Goal: Task Accomplishment & Management: Complete application form

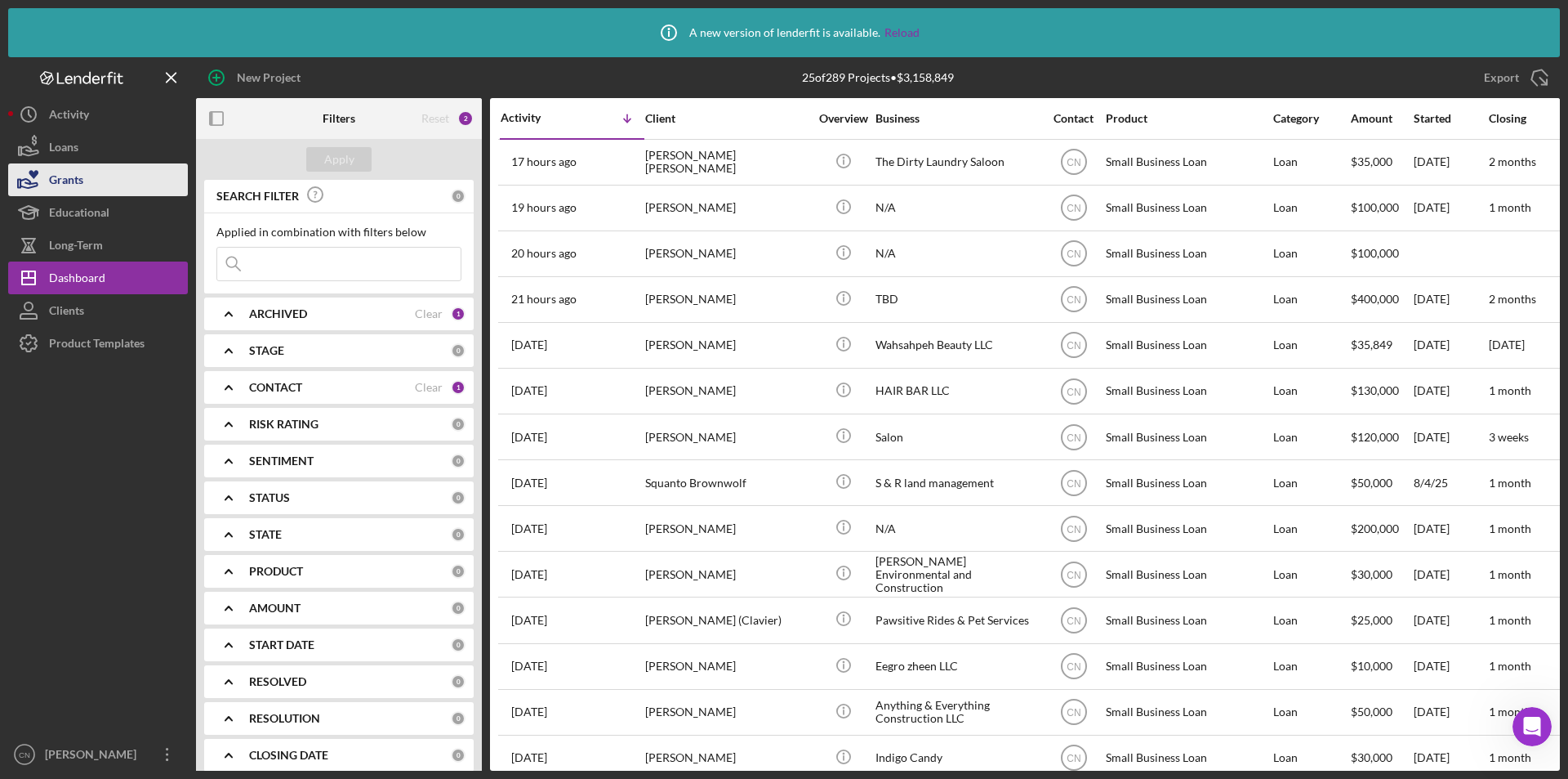
click at [110, 188] on button "Grants" at bounding box center [98, 180] width 180 height 33
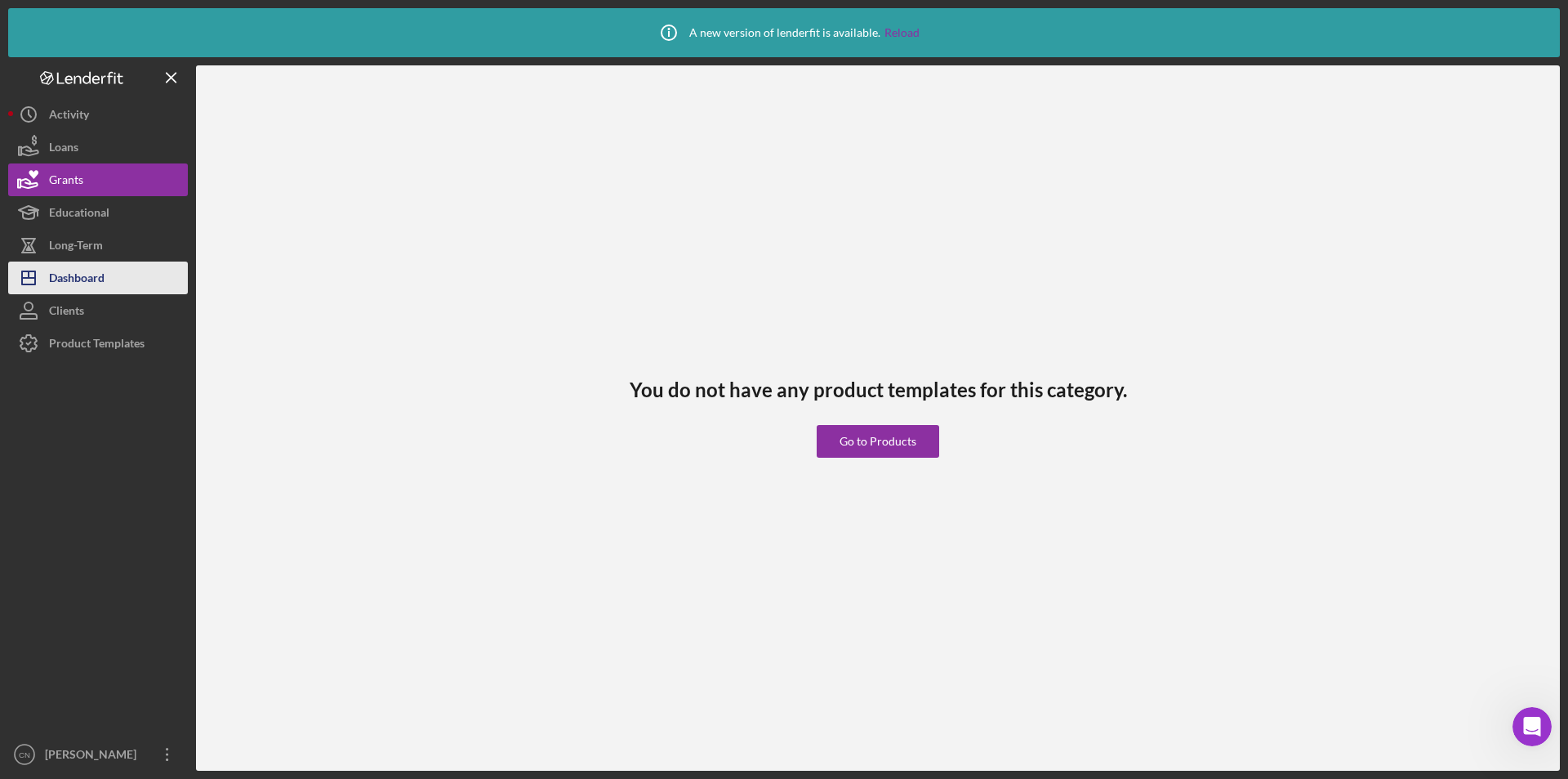
click at [76, 270] on div "Dashboard" at bounding box center [76, 279] width 55 height 37
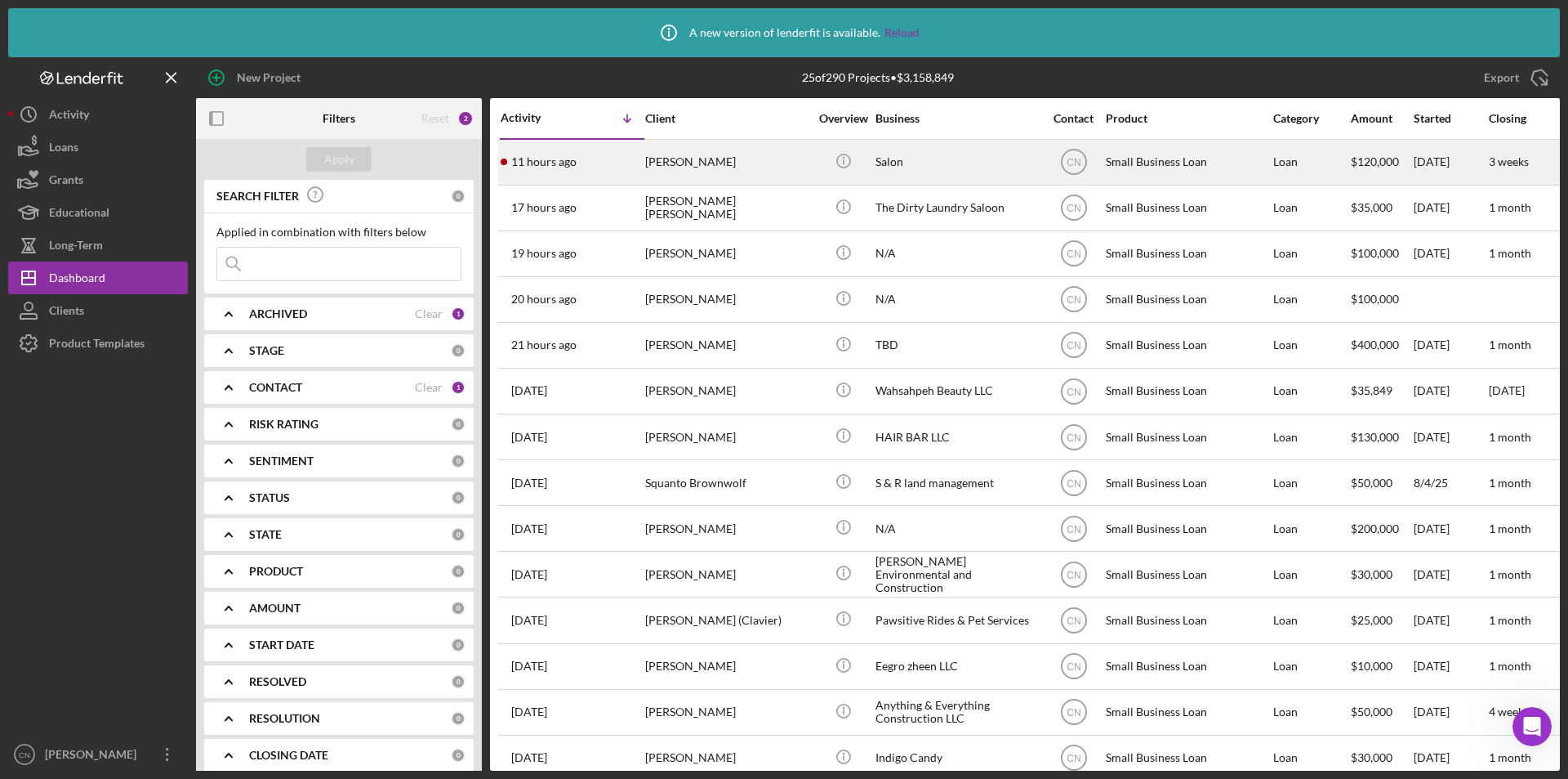
click at [658, 164] on div "[PERSON_NAME]" at bounding box center [726, 163] width 163 height 43
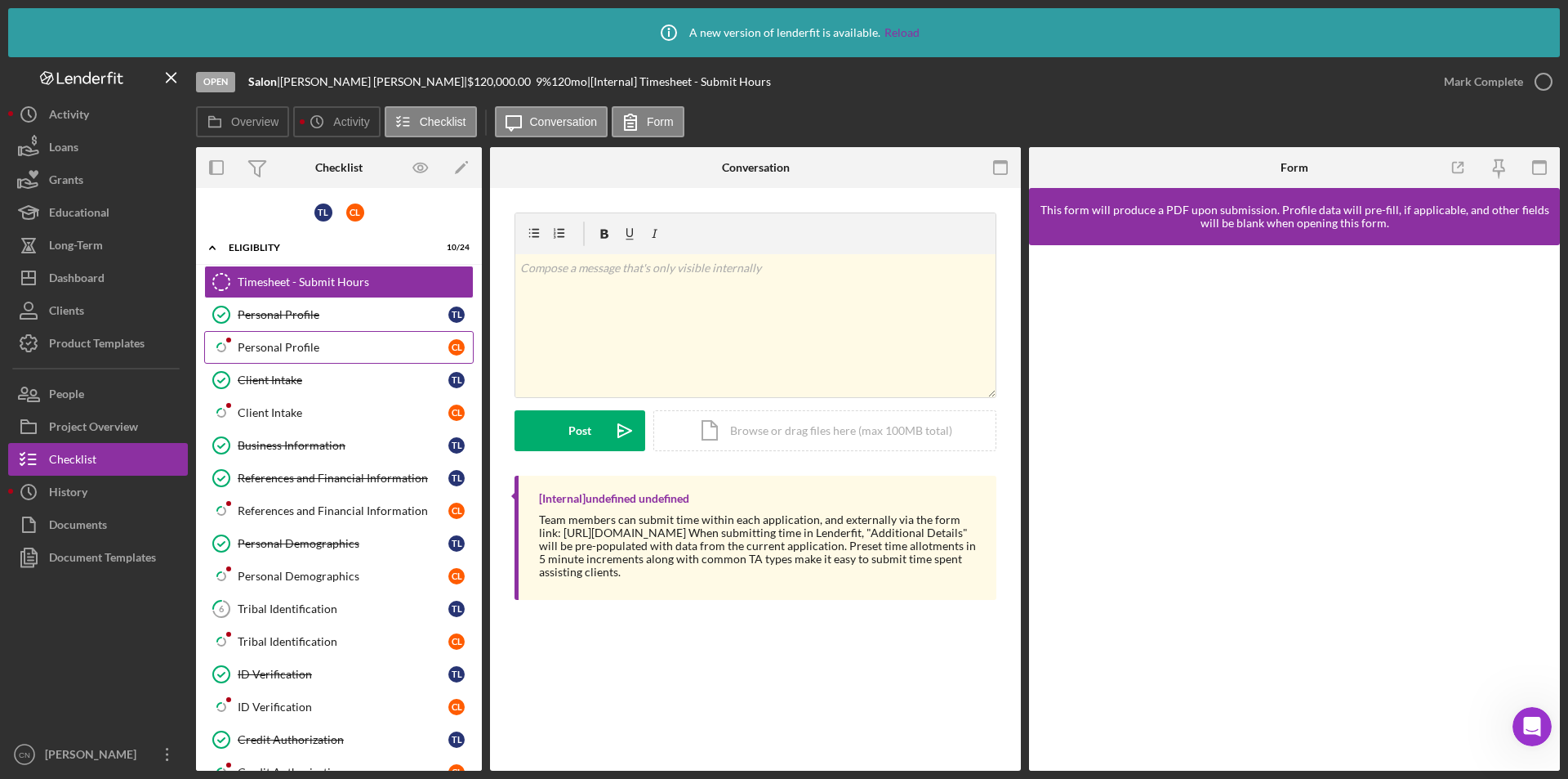
click at [295, 337] on link "Icon/Checklist Item Sub Partial Personal Profile C L" at bounding box center [339, 347] width 269 height 33
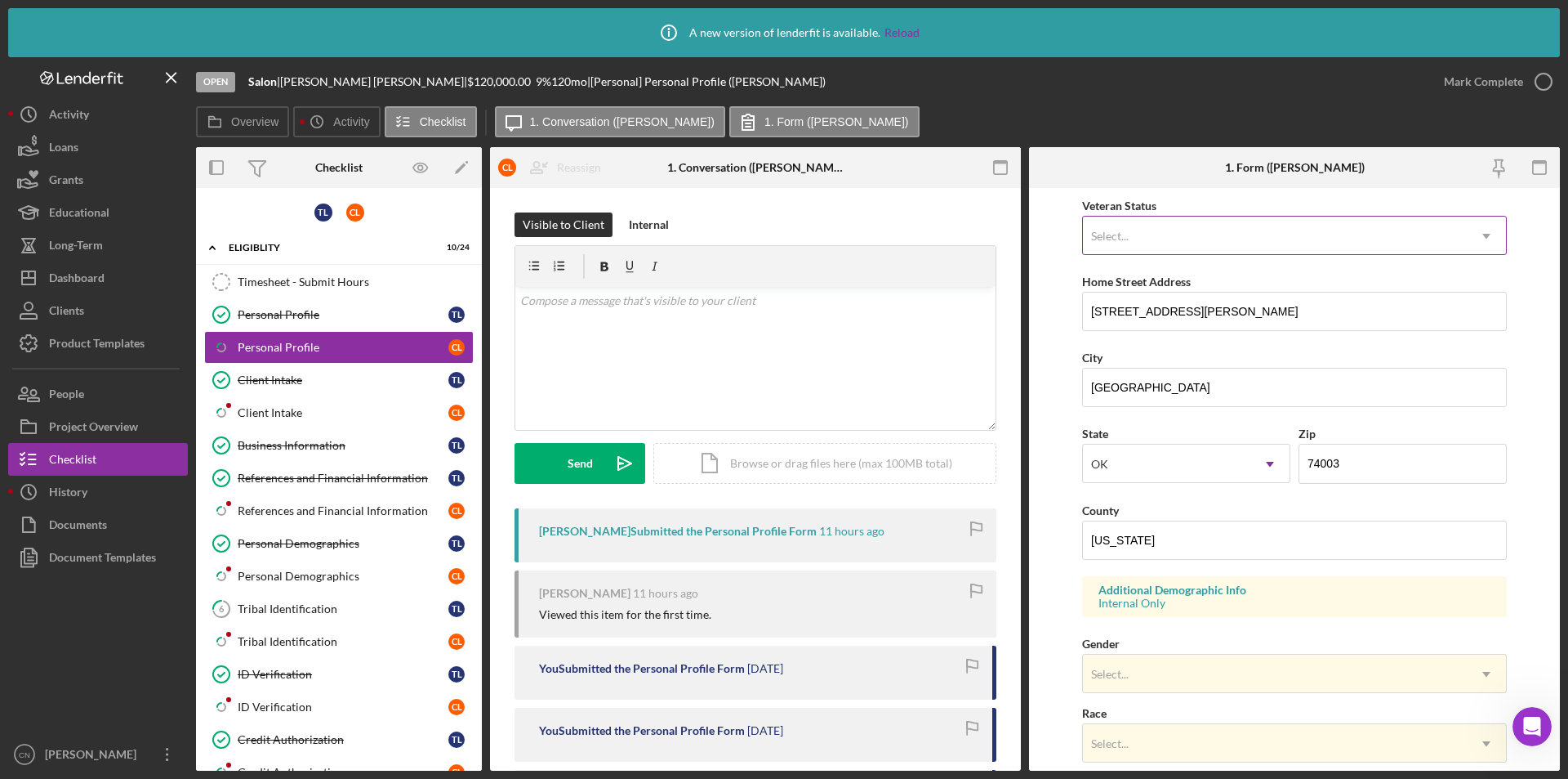
scroll to position [245, 0]
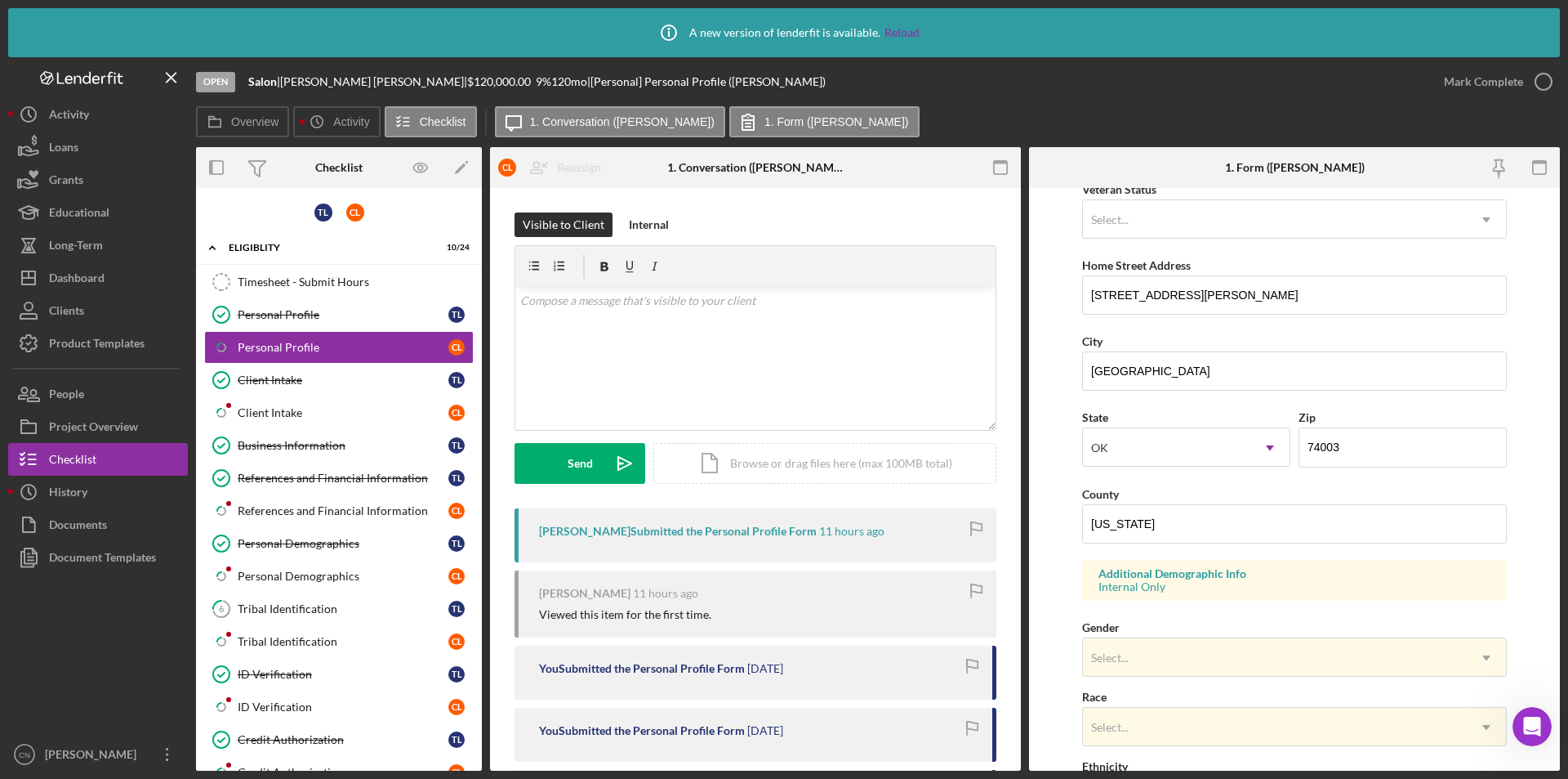
drag, startPoint x: 280, startPoint y: 404, endPoint x: 1026, endPoint y: 389, distance: 746.2
click at [287, 401] on link "Icon/Checklist Item Sub Partial Client Intake C L" at bounding box center [339, 413] width 269 height 33
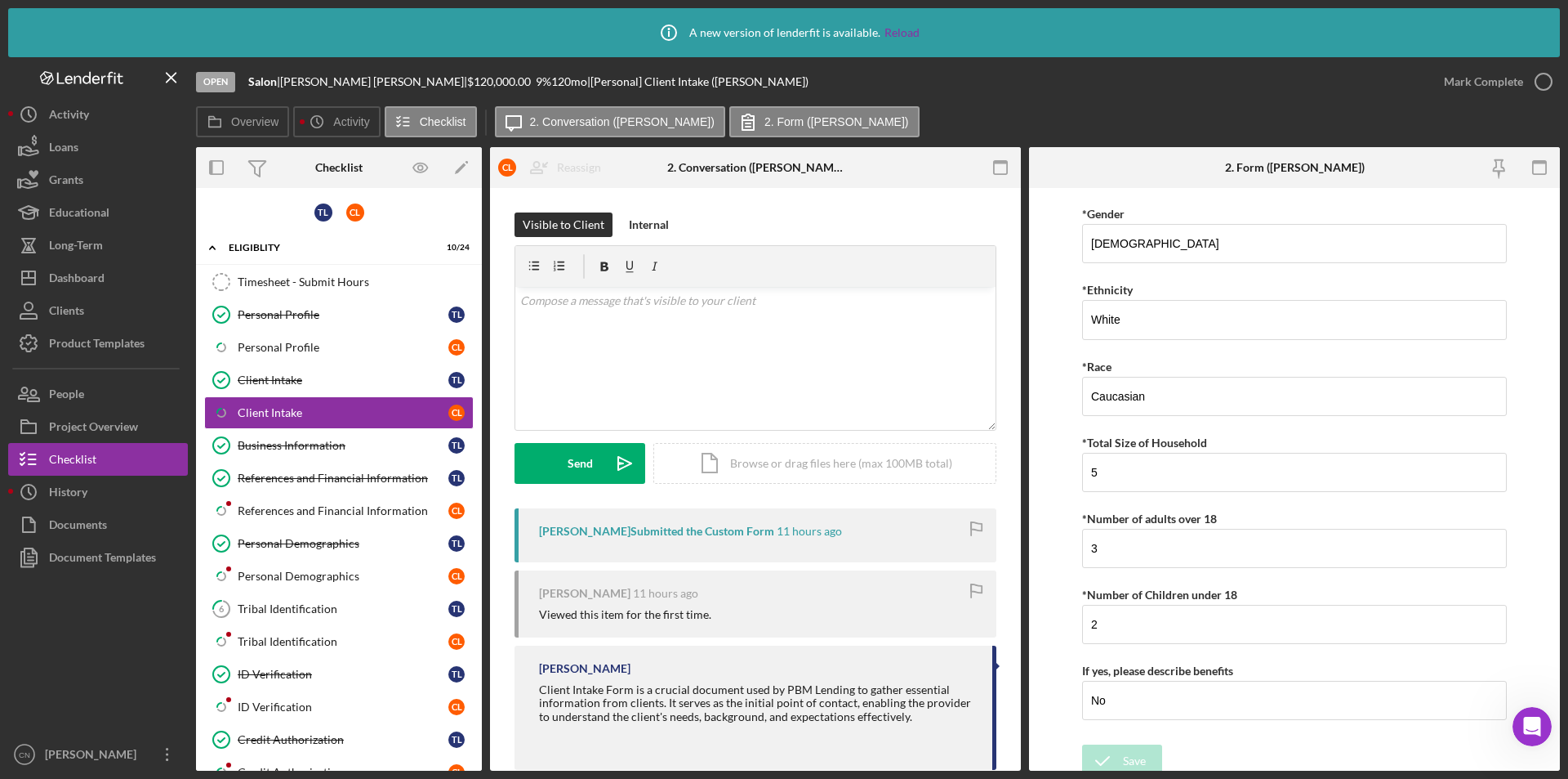
scroll to position [2985, 0]
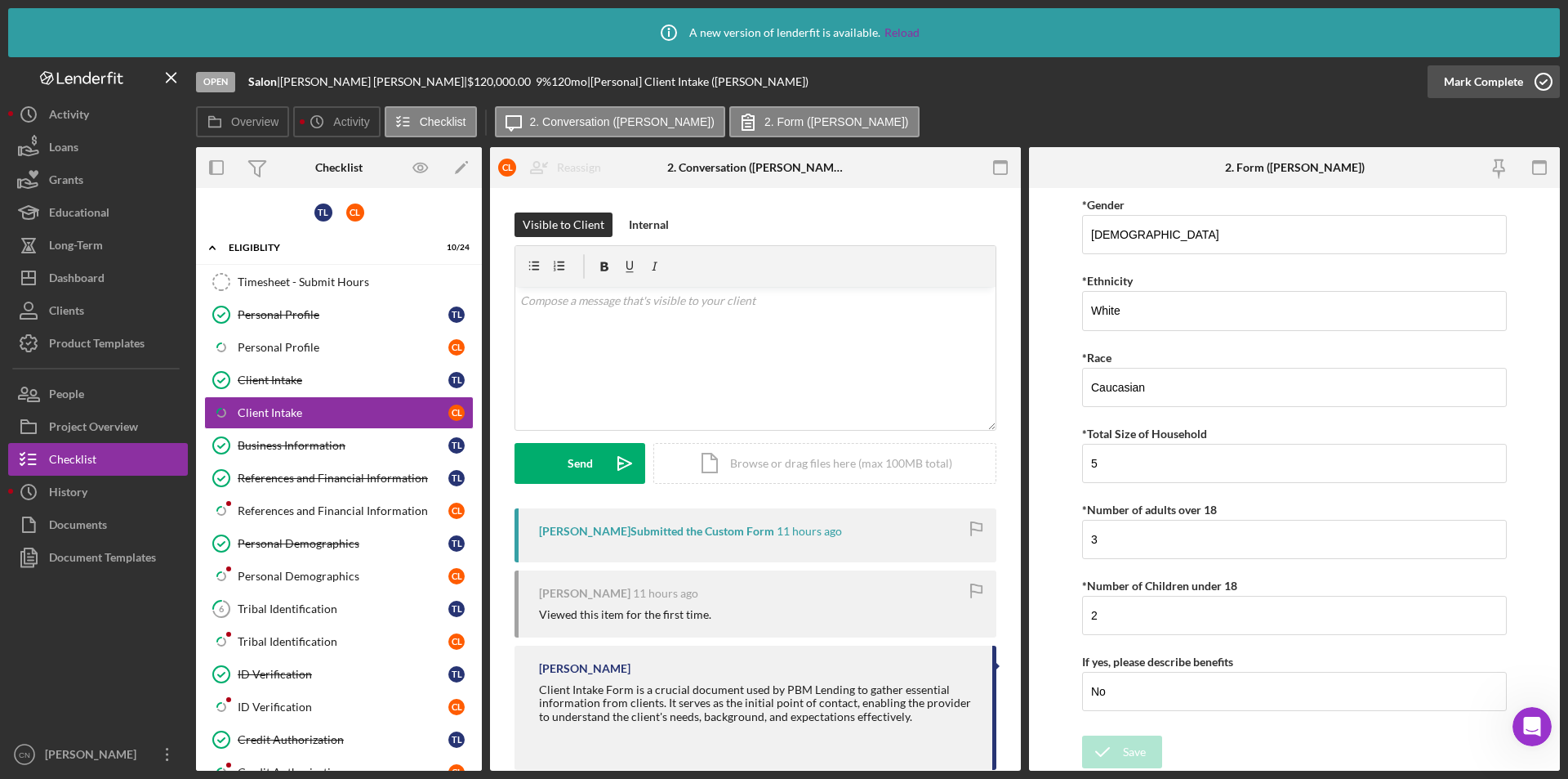
click at [1550, 73] on icon "button" at bounding box center [1544, 81] width 41 height 41
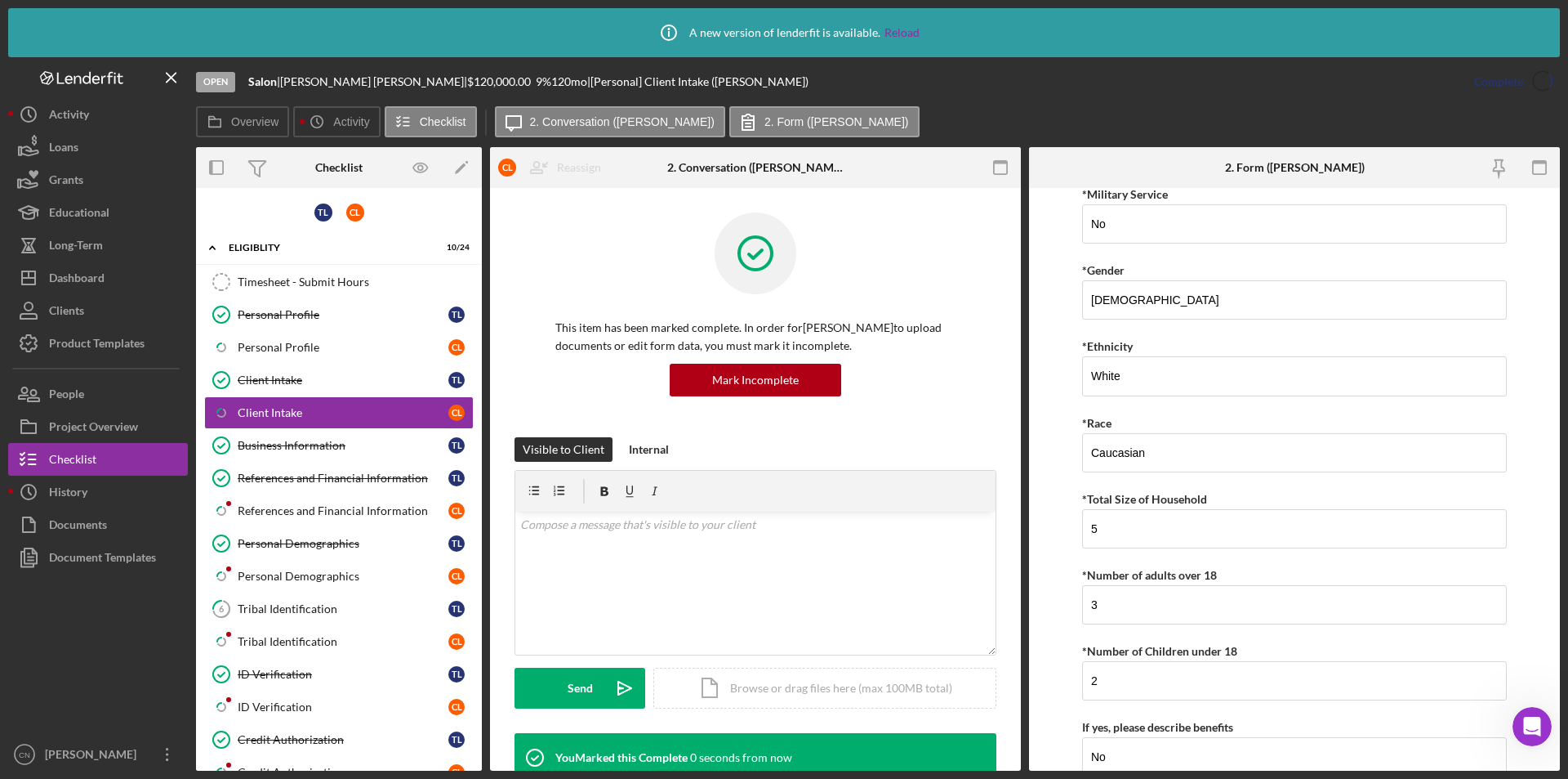
scroll to position [3050, 0]
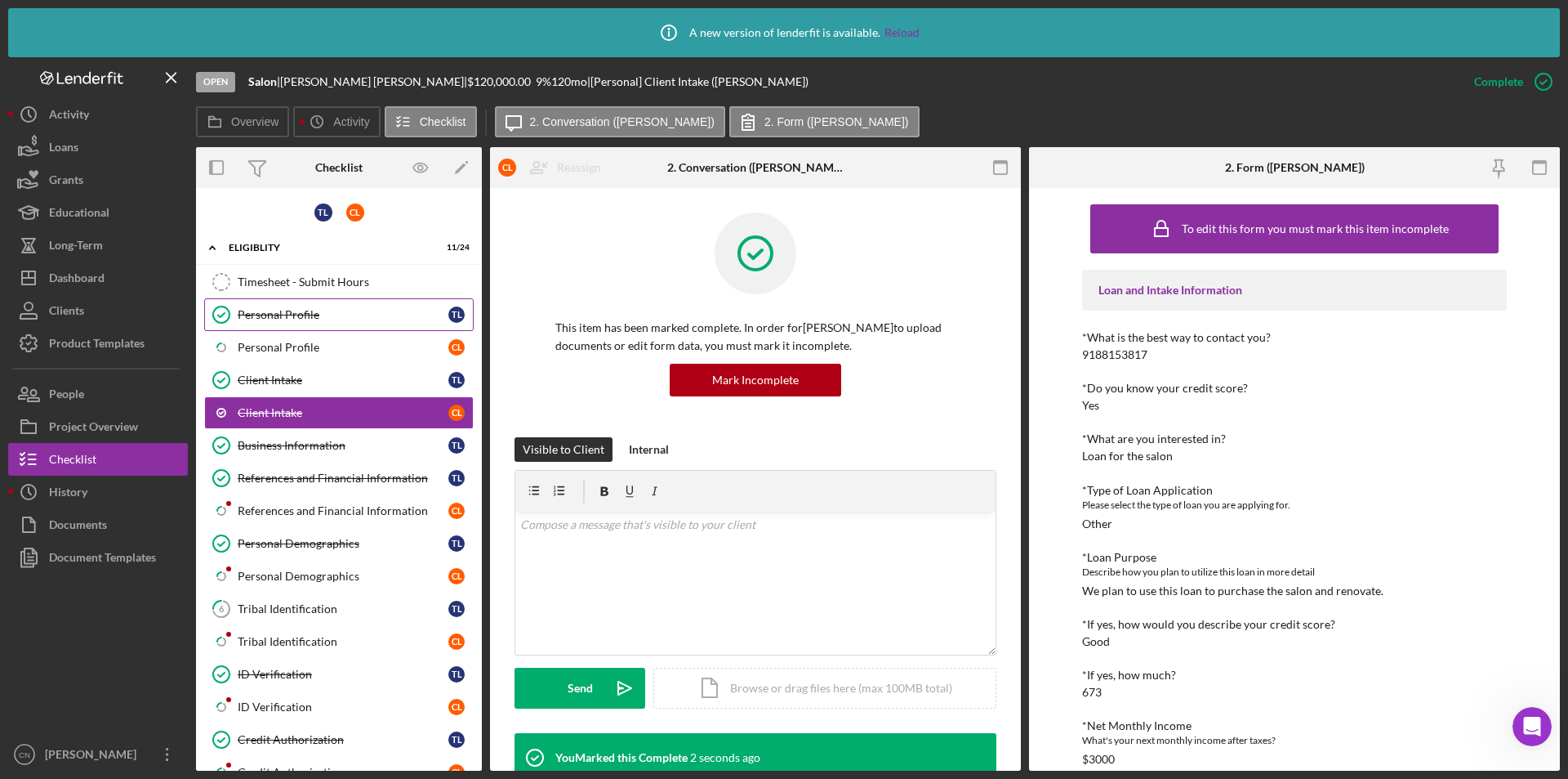
click at [275, 308] on div "Personal Profile" at bounding box center [342, 314] width 210 height 13
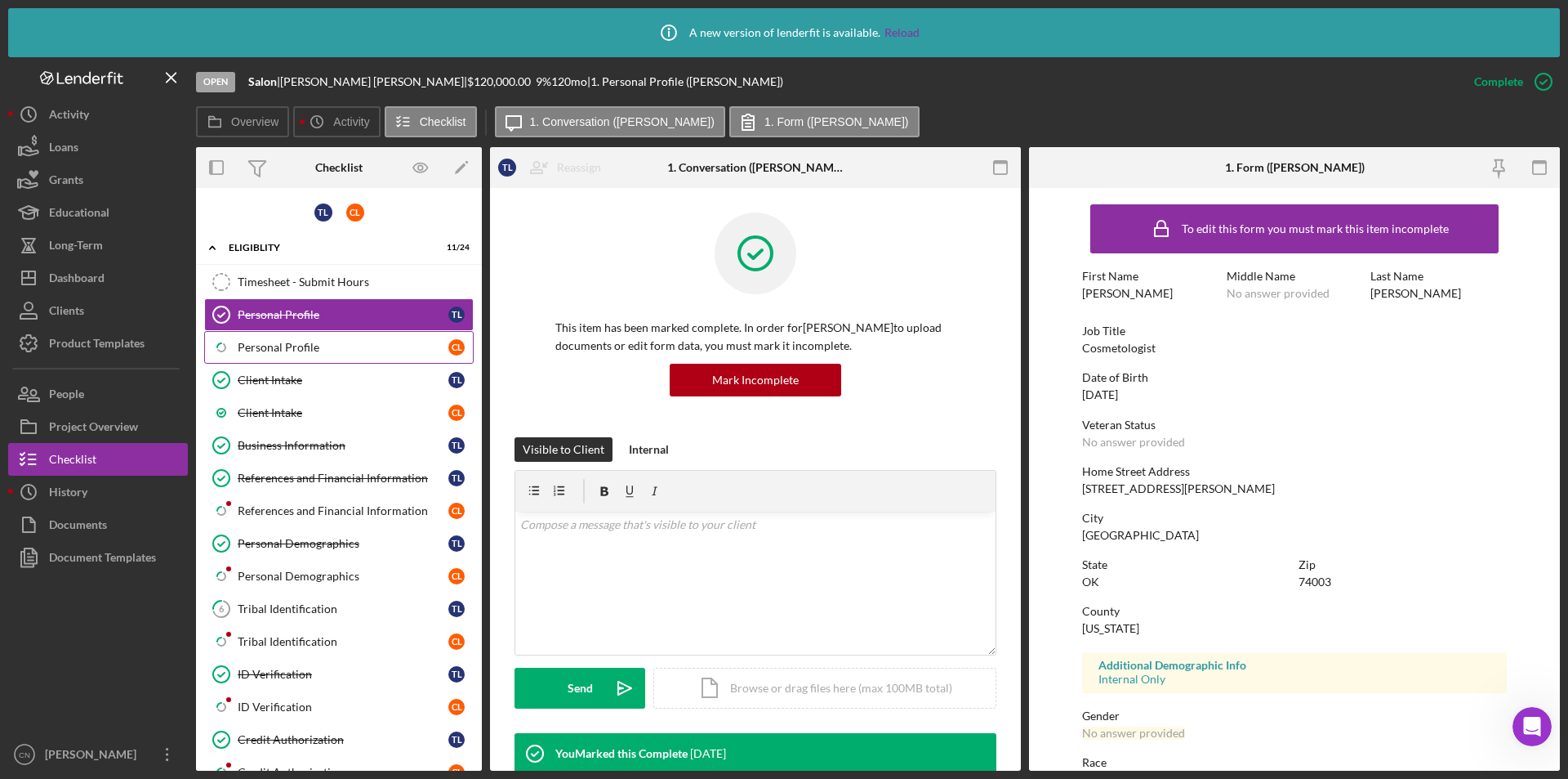
click at [294, 351] on div "Personal Profile" at bounding box center [342, 347] width 210 height 13
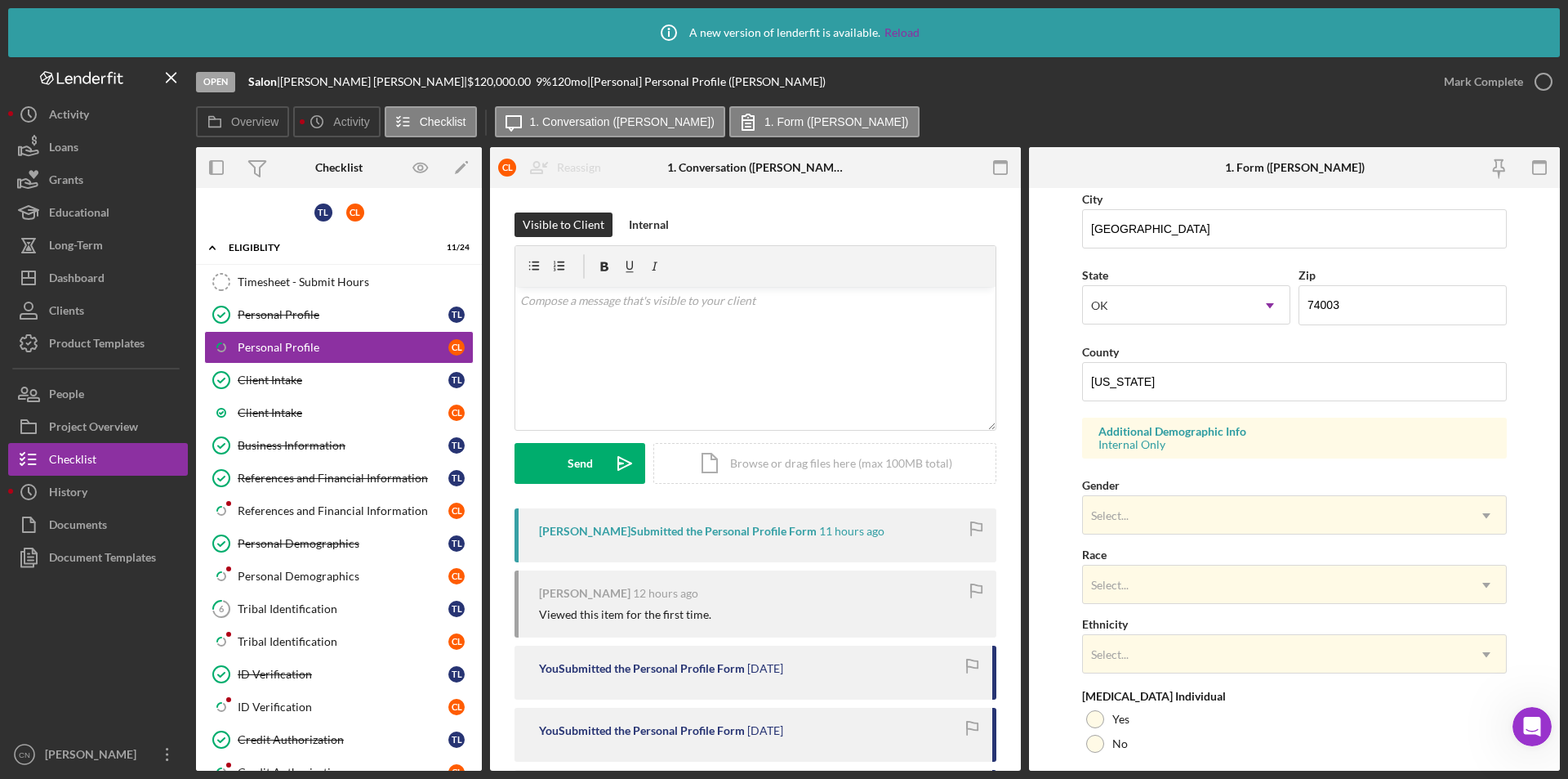
scroll to position [408, 0]
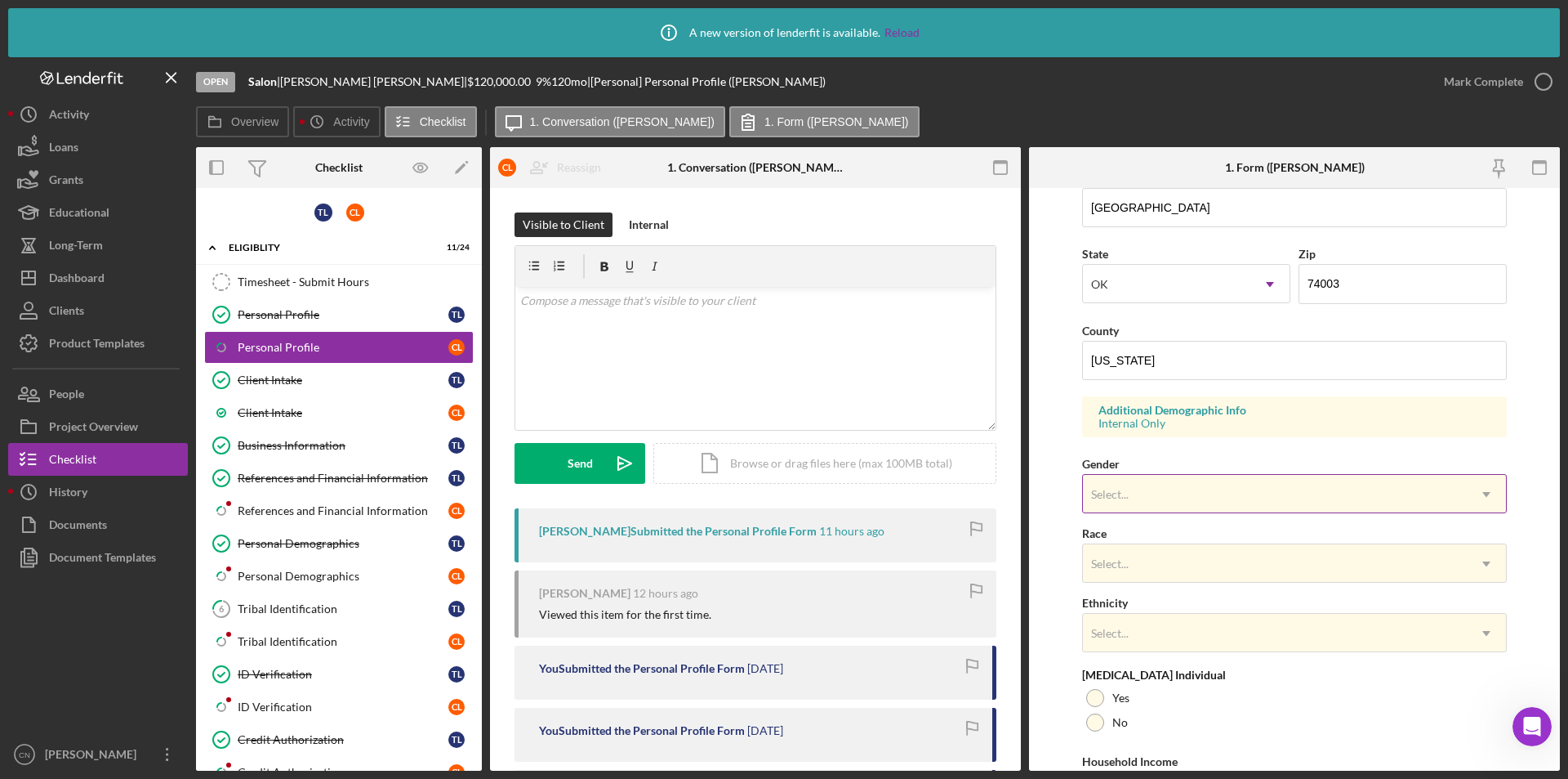
click at [1165, 499] on div "Select..." at bounding box center [1274, 494] width 384 height 38
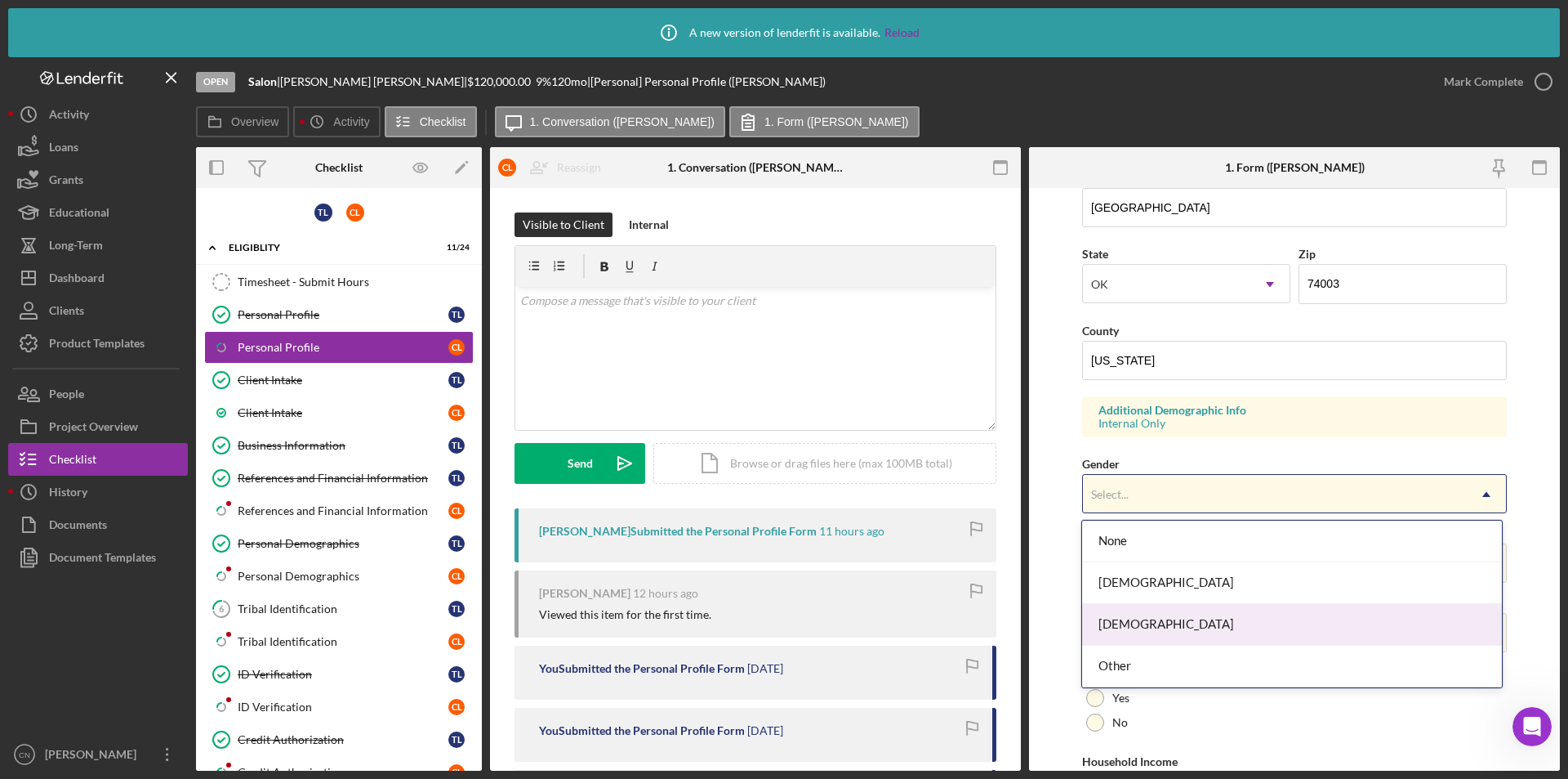
click at [1137, 619] on div "[DEMOGRAPHIC_DATA]" at bounding box center [1292, 624] width 419 height 42
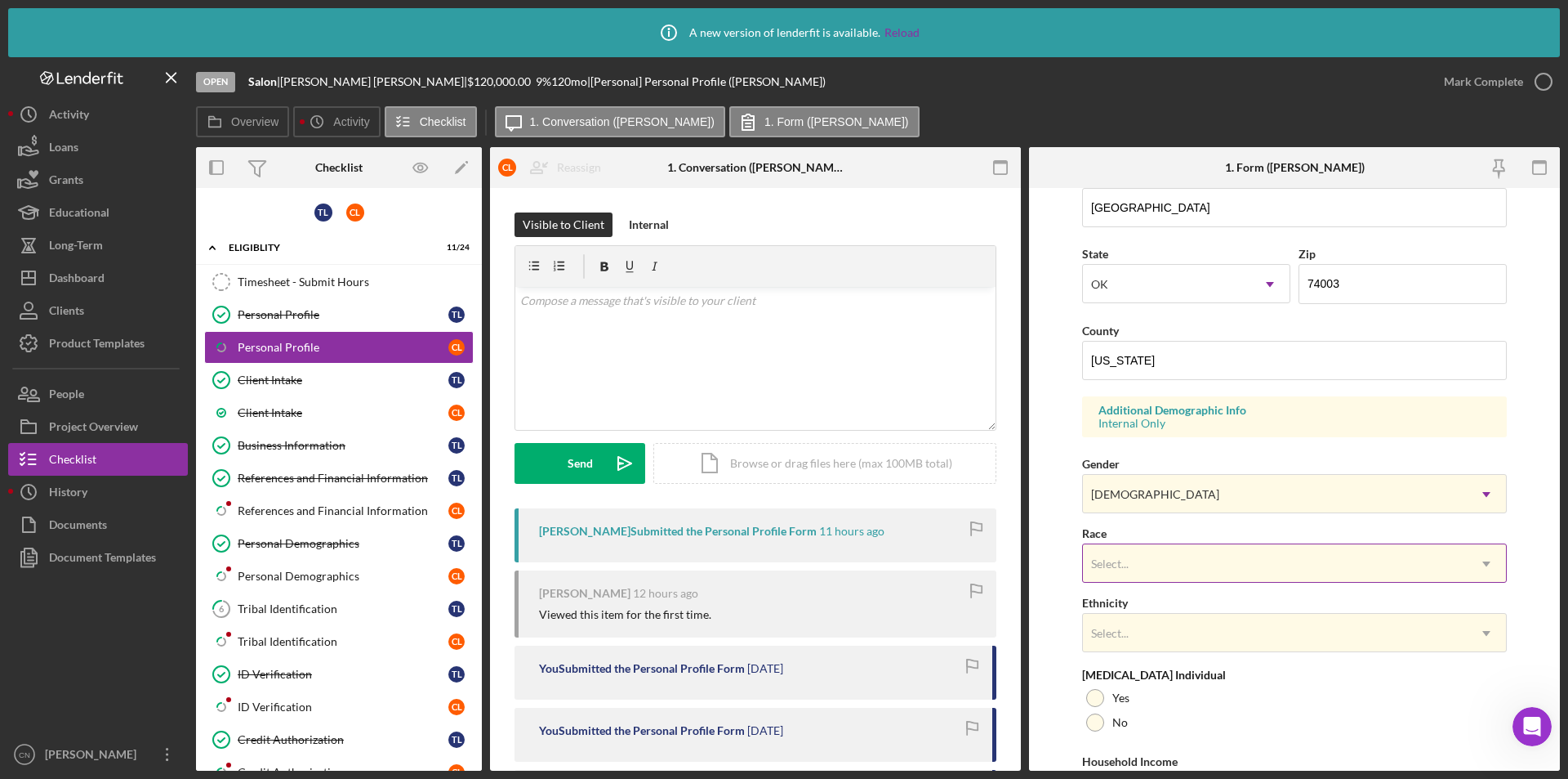
click at [1153, 568] on div "Select..." at bounding box center [1274, 564] width 384 height 38
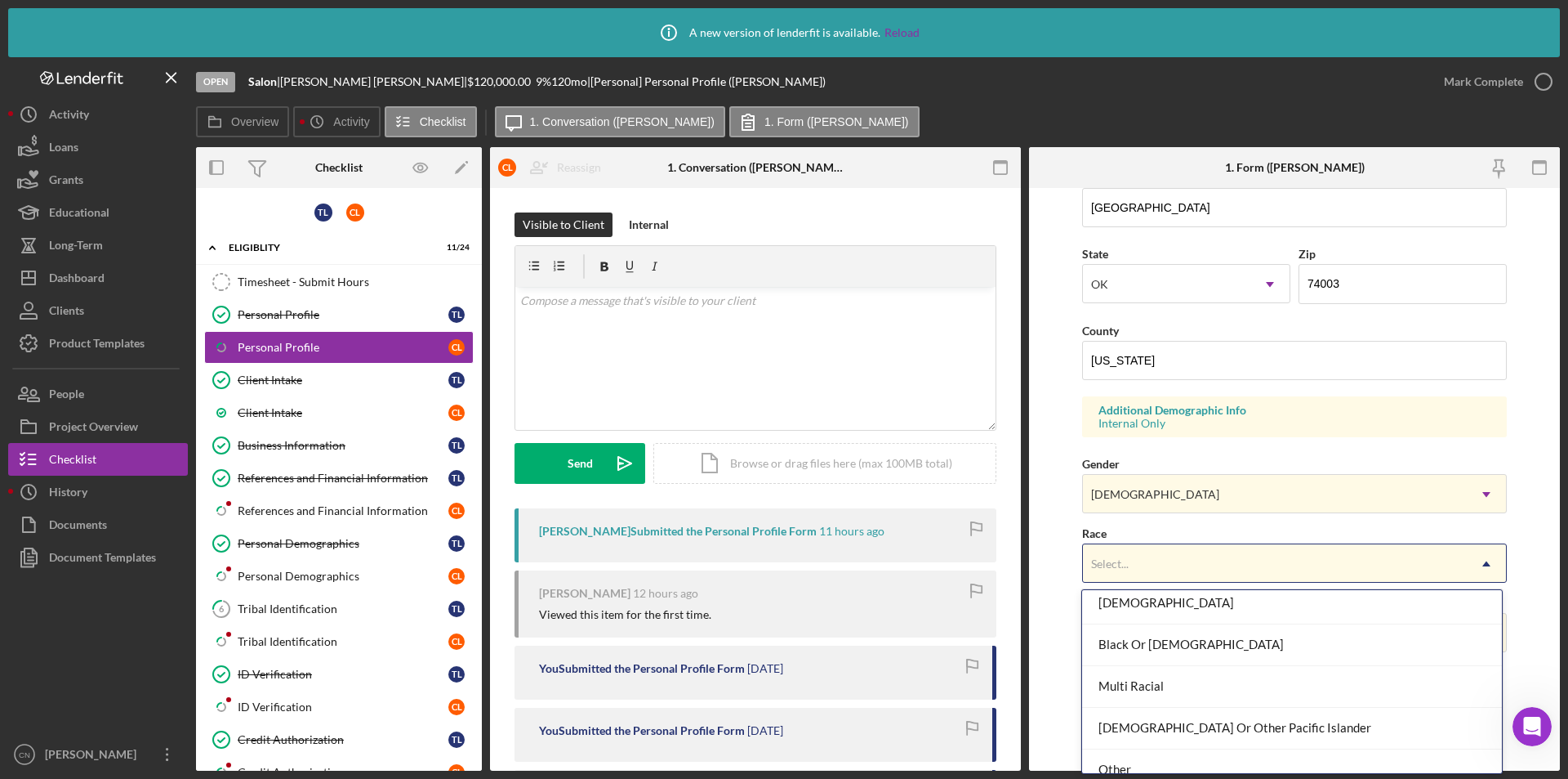
scroll to position [0, 0]
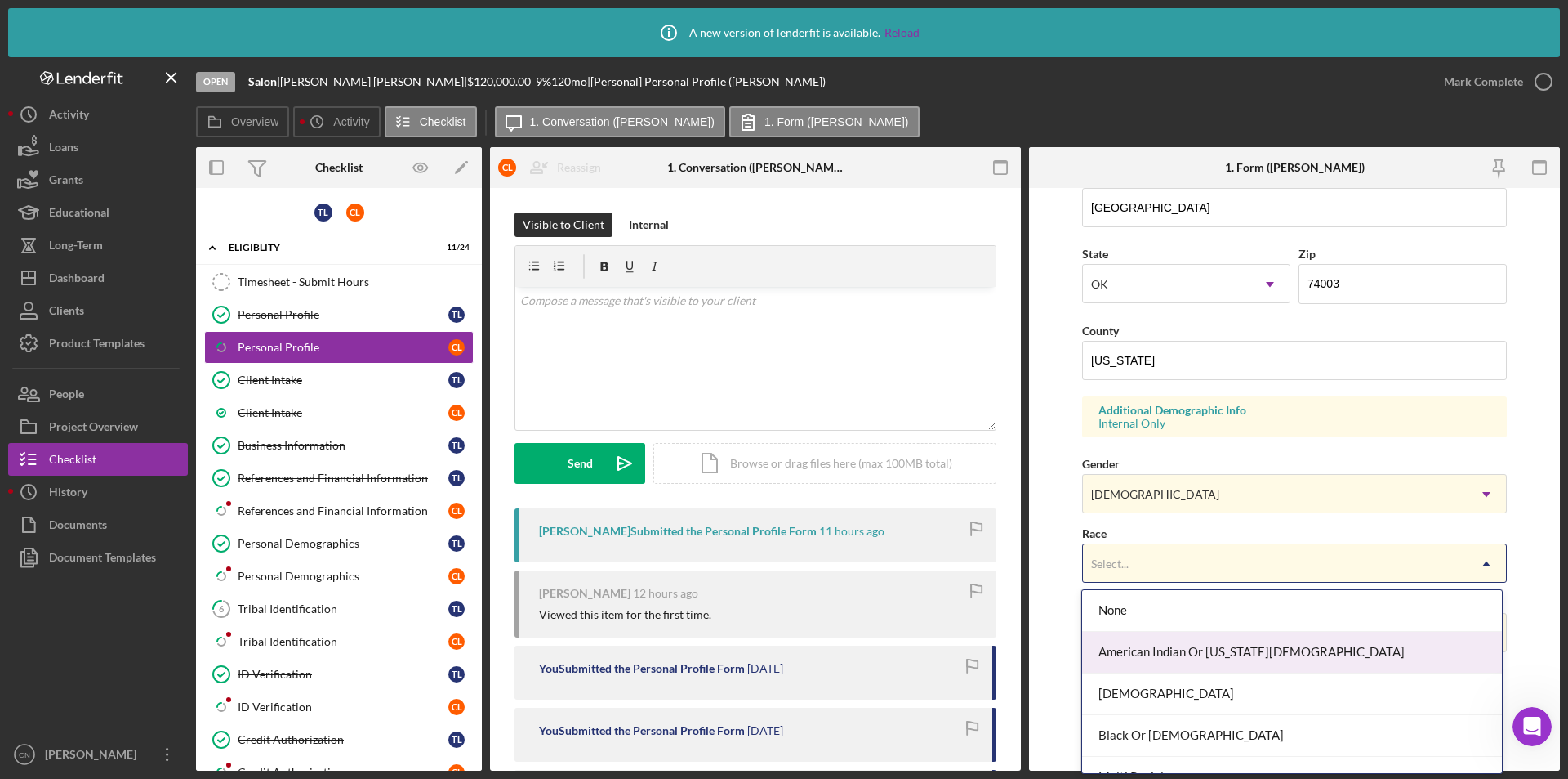
click at [1164, 645] on div "American Indian Or [US_STATE][DEMOGRAPHIC_DATA]" at bounding box center [1292, 652] width 419 height 42
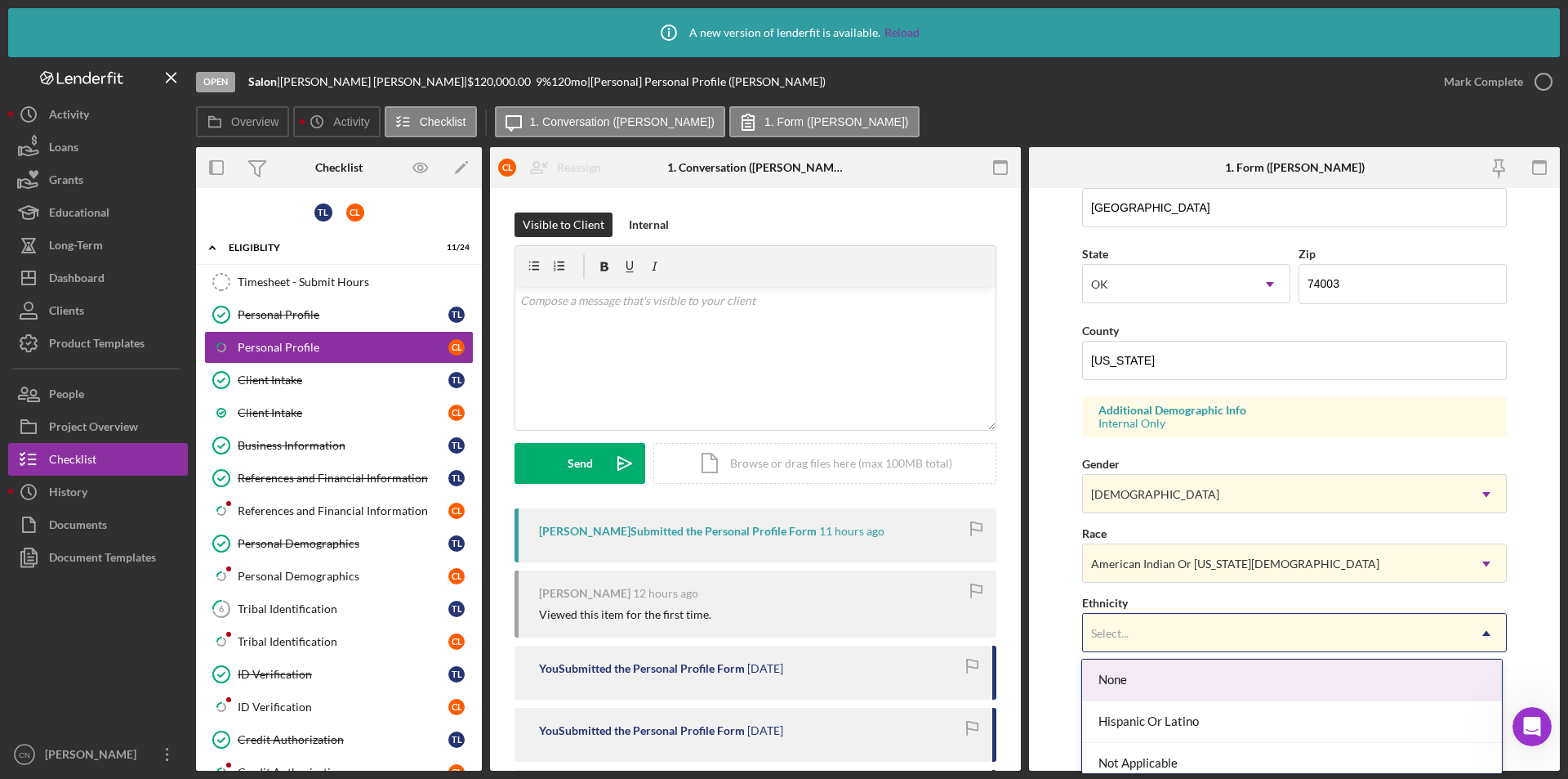
click at [1164, 645] on div "Select..." at bounding box center [1274, 634] width 384 height 38
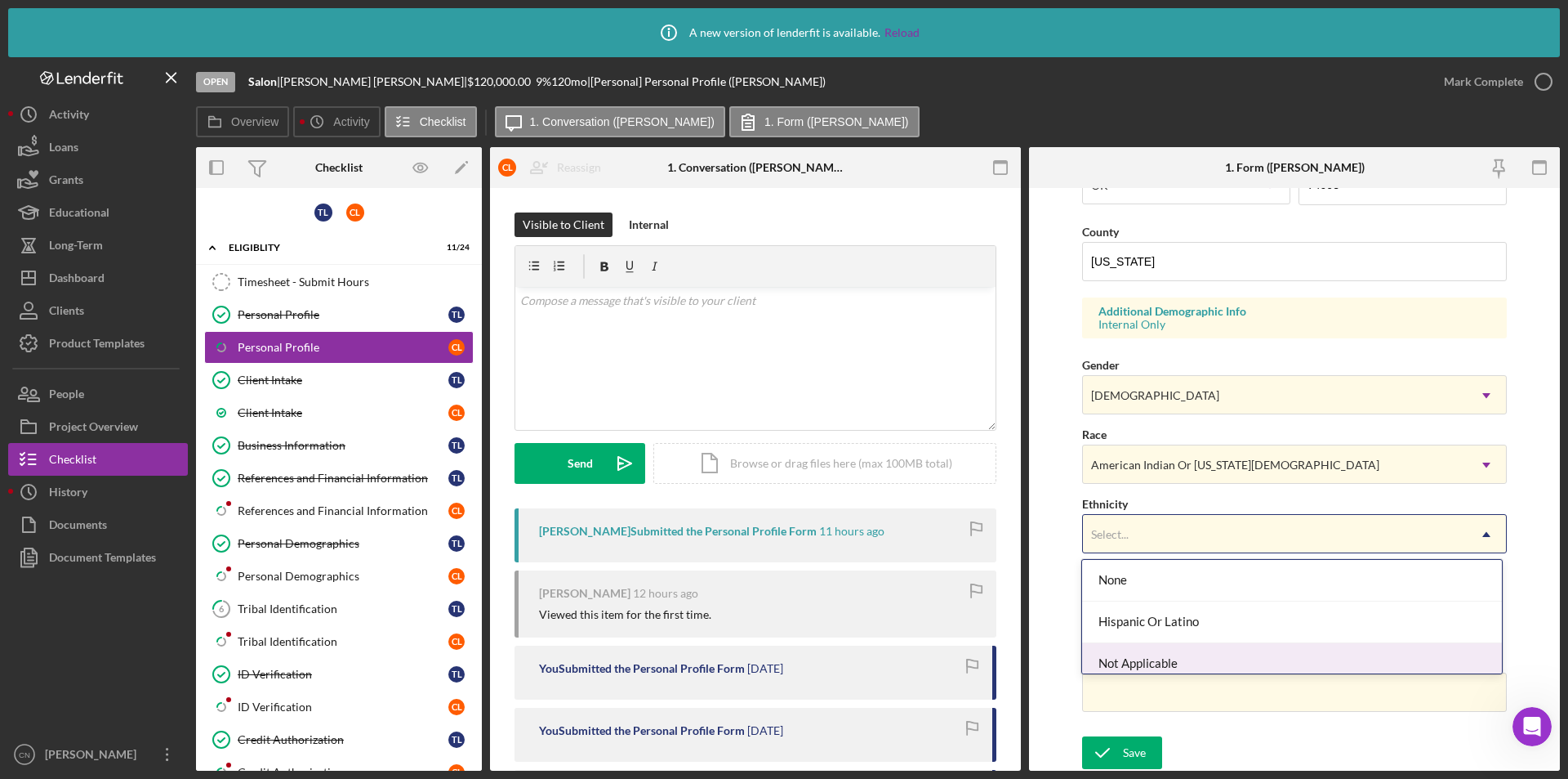
scroll to position [508, 0]
click at [1133, 657] on div "Not Applicable" at bounding box center [1292, 664] width 419 height 42
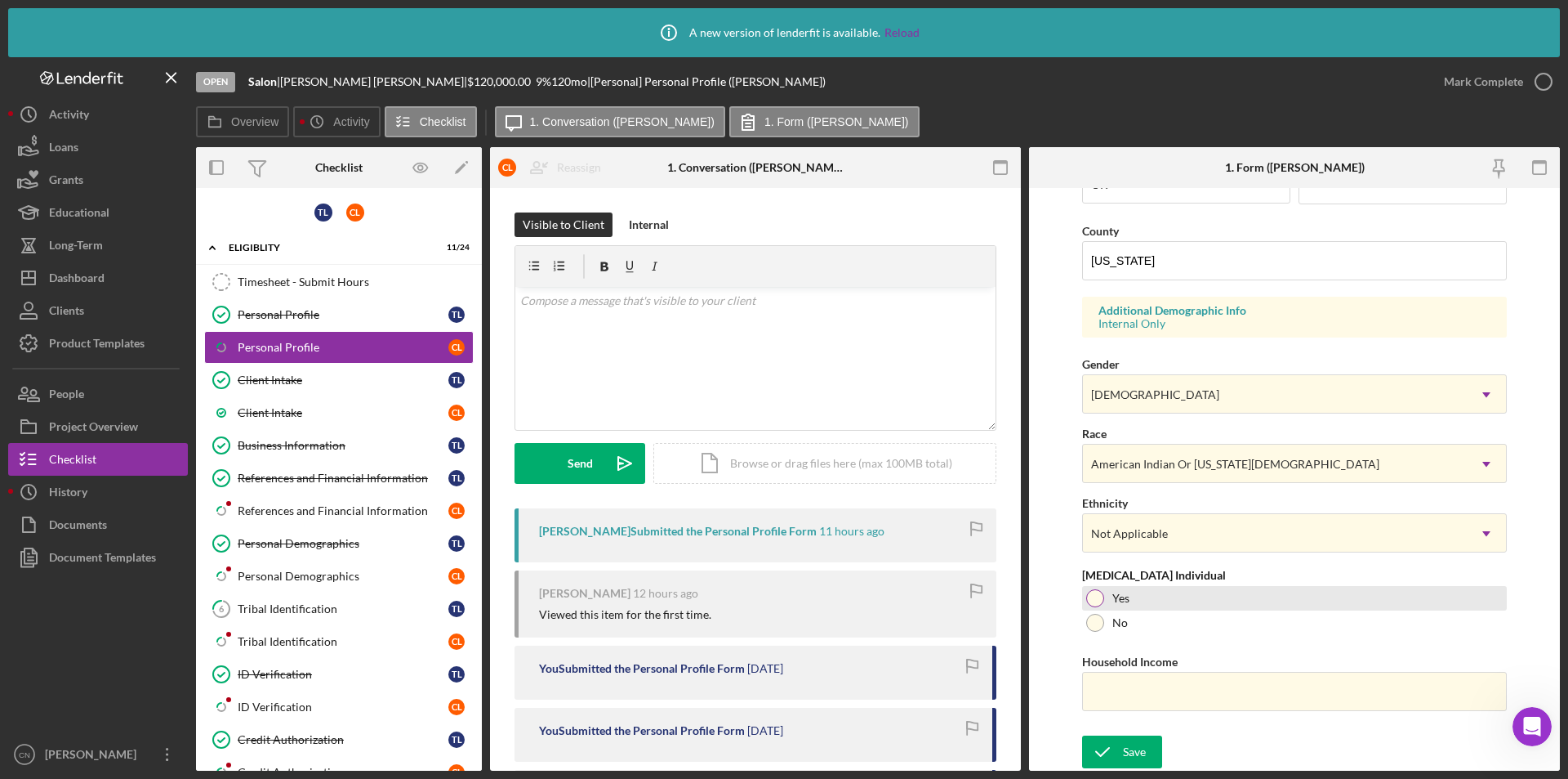
click at [1095, 597] on div at bounding box center [1096, 598] width 18 height 18
click at [1087, 620] on div at bounding box center [1096, 623] width 18 height 18
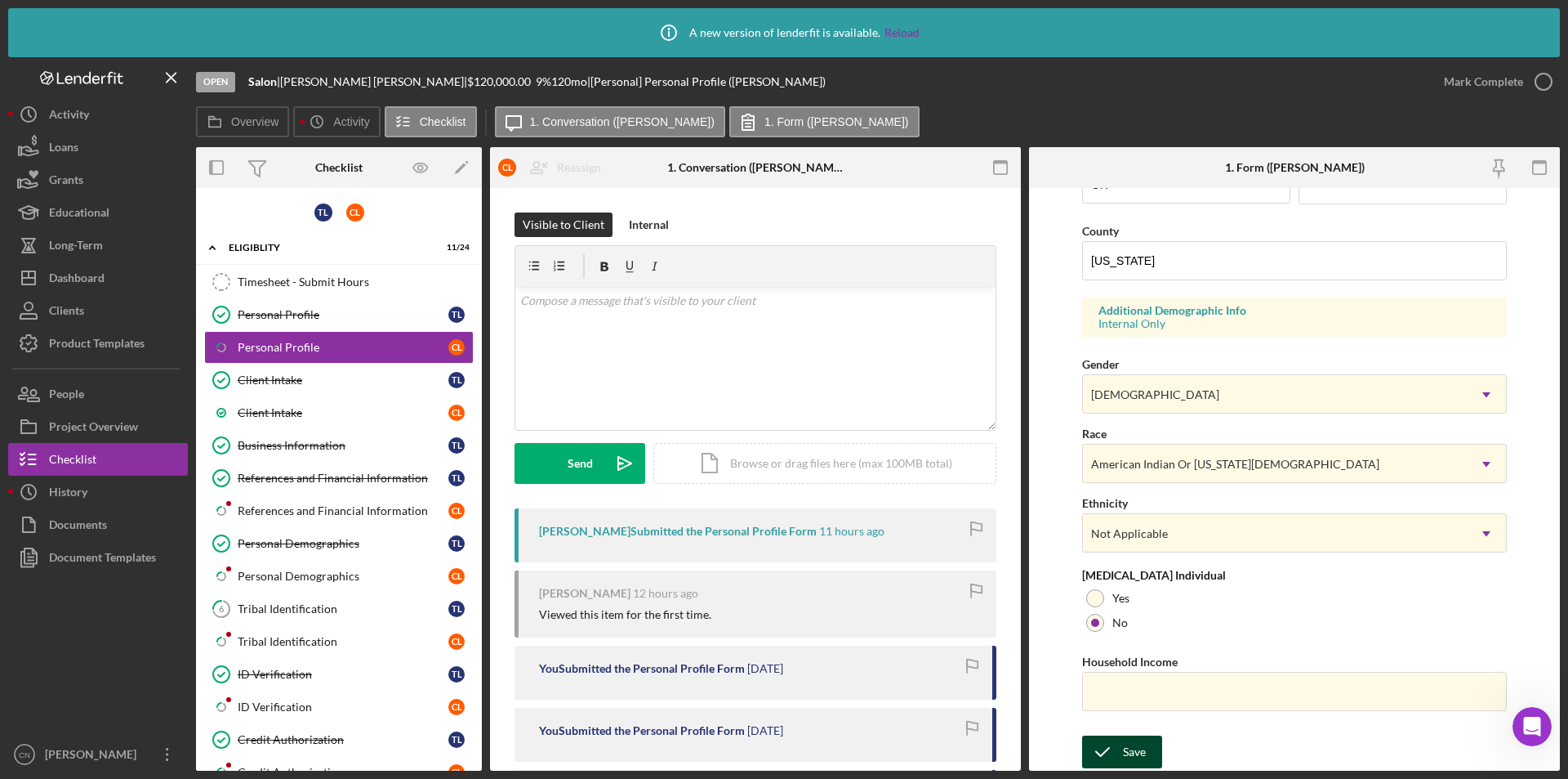
click at [1135, 751] on div "Save" at bounding box center [1134, 752] width 23 height 33
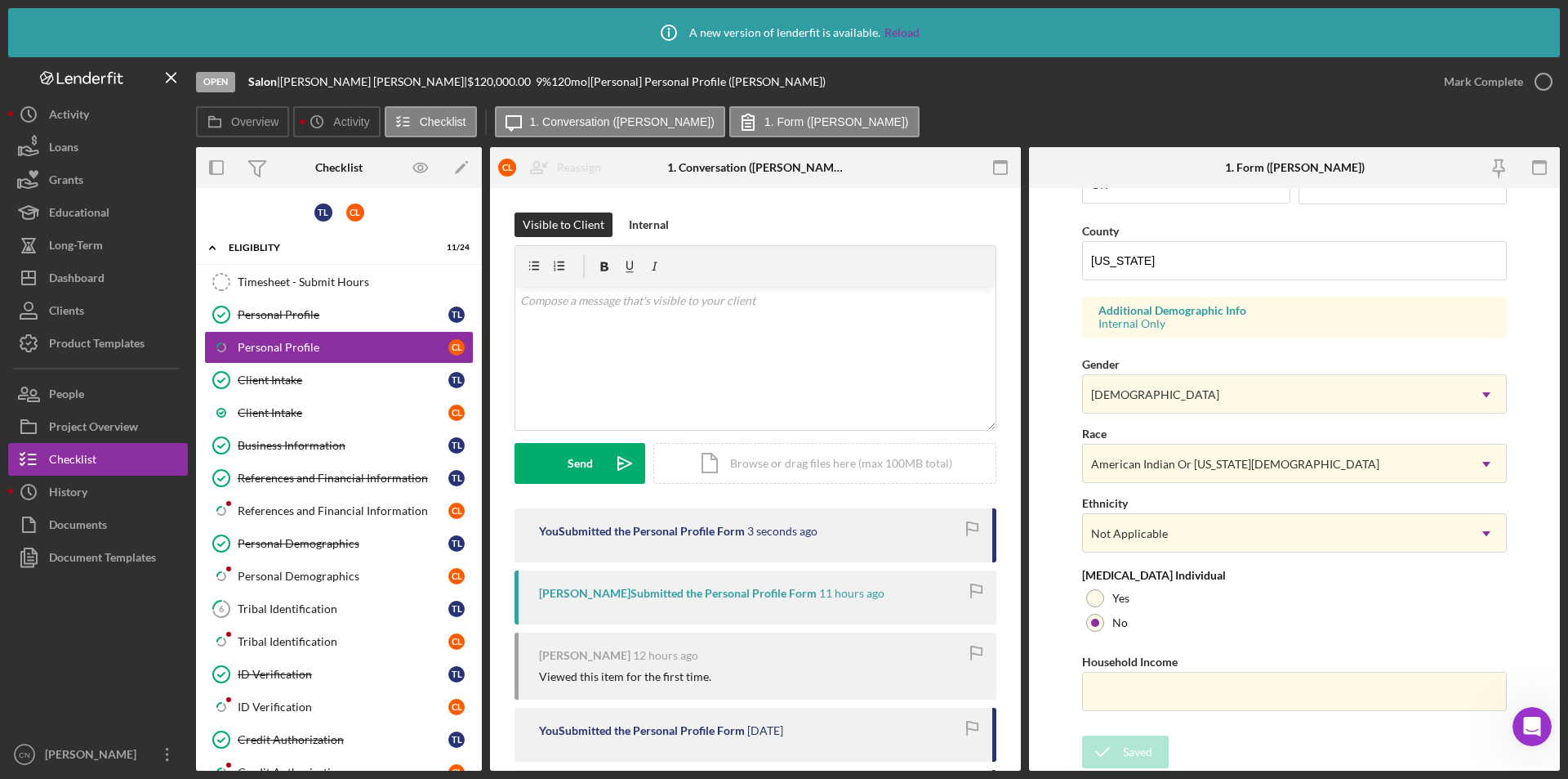
click at [1544, 81] on div "Icon/Info A new version of lenderfit is available. Reload Open Salon | [PERSON_…" at bounding box center [784, 390] width 1568 height 779
click at [292, 502] on link "Icon/Checklist Item Sub Partial References and Financial Information C L" at bounding box center [339, 511] width 269 height 33
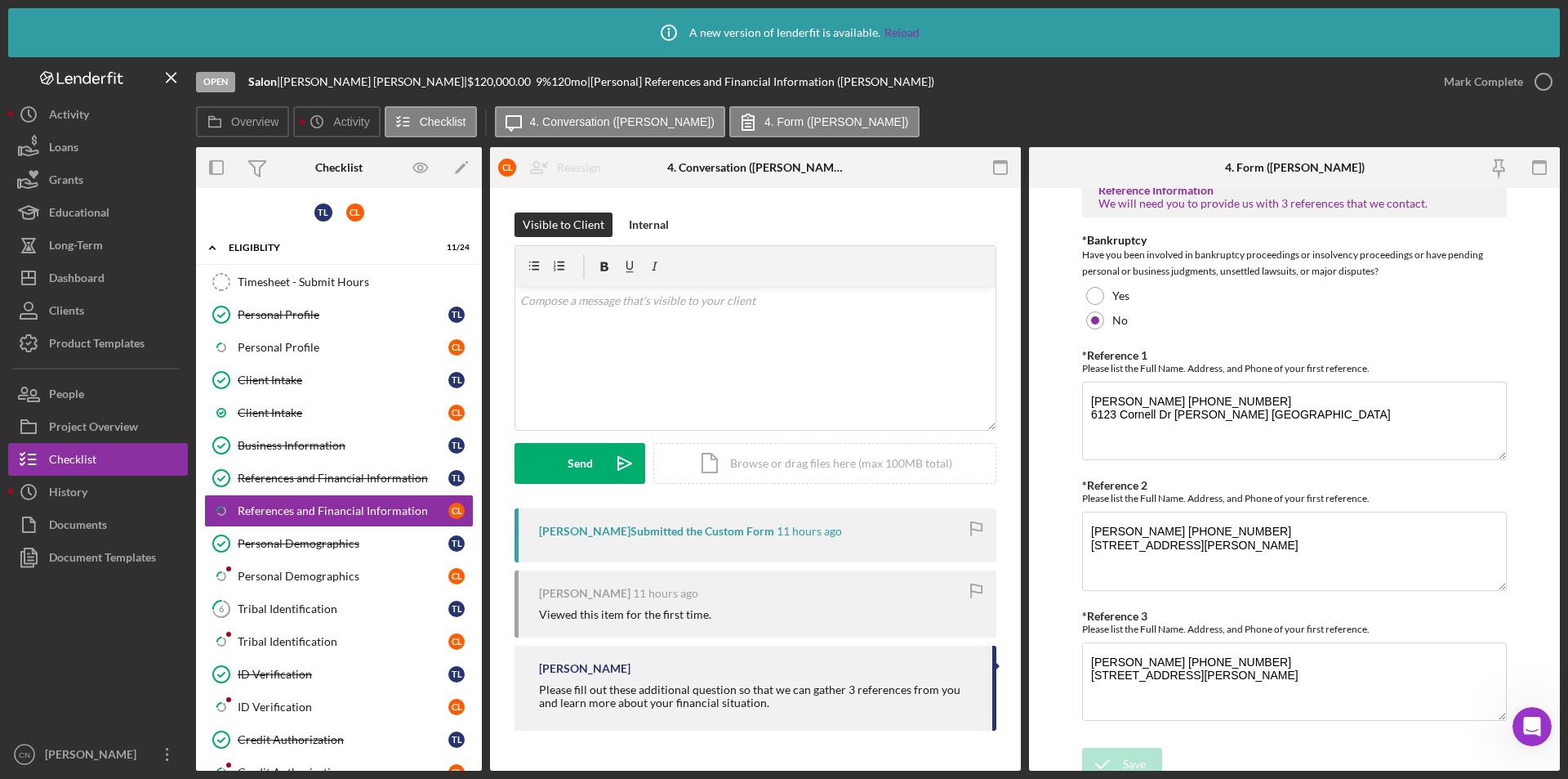
scroll to position [585, 0]
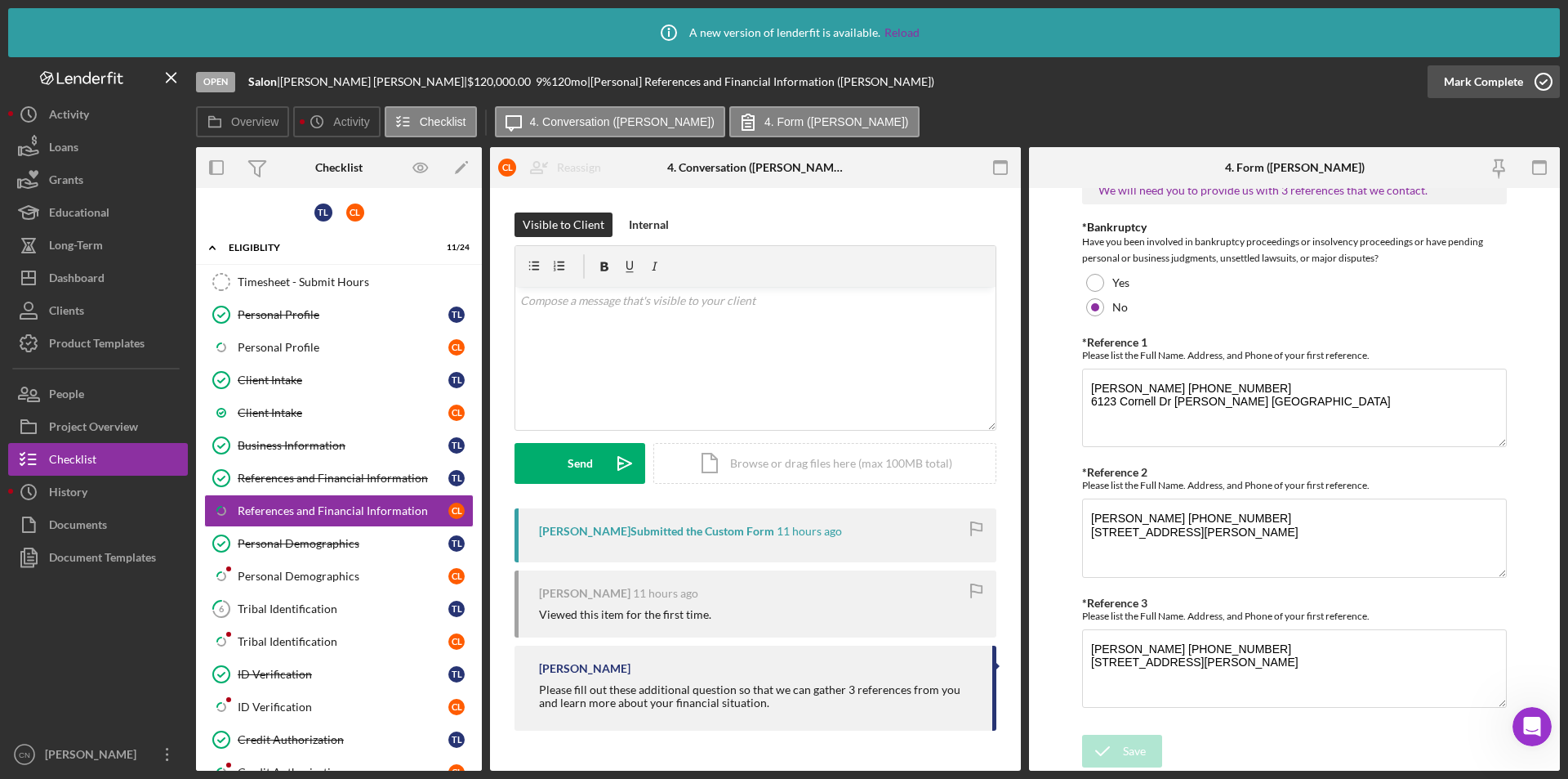
click at [1544, 80] on icon "button" at bounding box center [1544, 81] width 41 height 41
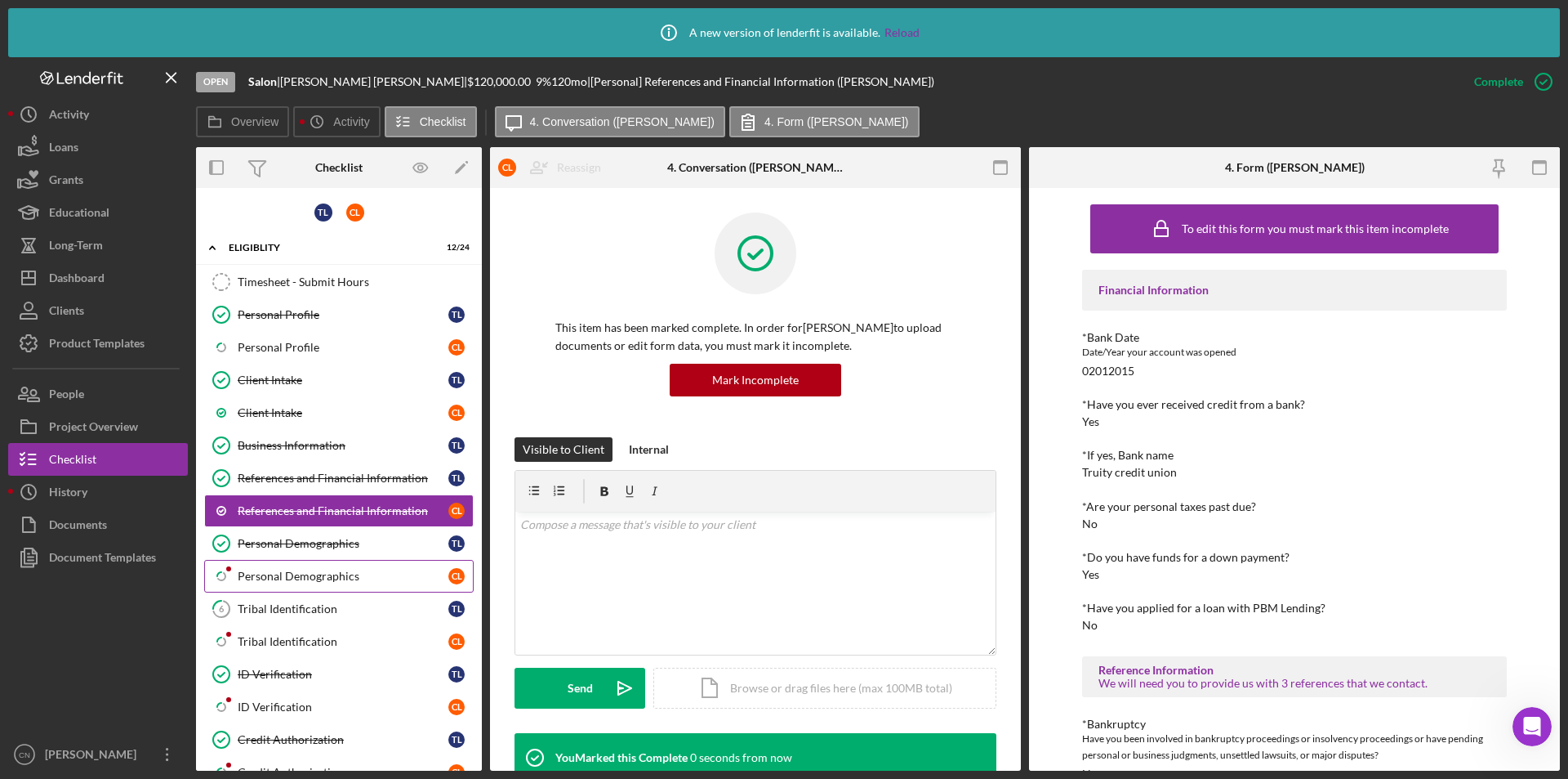
click at [264, 573] on div "Personal Demographics" at bounding box center [342, 576] width 210 height 13
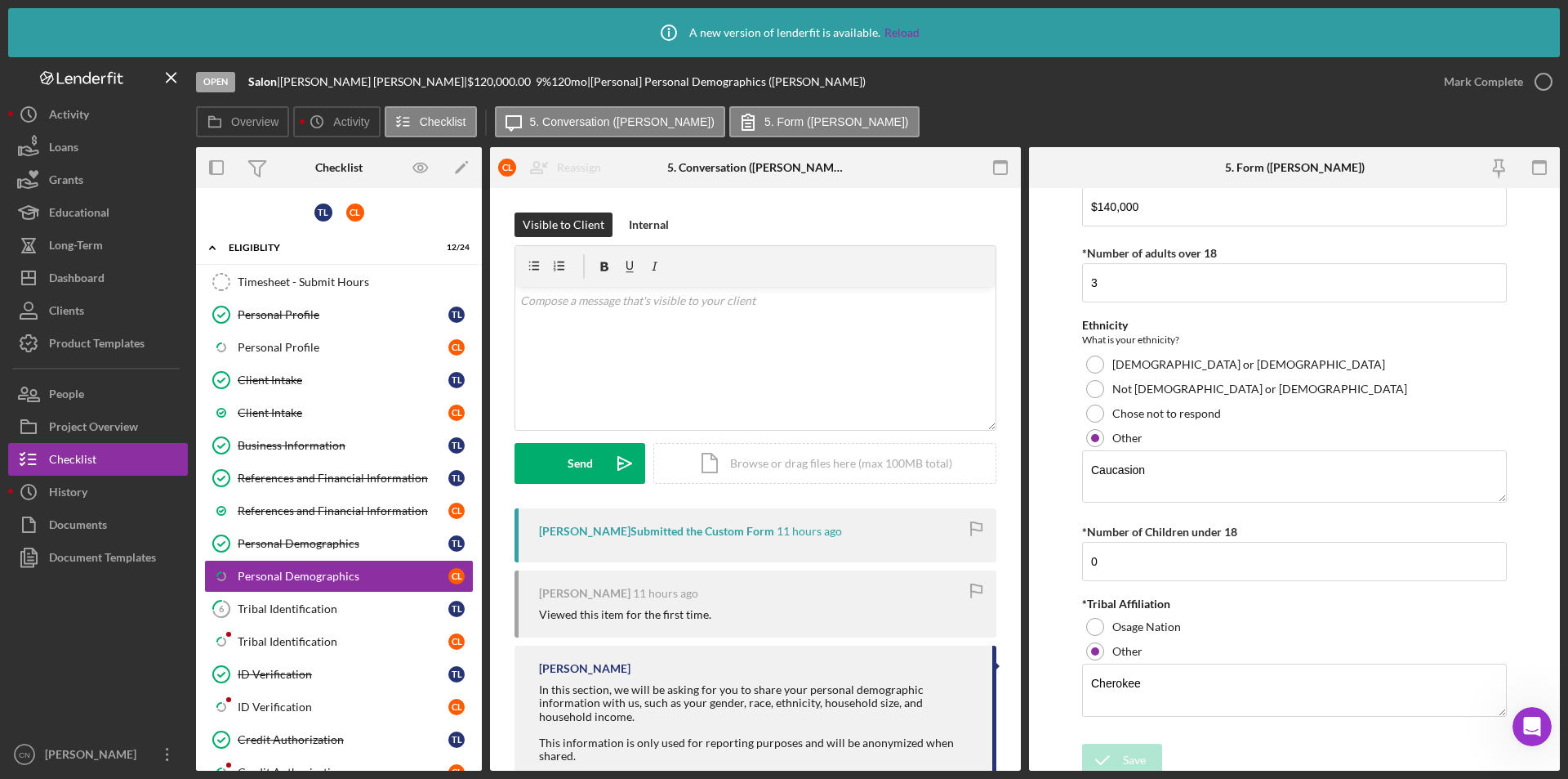
scroll to position [866, 0]
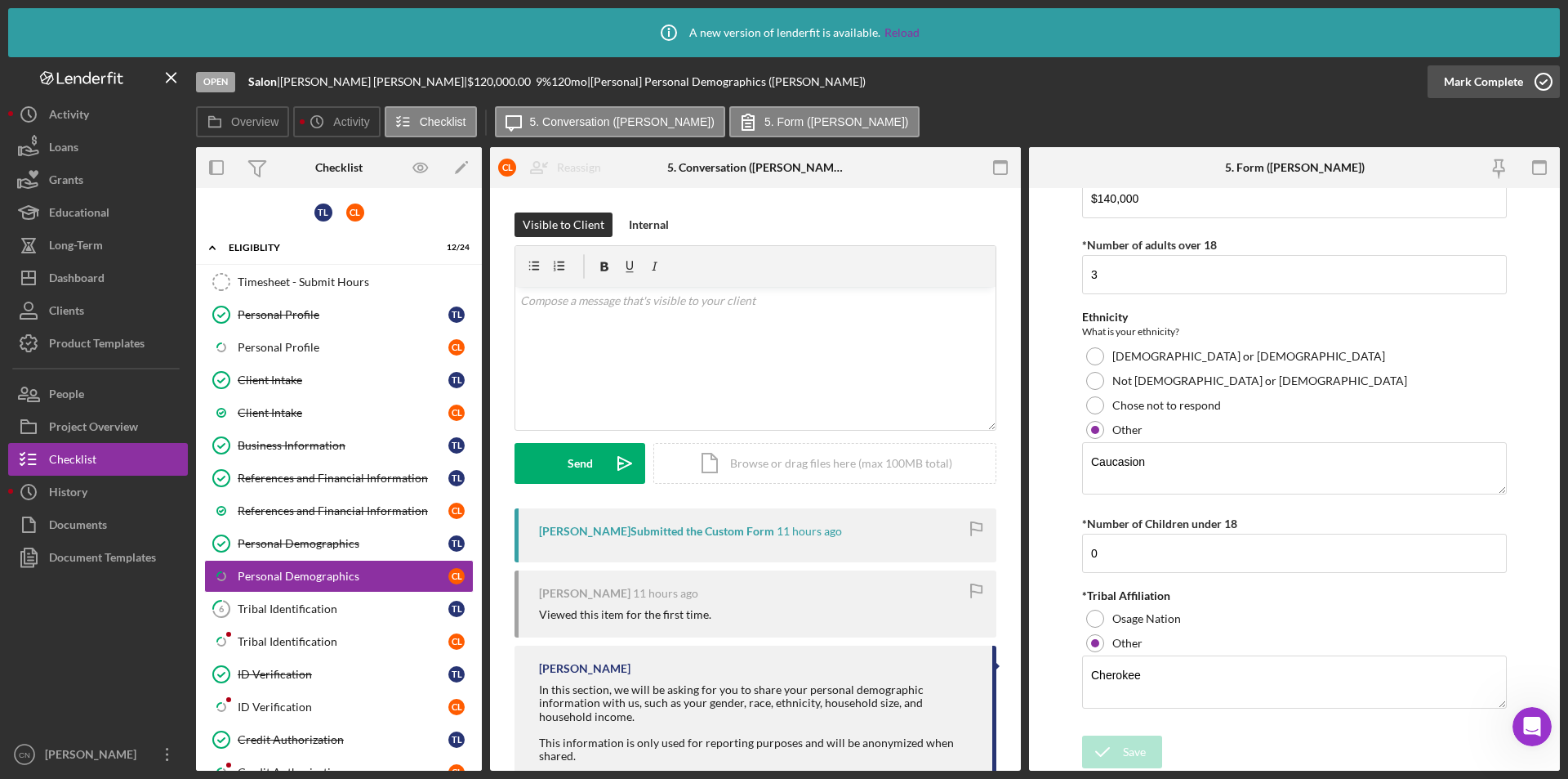
click at [1543, 81] on icon "button" at bounding box center [1544, 81] width 41 height 41
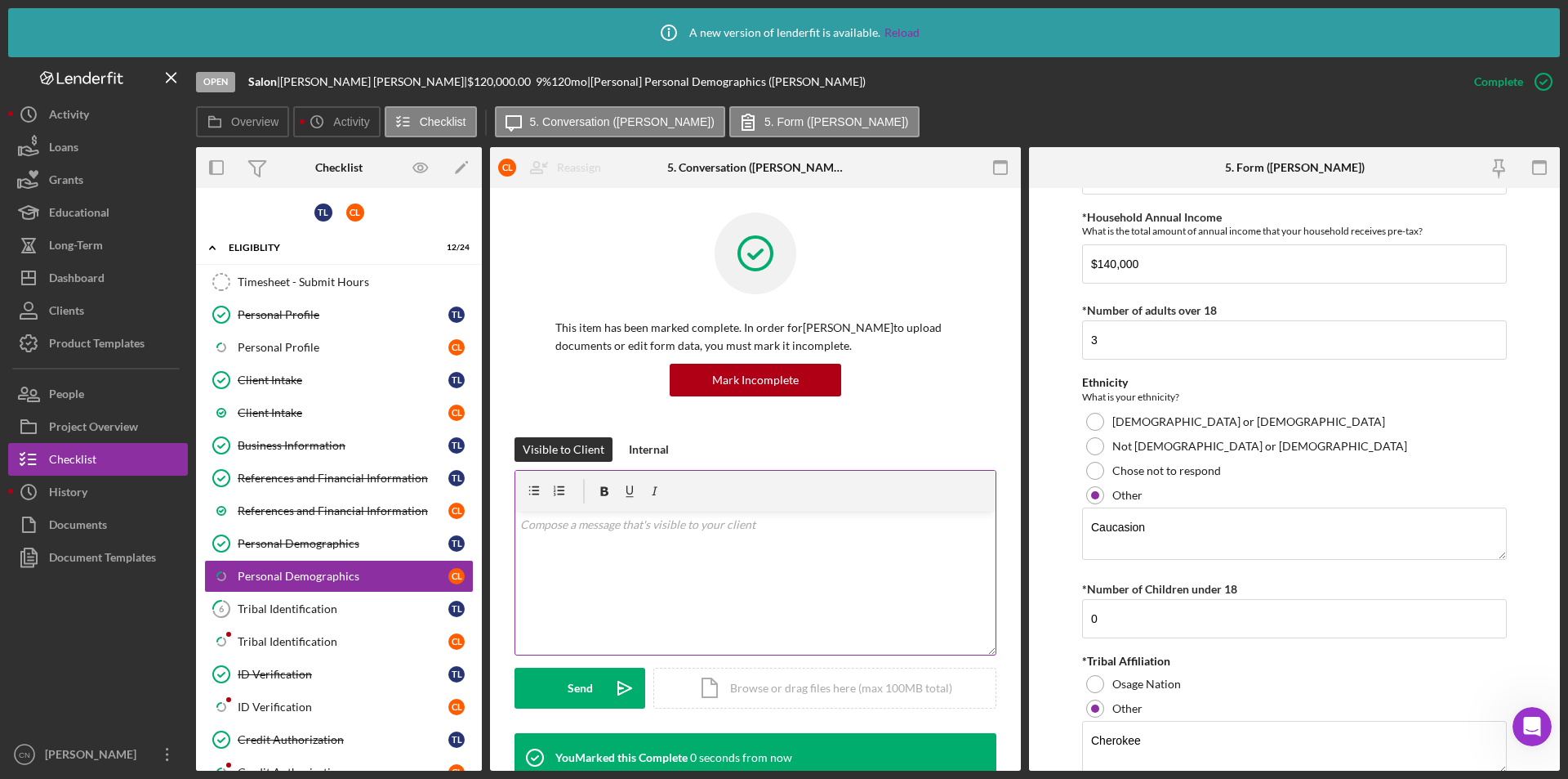
scroll to position [931, 0]
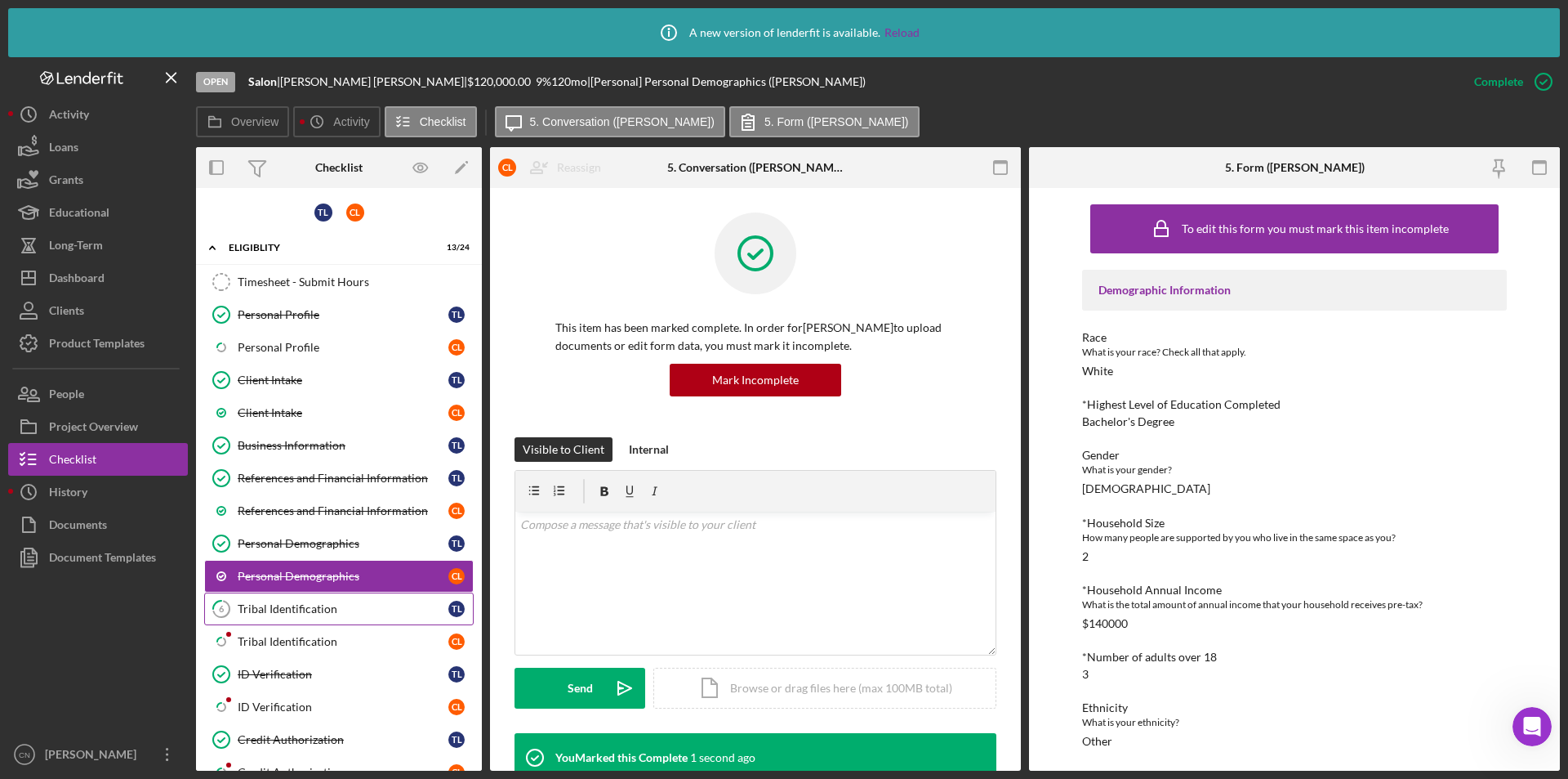
click at [248, 607] on div "Tribal Identification" at bounding box center [342, 608] width 210 height 13
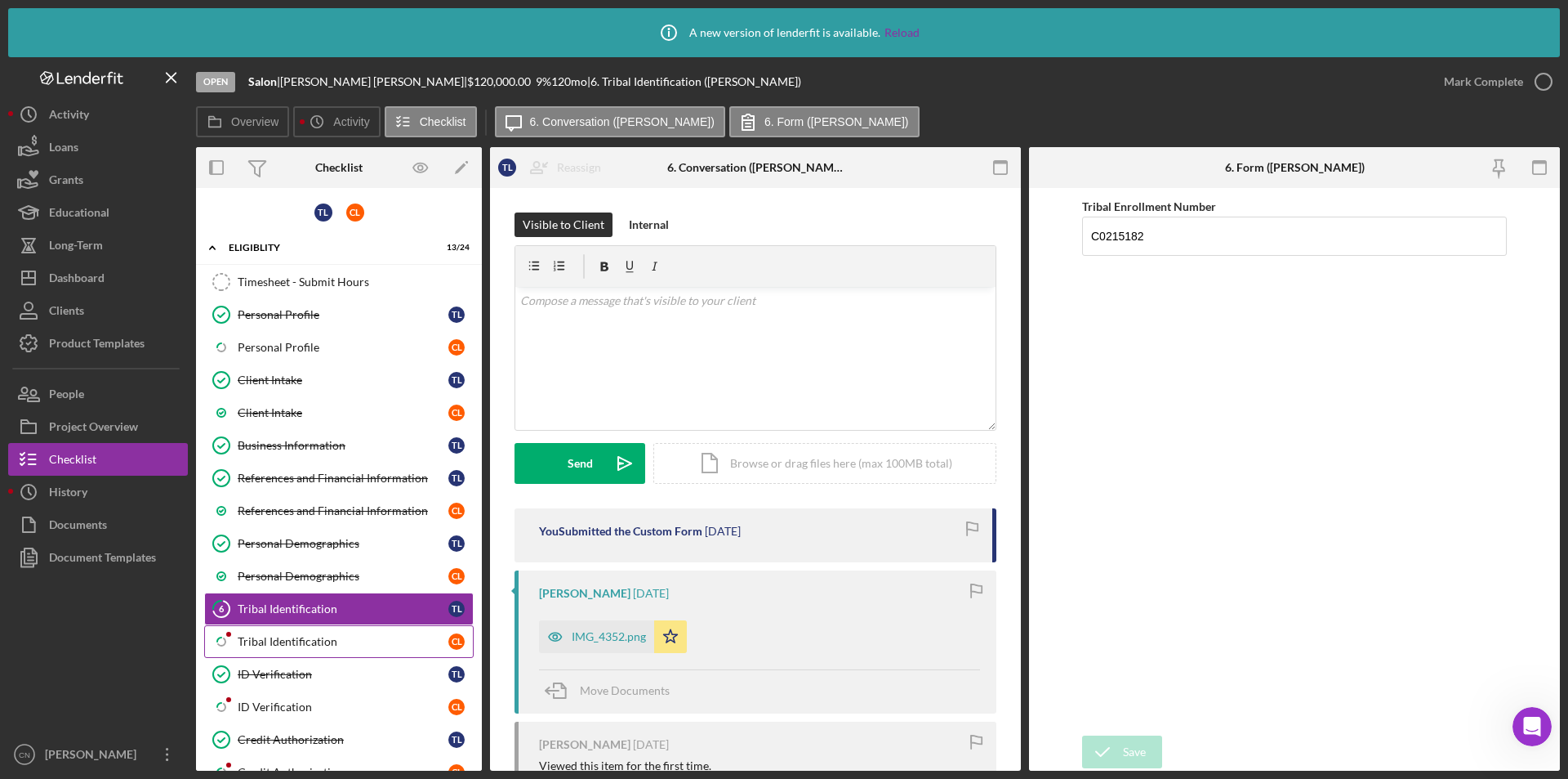
click at [325, 637] on div "Tribal Identification" at bounding box center [342, 642] width 210 height 13
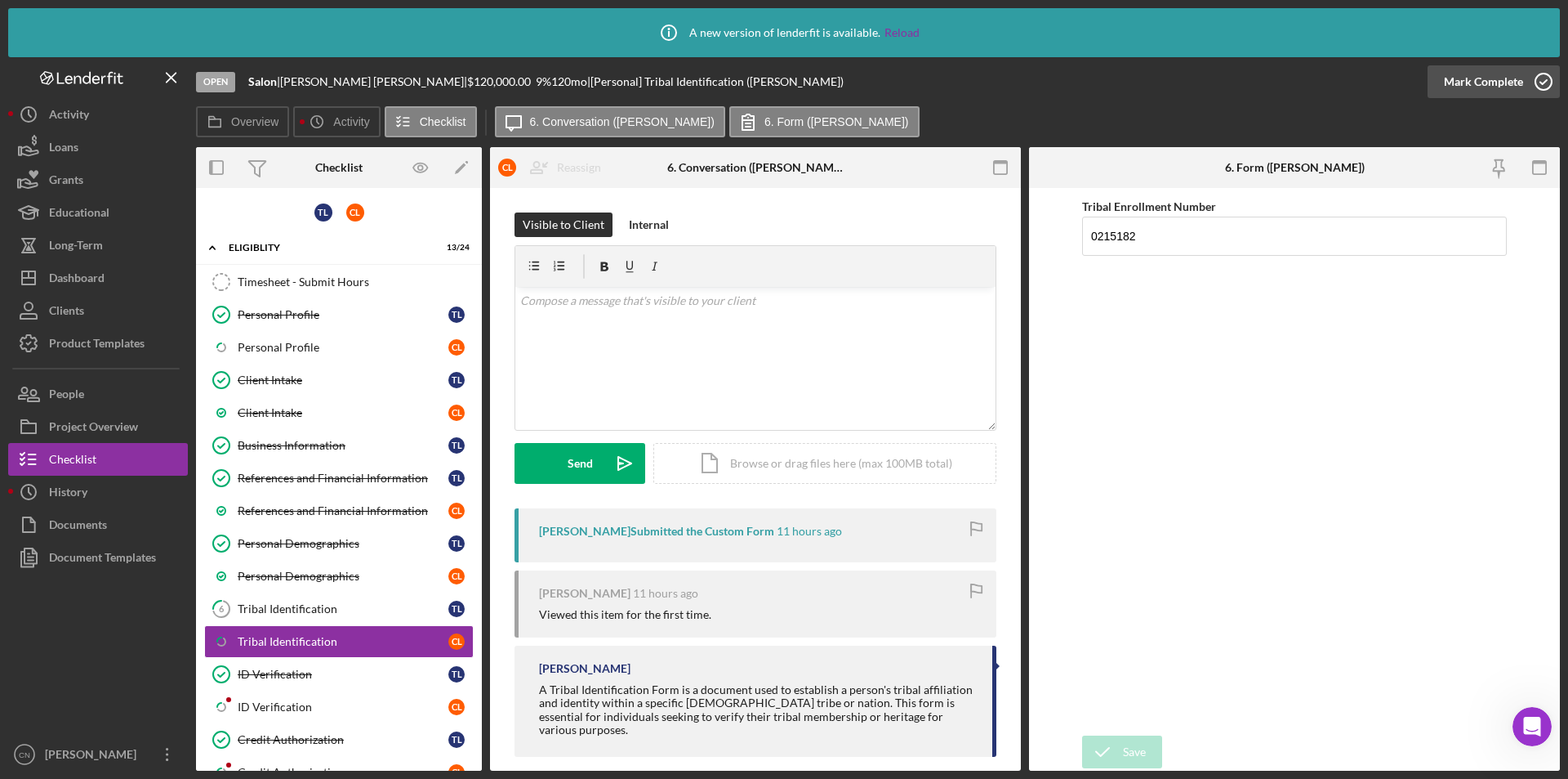
click at [1538, 89] on circle "button" at bounding box center [1544, 81] width 16 height 16
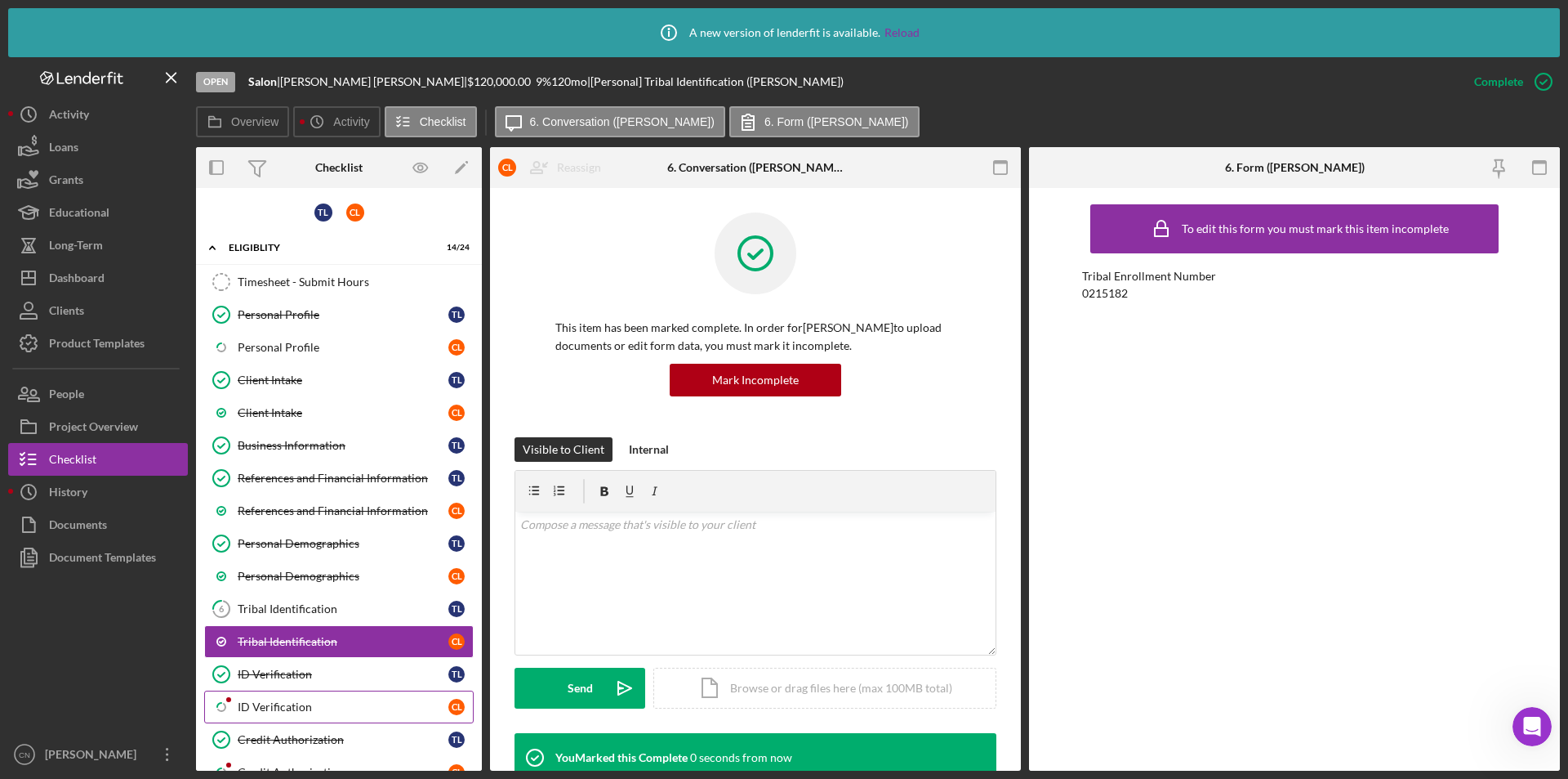
click at [262, 713] on div "ID Verification" at bounding box center [342, 707] width 210 height 13
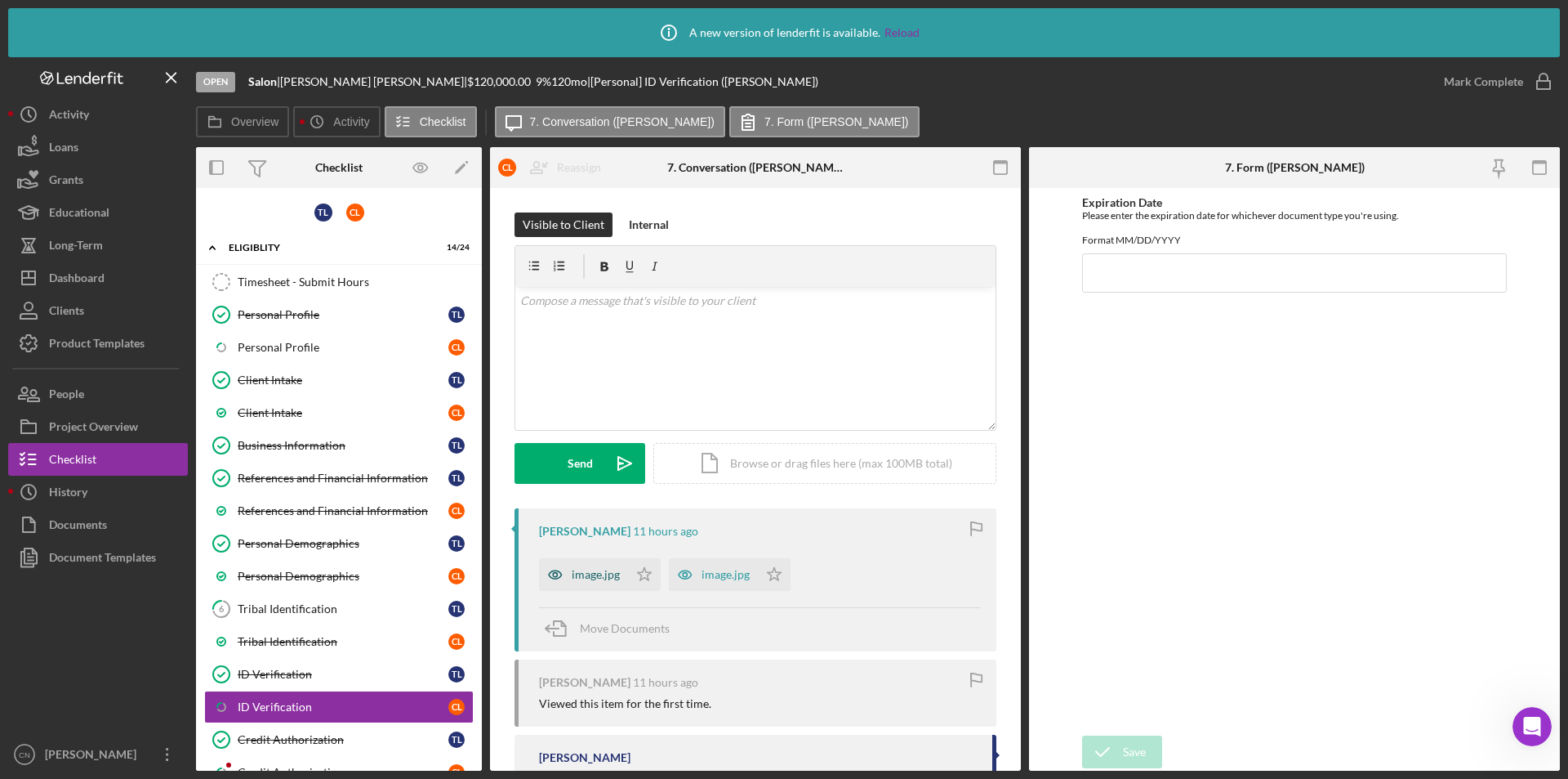
click at [593, 576] on div "image.jpg" at bounding box center [595, 575] width 48 height 13
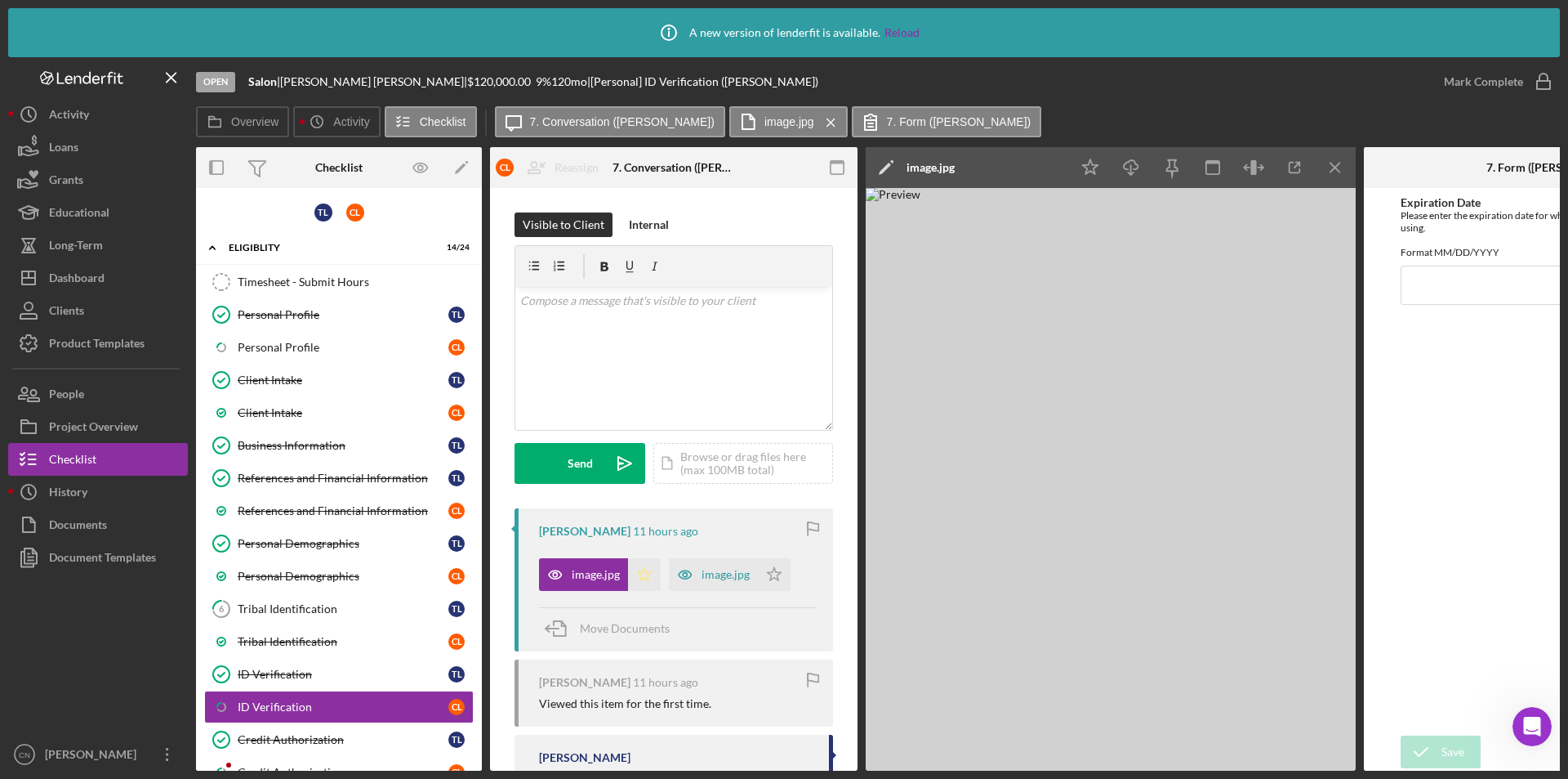
click at [648, 574] on polygon "button" at bounding box center [644, 574] width 14 height 13
click at [711, 576] on div "image.jpg" at bounding box center [725, 575] width 48 height 13
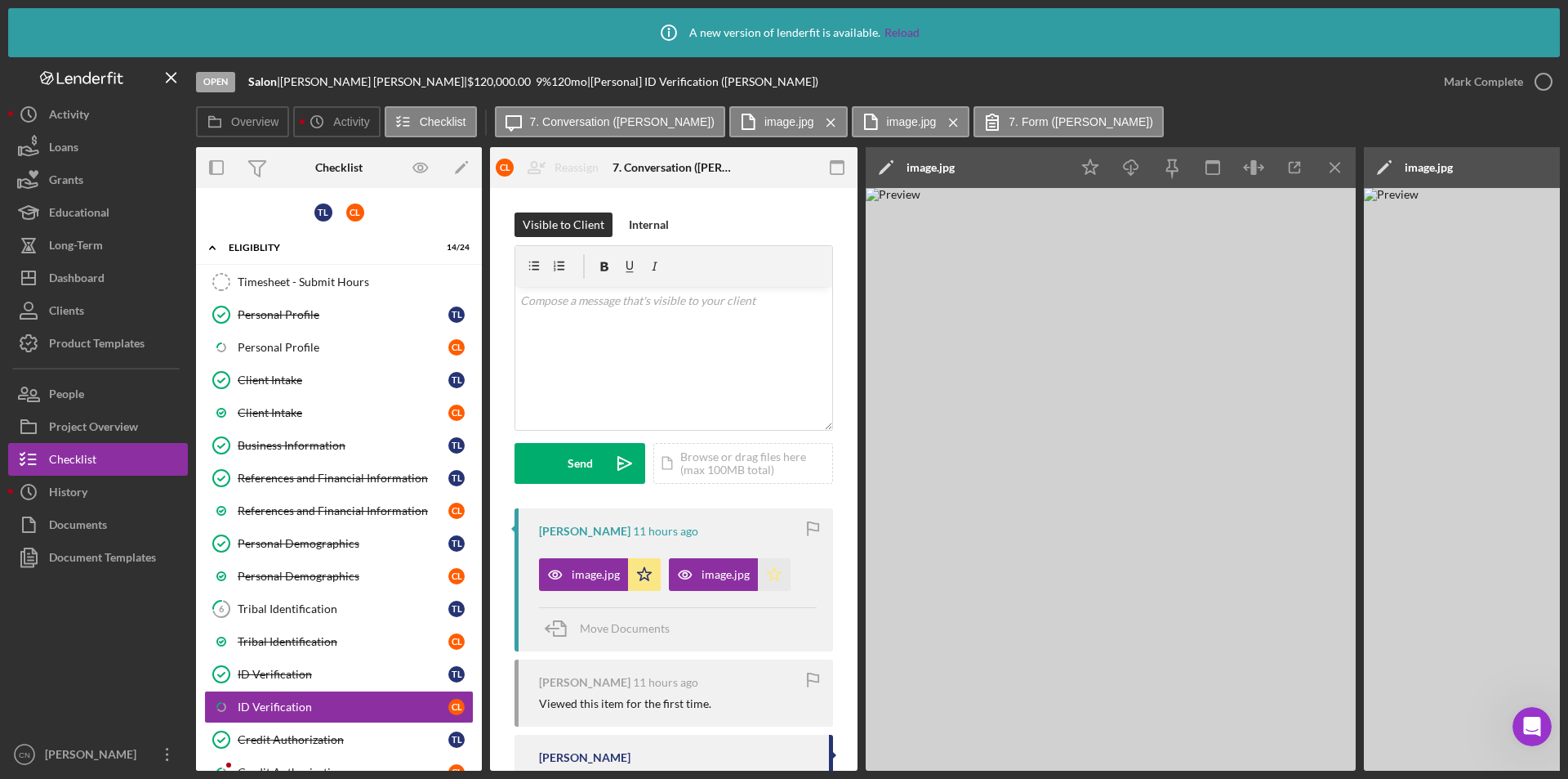
click at [774, 568] on icon "Icon/Star" at bounding box center [774, 575] width 33 height 33
click at [590, 570] on div "image.jpg" at bounding box center [595, 575] width 48 height 13
click at [1341, 158] on icon "Icon/Menu Close" at bounding box center [1336, 167] width 37 height 37
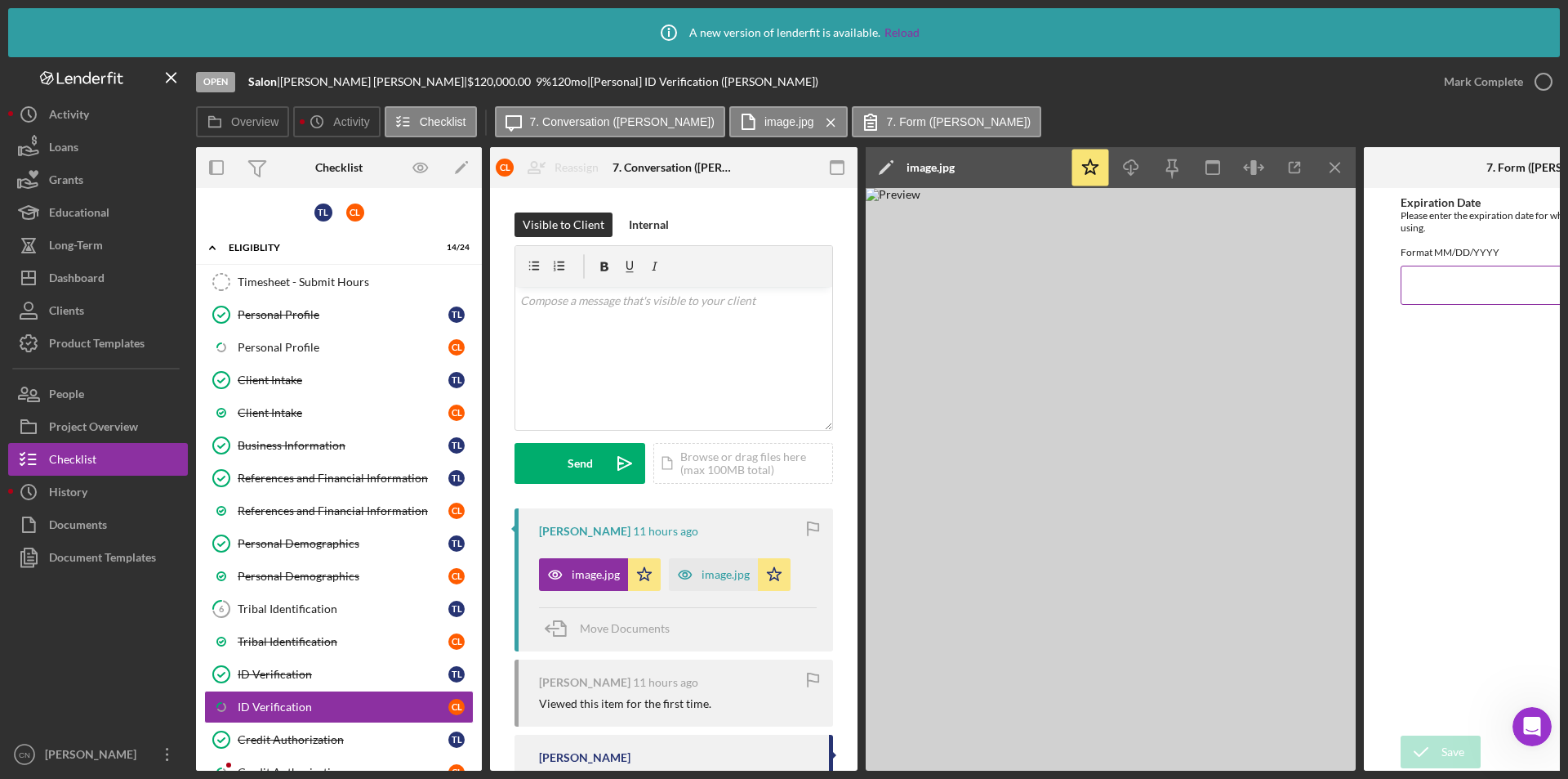
click at [1443, 305] on input "Expiration Date" at bounding box center [1548, 285] width 294 height 39
type input "[DATE]"
click at [1447, 748] on div "Save" at bounding box center [1452, 752] width 23 height 33
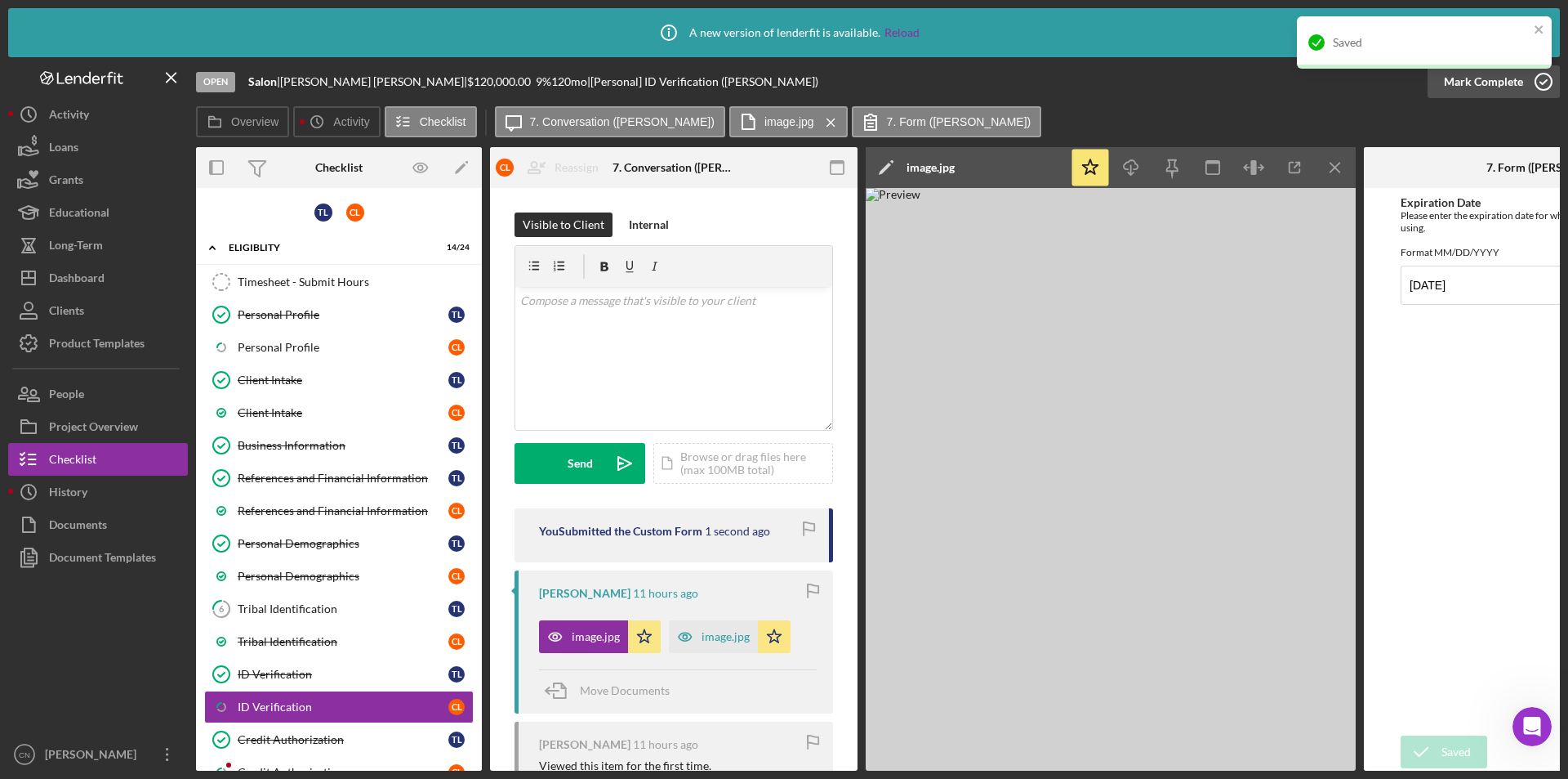
click at [1549, 85] on icon "button" at bounding box center [1544, 81] width 41 height 41
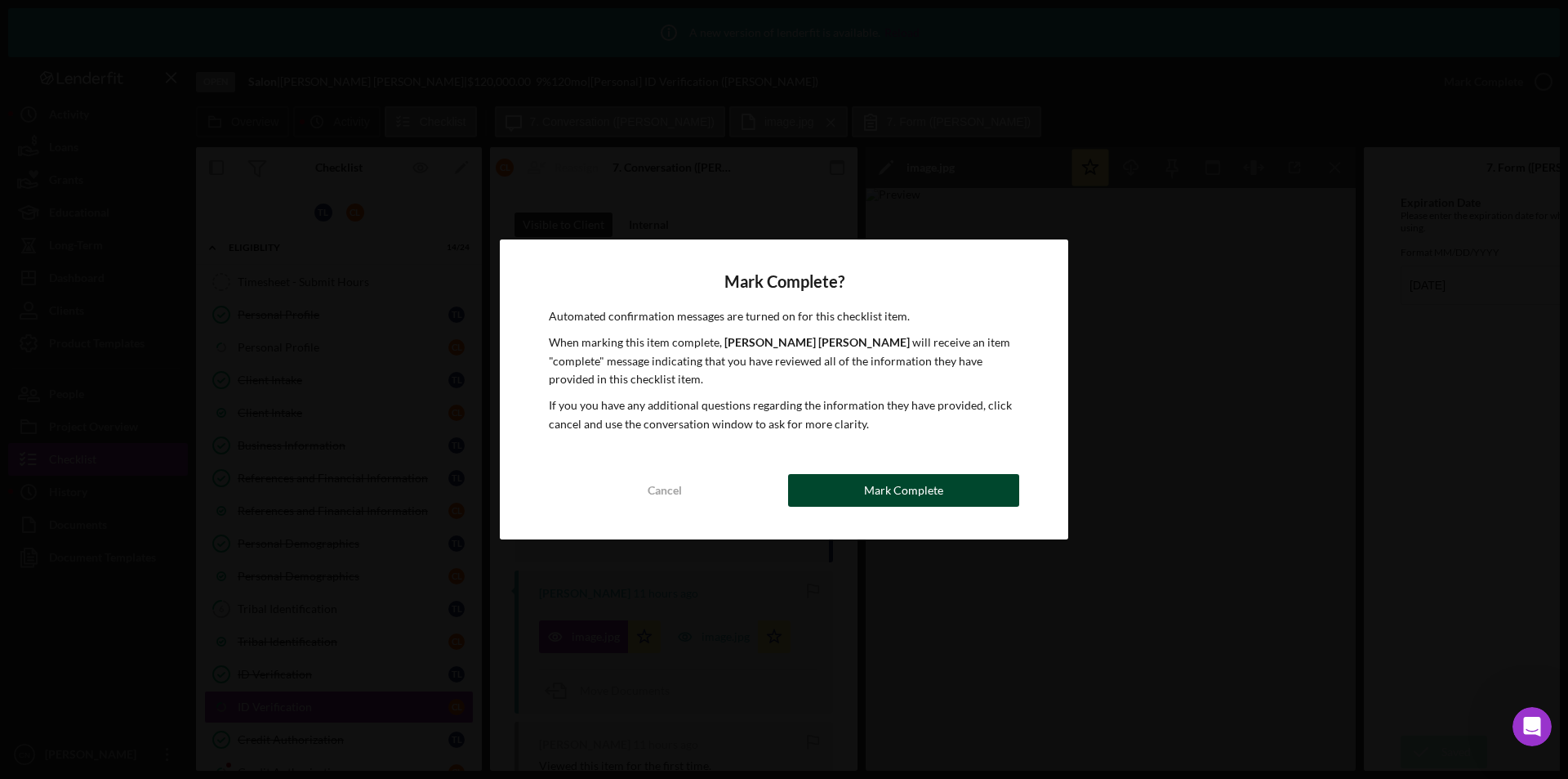
click at [873, 493] on div "Mark Complete" at bounding box center [904, 491] width 79 height 33
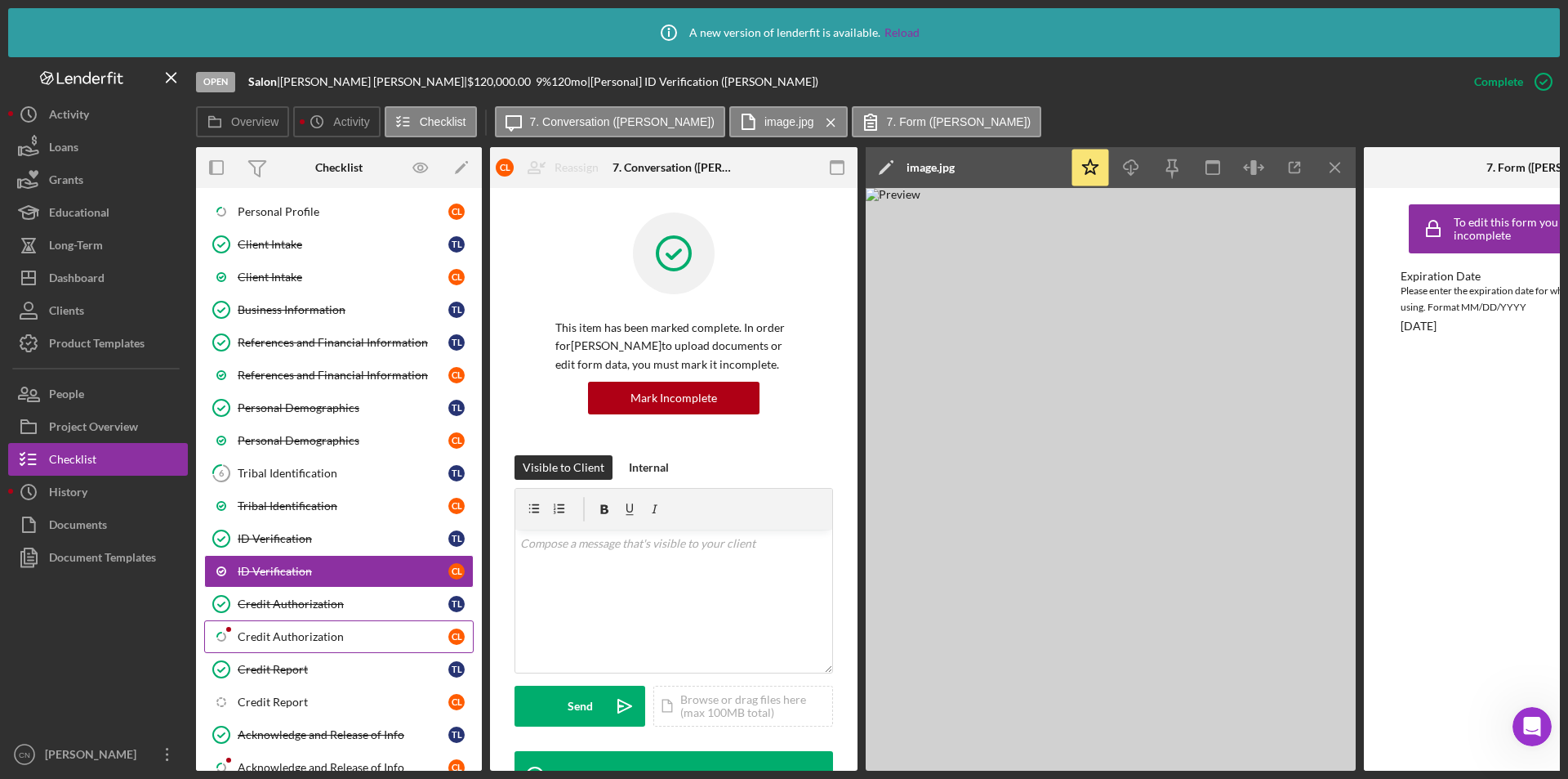
scroll to position [164, 0]
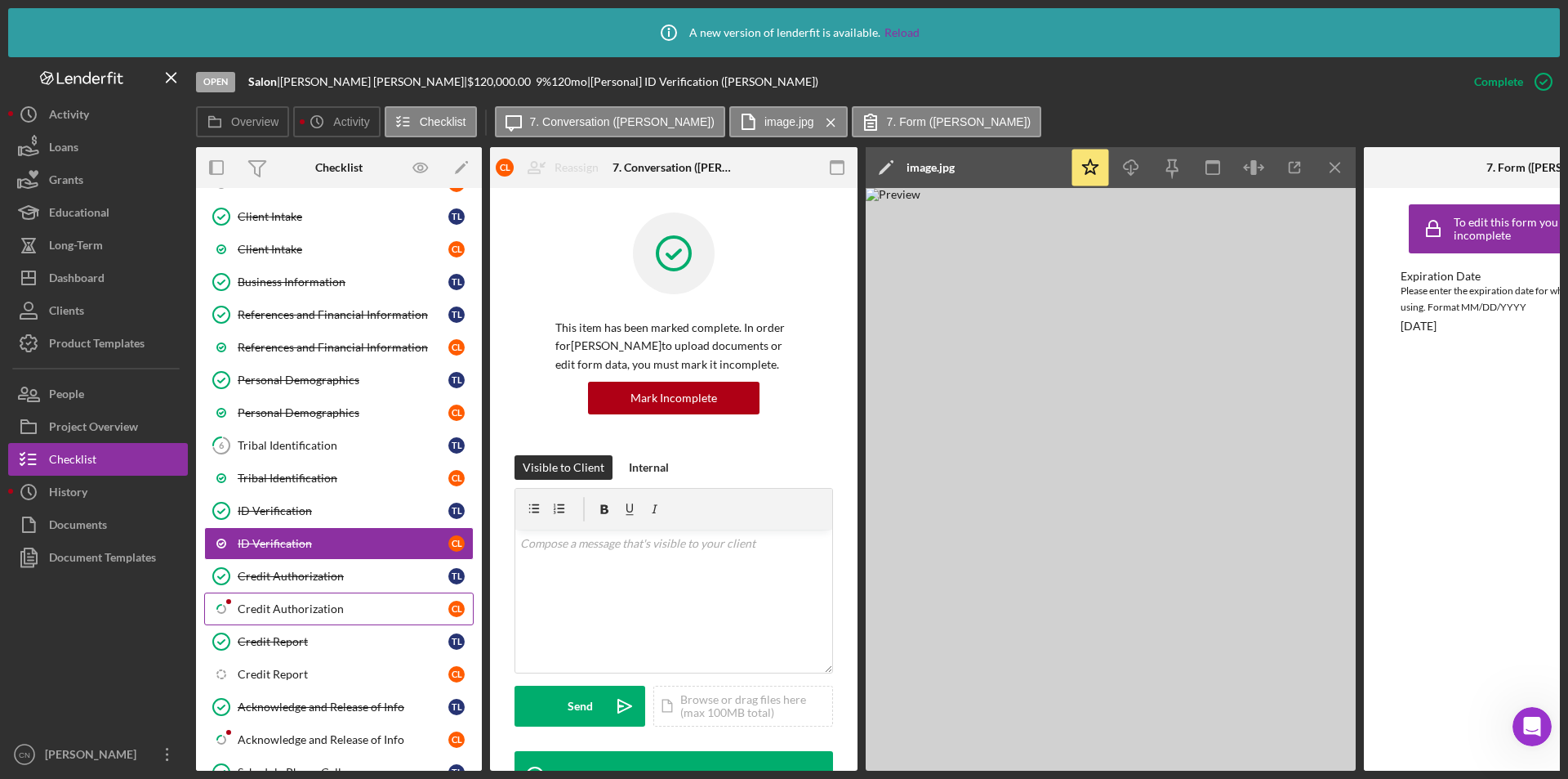
click at [292, 611] on div "Credit Authorization" at bounding box center [342, 608] width 210 height 13
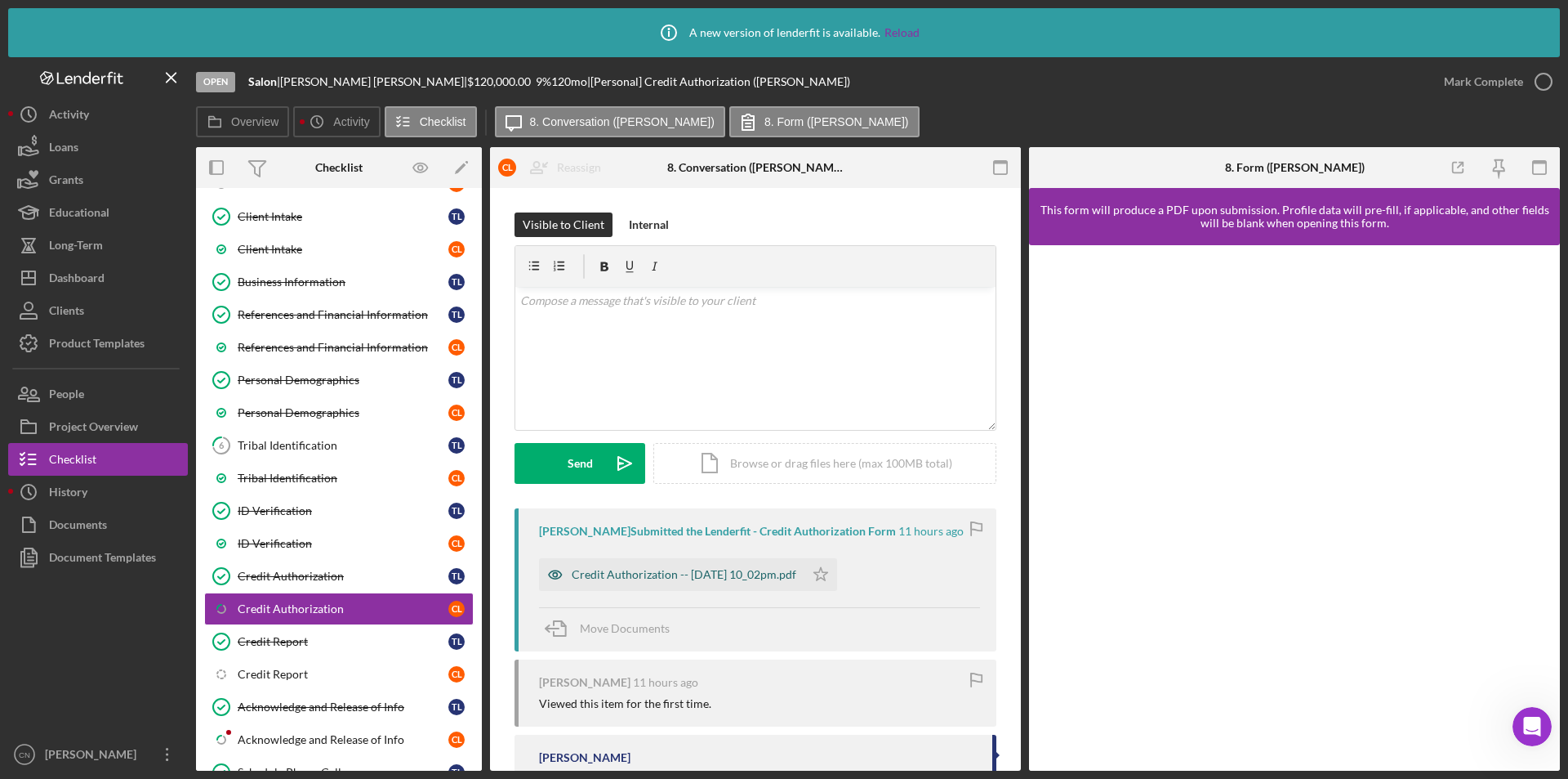
click at [623, 570] on div "Credit Authorization -- [DATE] 10_02pm.pdf" at bounding box center [684, 575] width 225 height 13
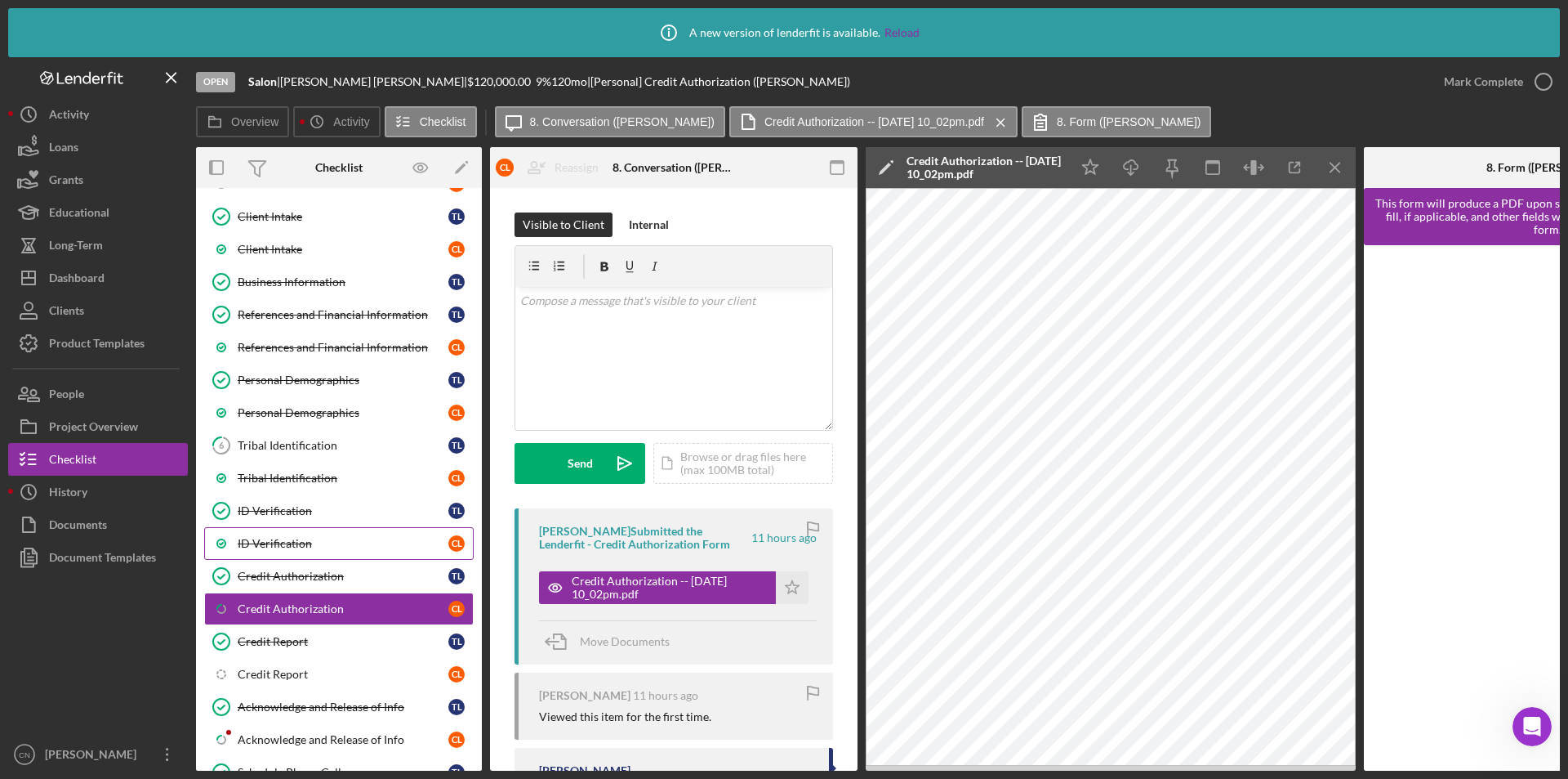
click at [252, 549] on div "ID Verification" at bounding box center [342, 543] width 210 height 13
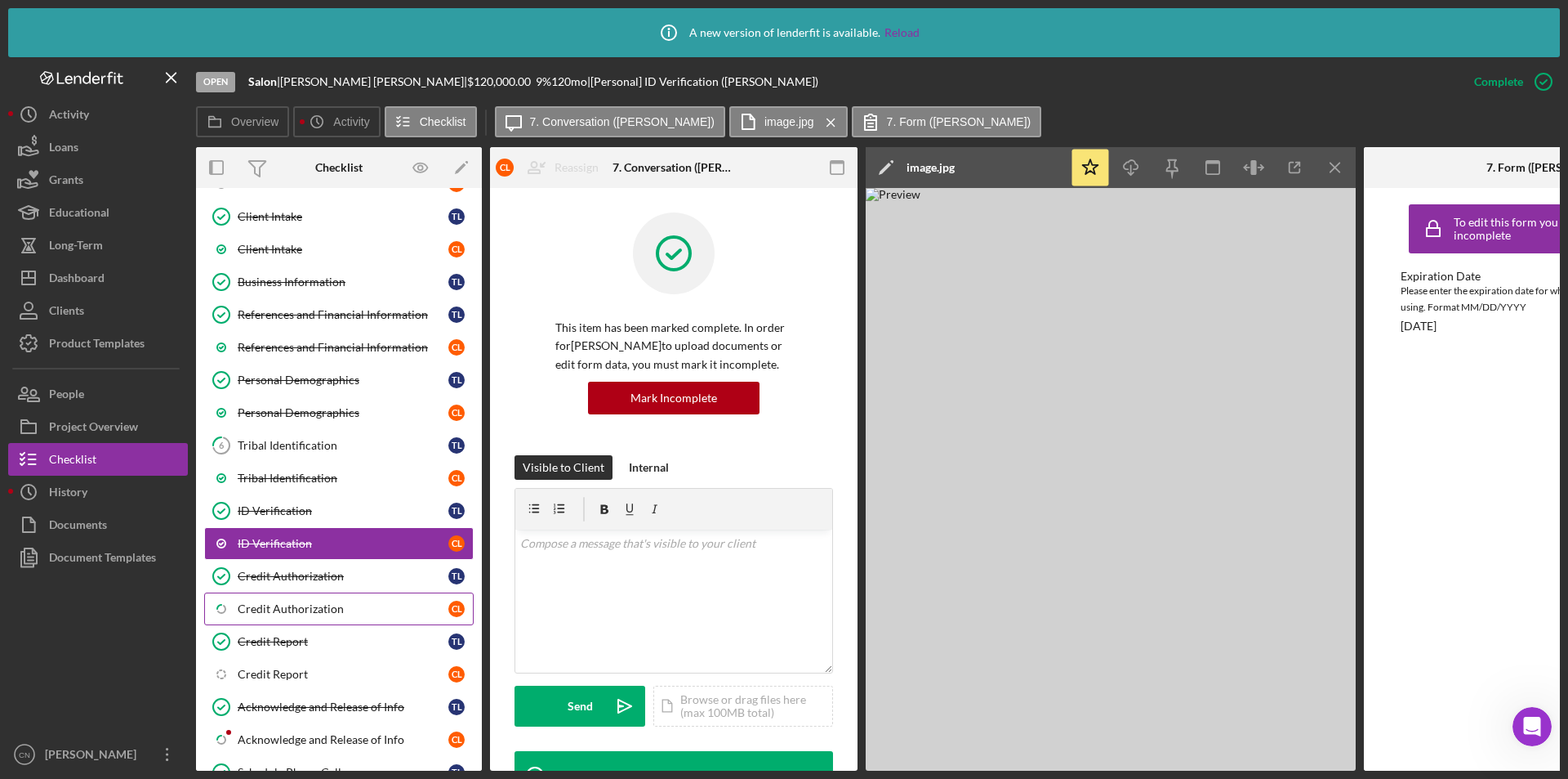
click at [330, 603] on div "Credit Authorization" at bounding box center [342, 608] width 210 height 13
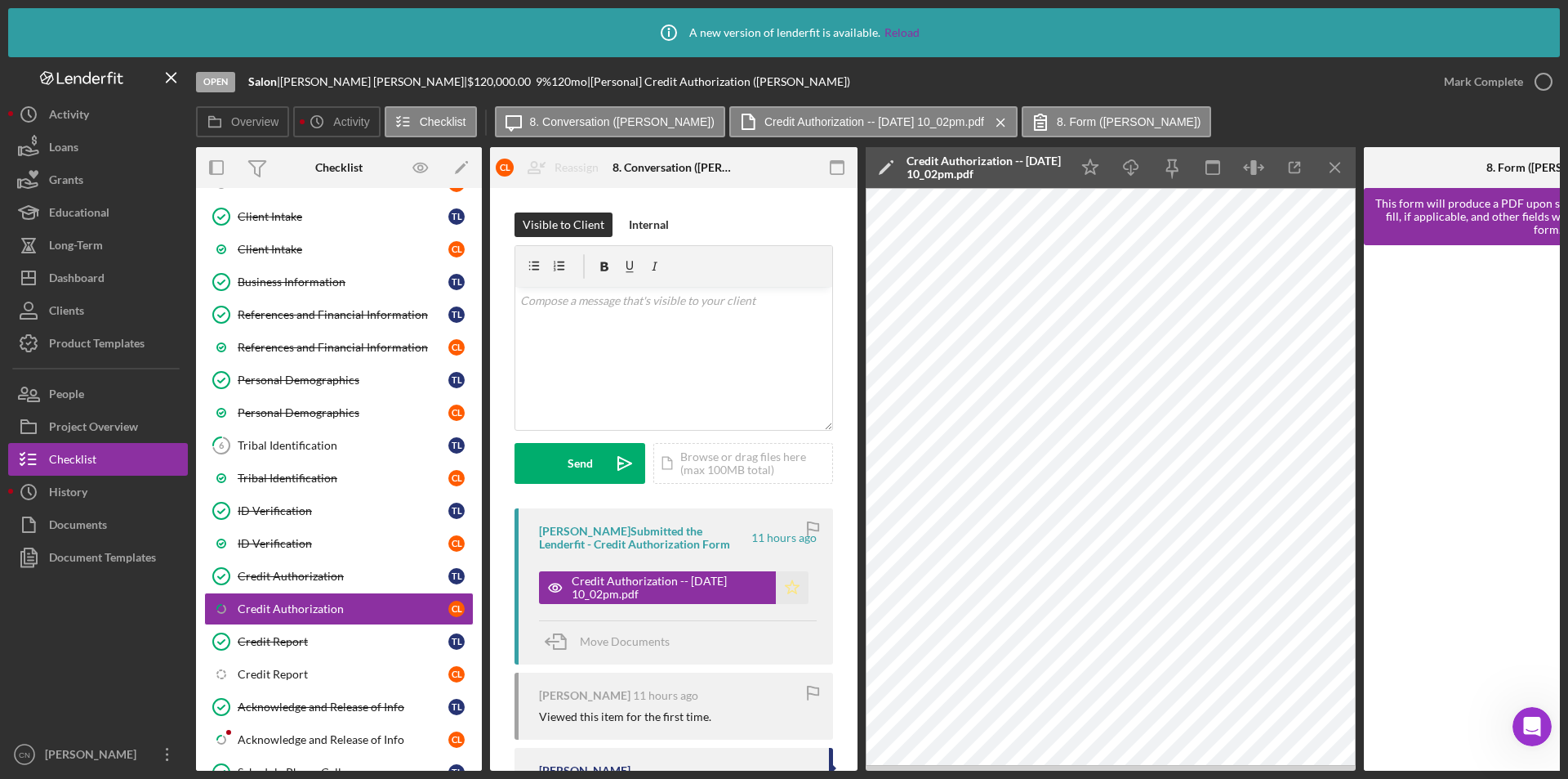
click at [791, 587] on polygon "button" at bounding box center [792, 587] width 14 height 13
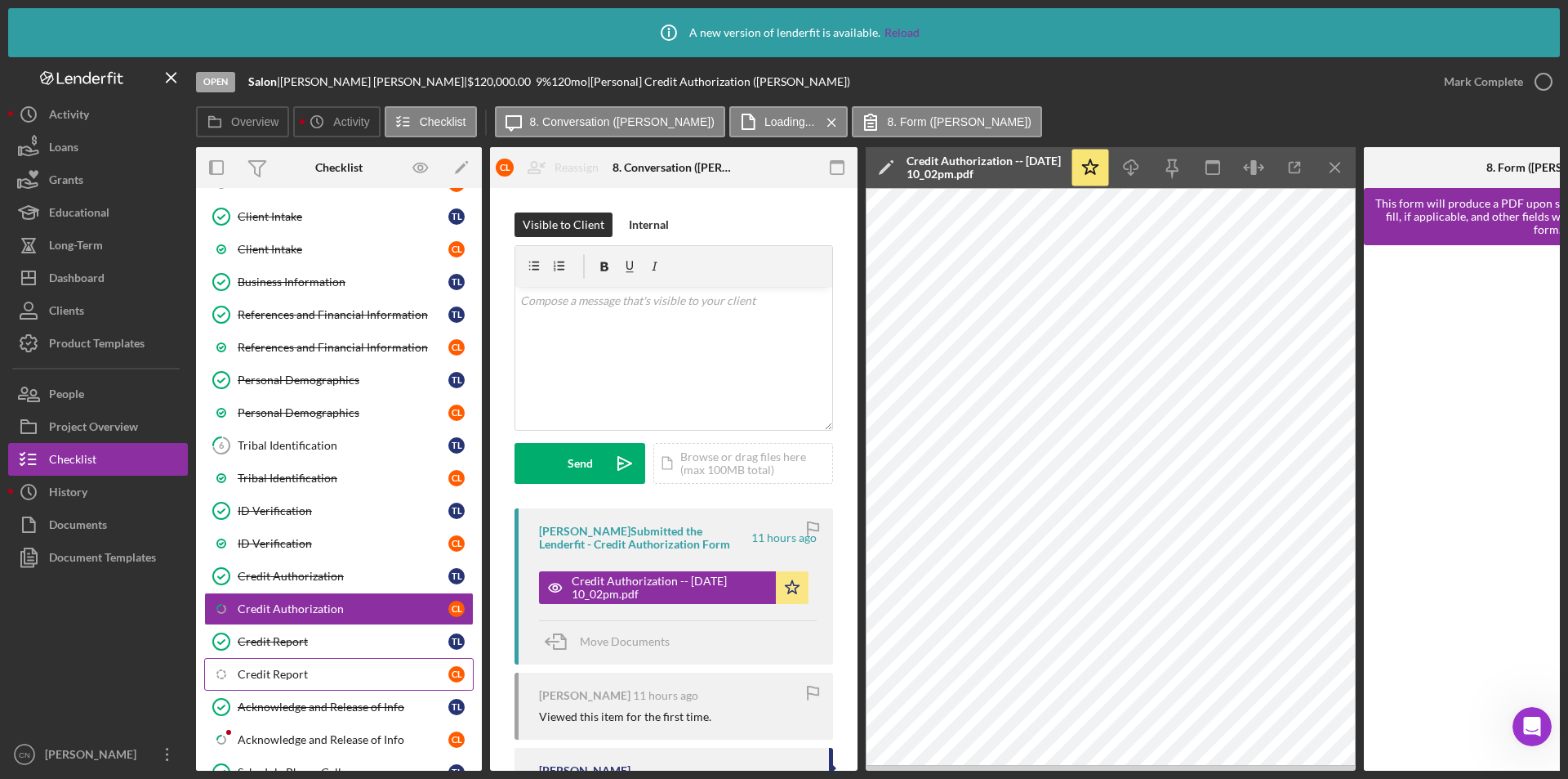
click at [260, 677] on div "Credit Report" at bounding box center [342, 674] width 210 height 13
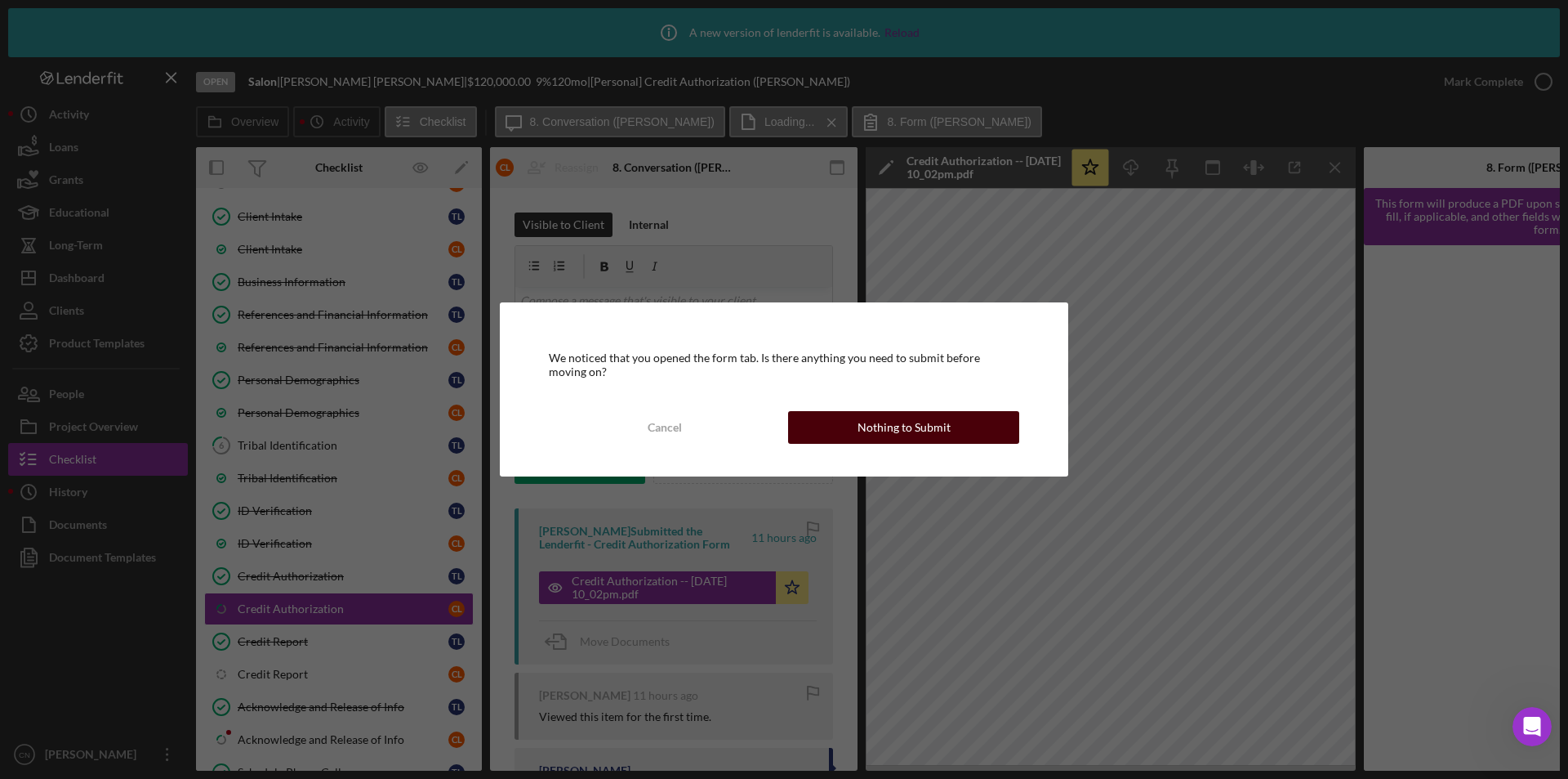
click at [956, 420] on button "Nothing to Submit" at bounding box center [904, 427] width 231 height 33
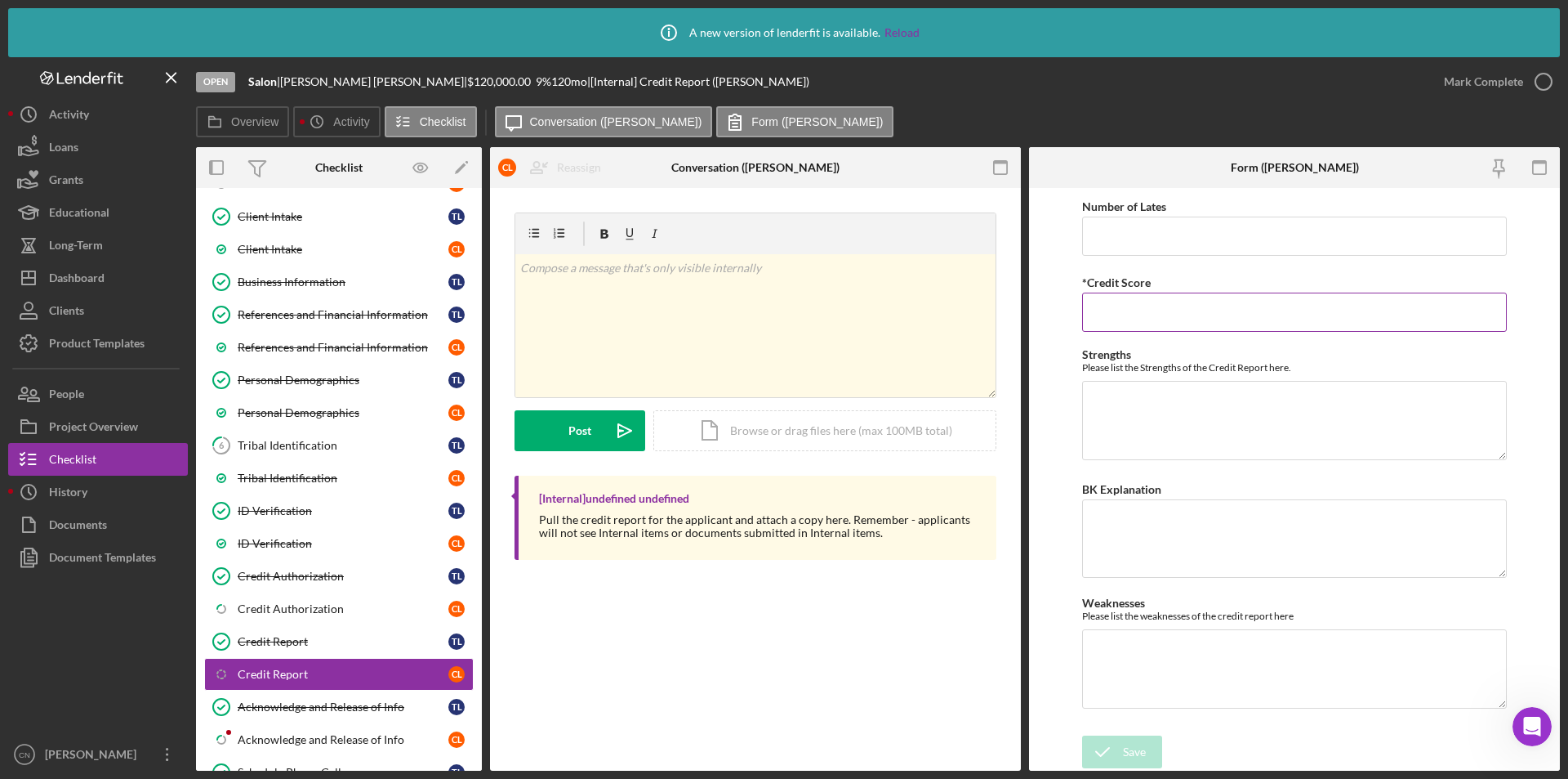
click at [1205, 327] on input "*Credit Score" at bounding box center [1294, 312] width 425 height 39
type input "641"
click at [1123, 756] on div "Save" at bounding box center [1134, 752] width 23 height 33
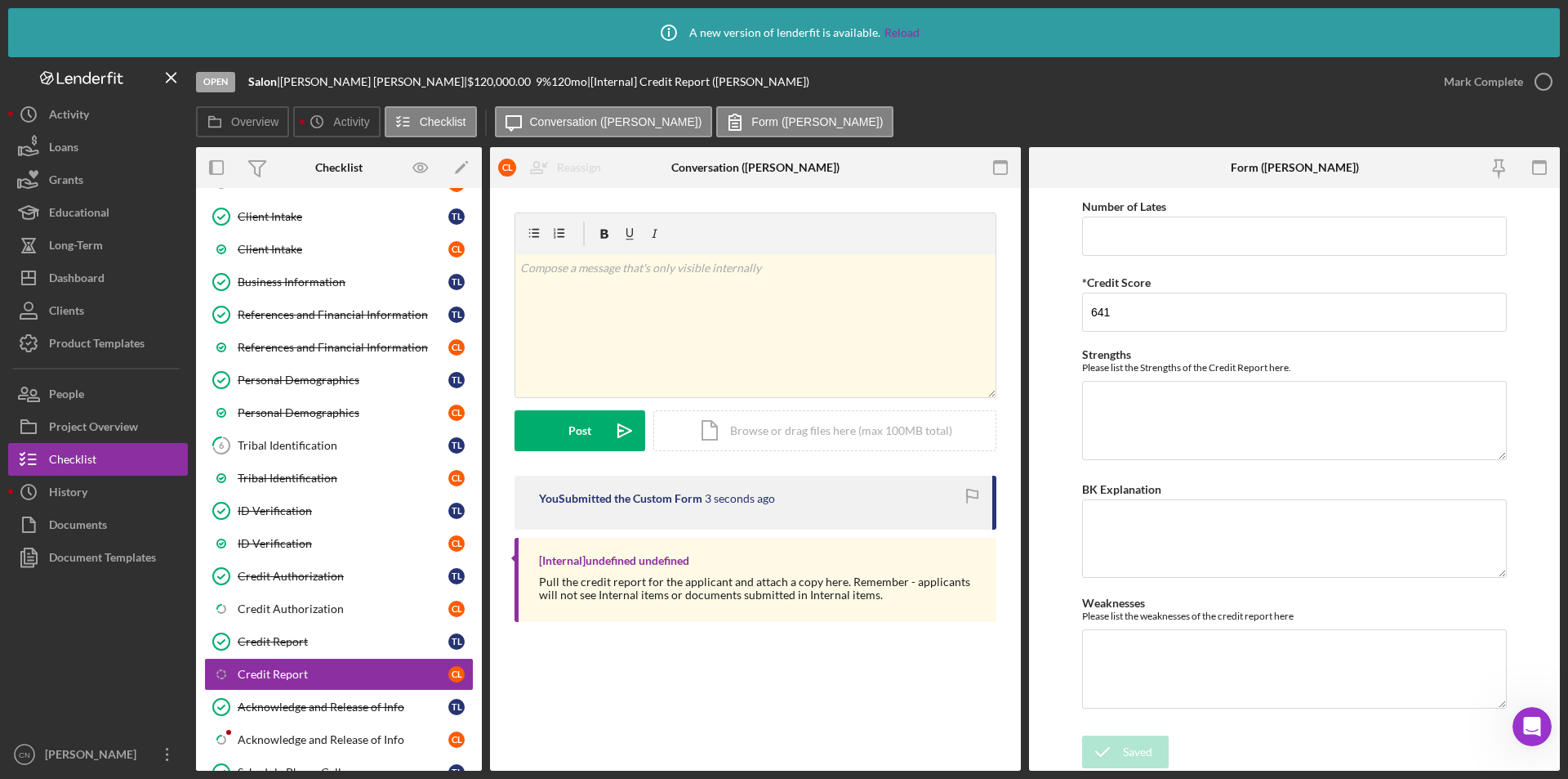
click at [1545, 82] on div "Icon/Info A new version of lenderfit is available. Reload Open Salon | [PERSON_…" at bounding box center [784, 390] width 1568 height 779
click at [301, 592] on link "Credit Authorization Credit Authorization T L" at bounding box center [339, 576] width 269 height 33
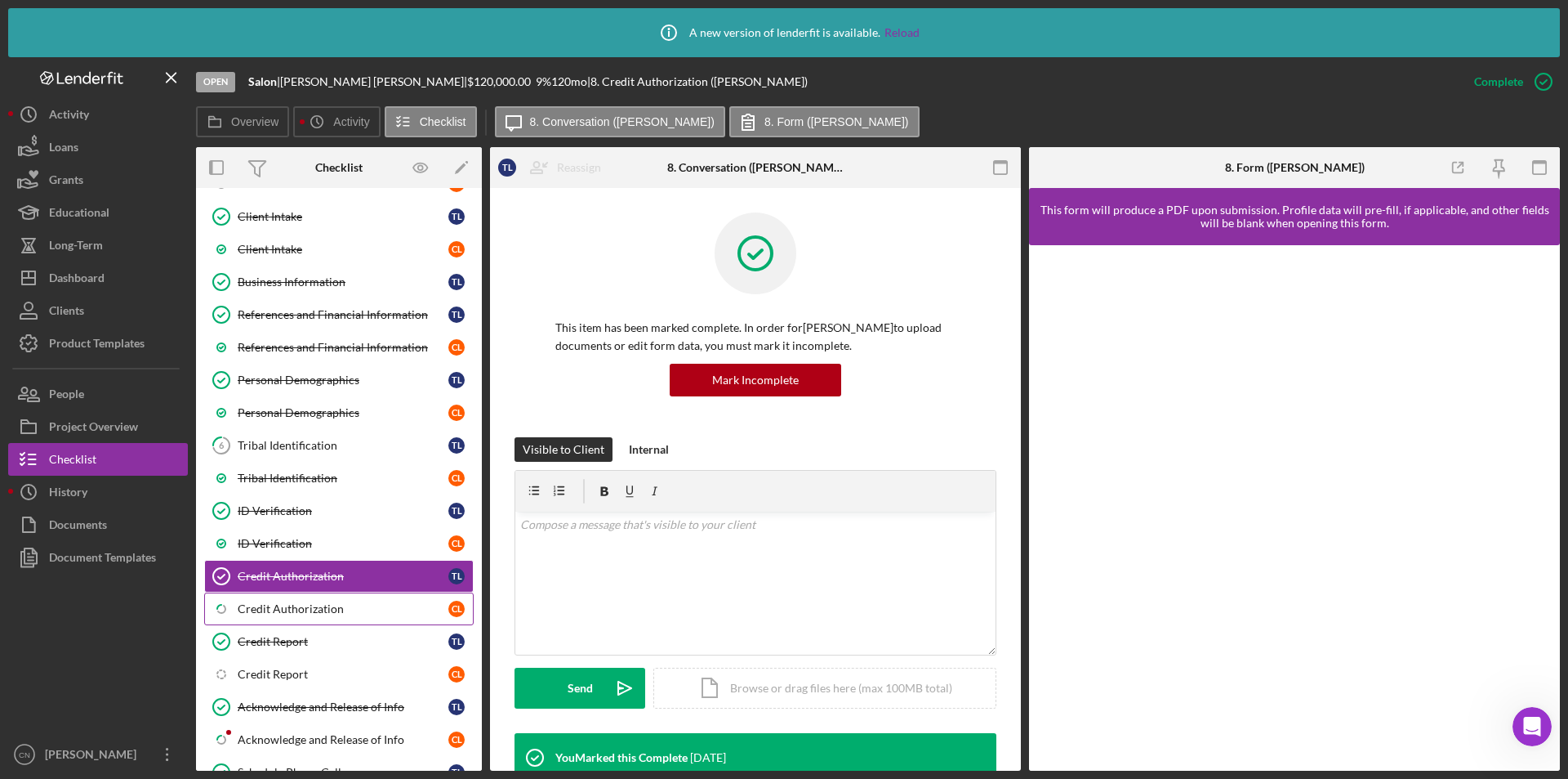
click at [303, 605] on div "Credit Authorization" at bounding box center [342, 608] width 210 height 13
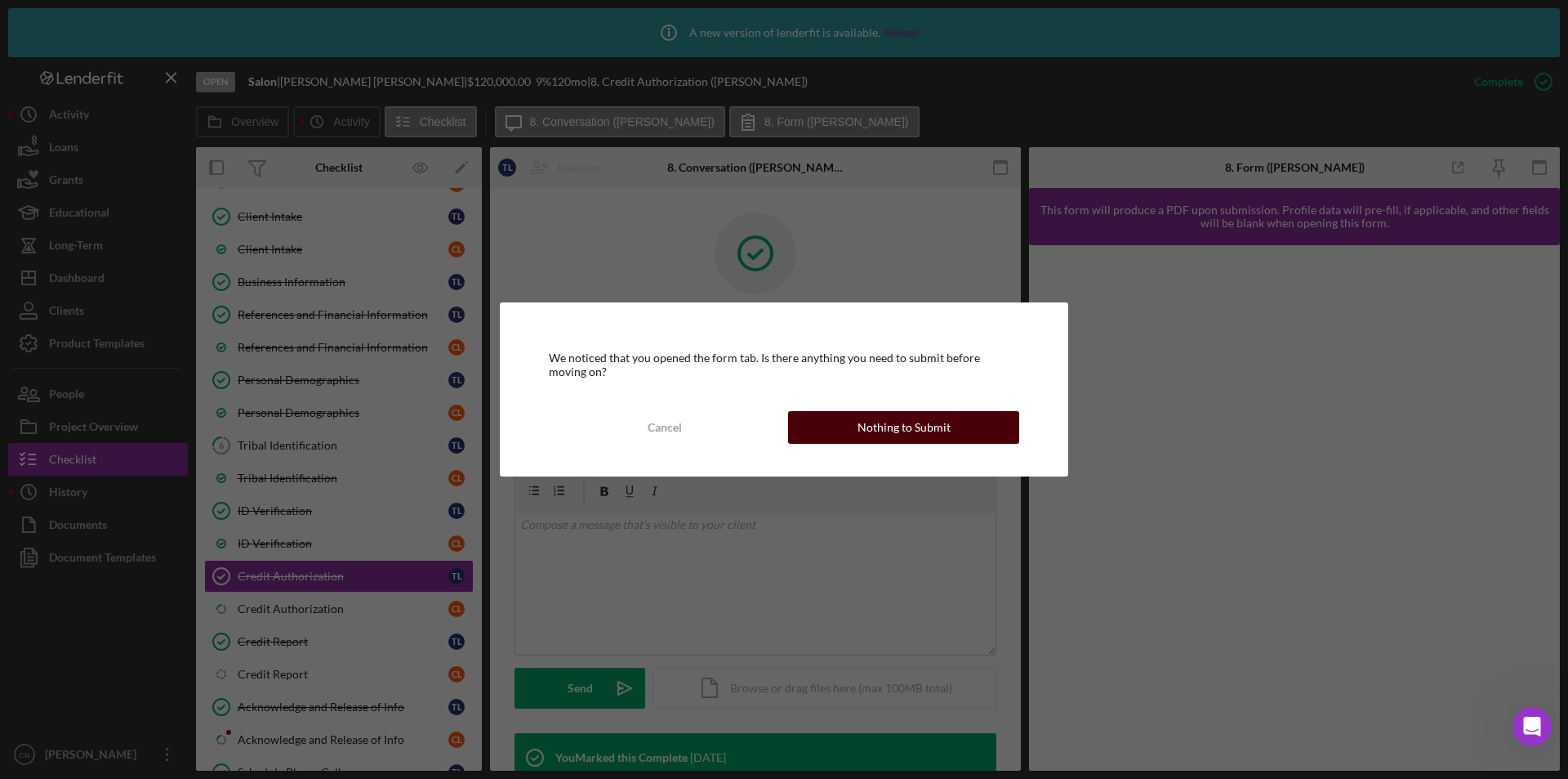
click at [893, 431] on div "Nothing to Submit" at bounding box center [904, 427] width 93 height 33
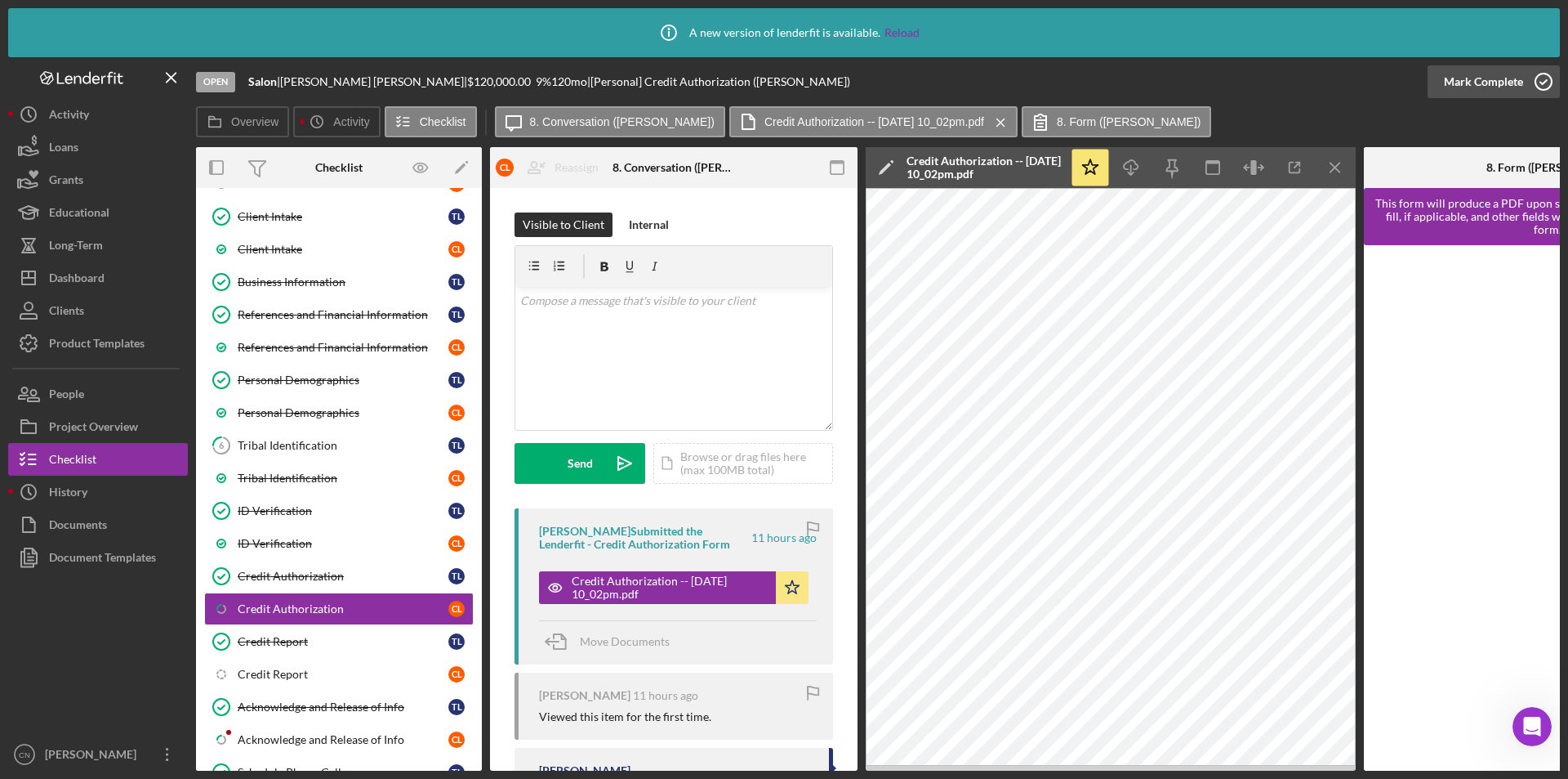
click at [1541, 74] on circle "button" at bounding box center [1544, 81] width 16 height 16
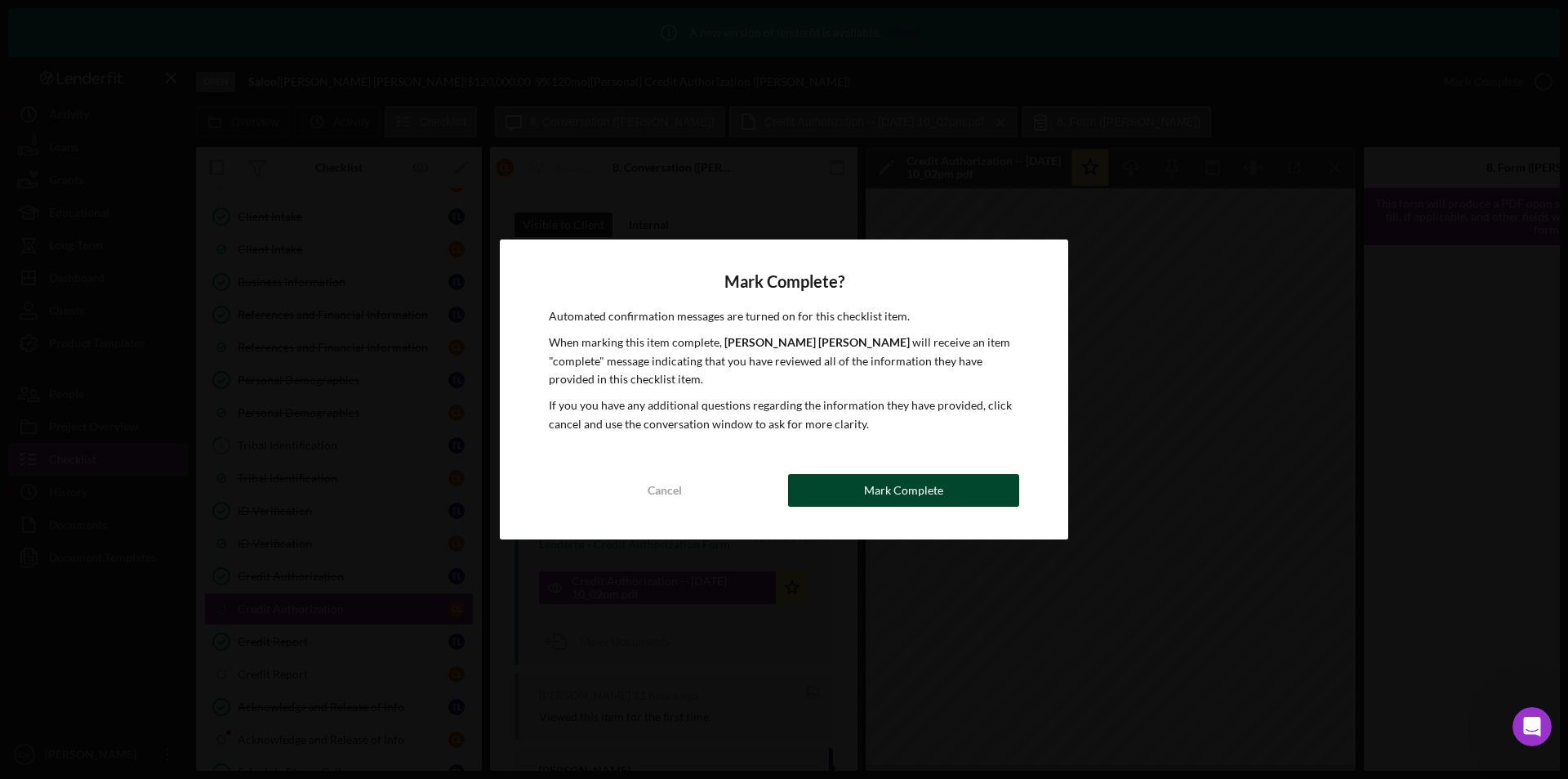
click at [933, 478] on div "Mark Complete" at bounding box center [904, 491] width 79 height 33
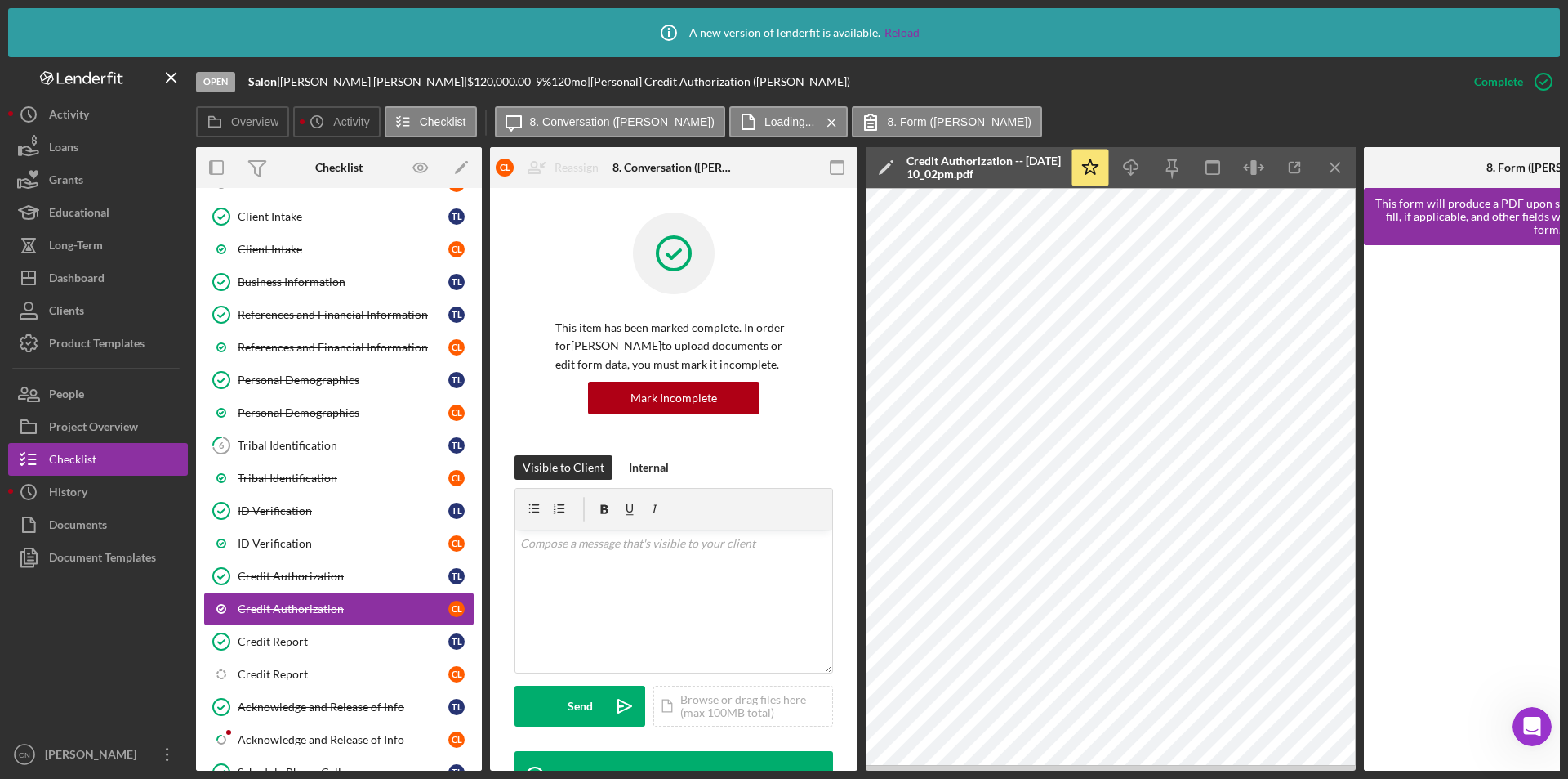
scroll to position [245, 0]
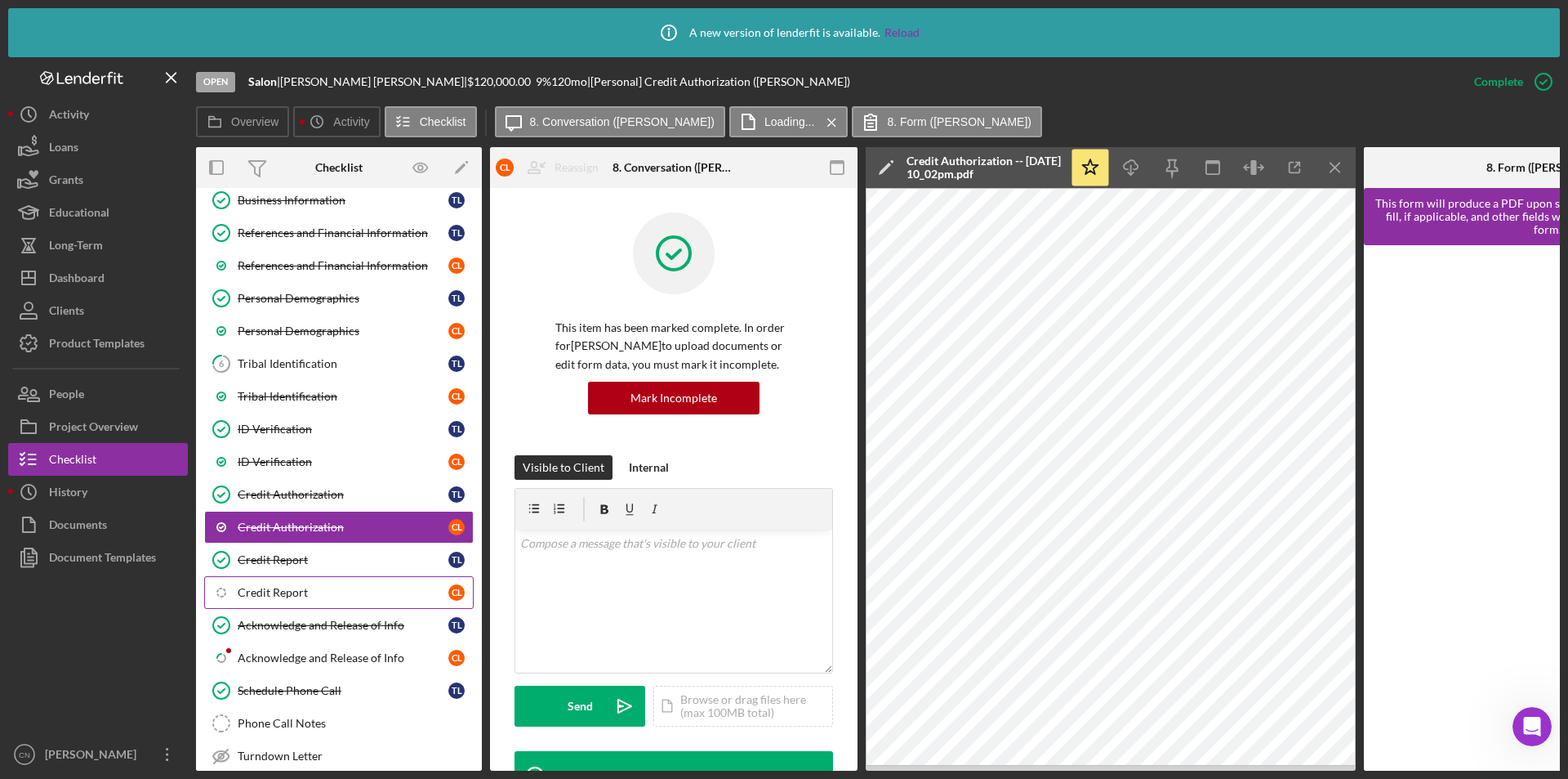
click at [291, 587] on div "Credit Report" at bounding box center [342, 592] width 210 height 13
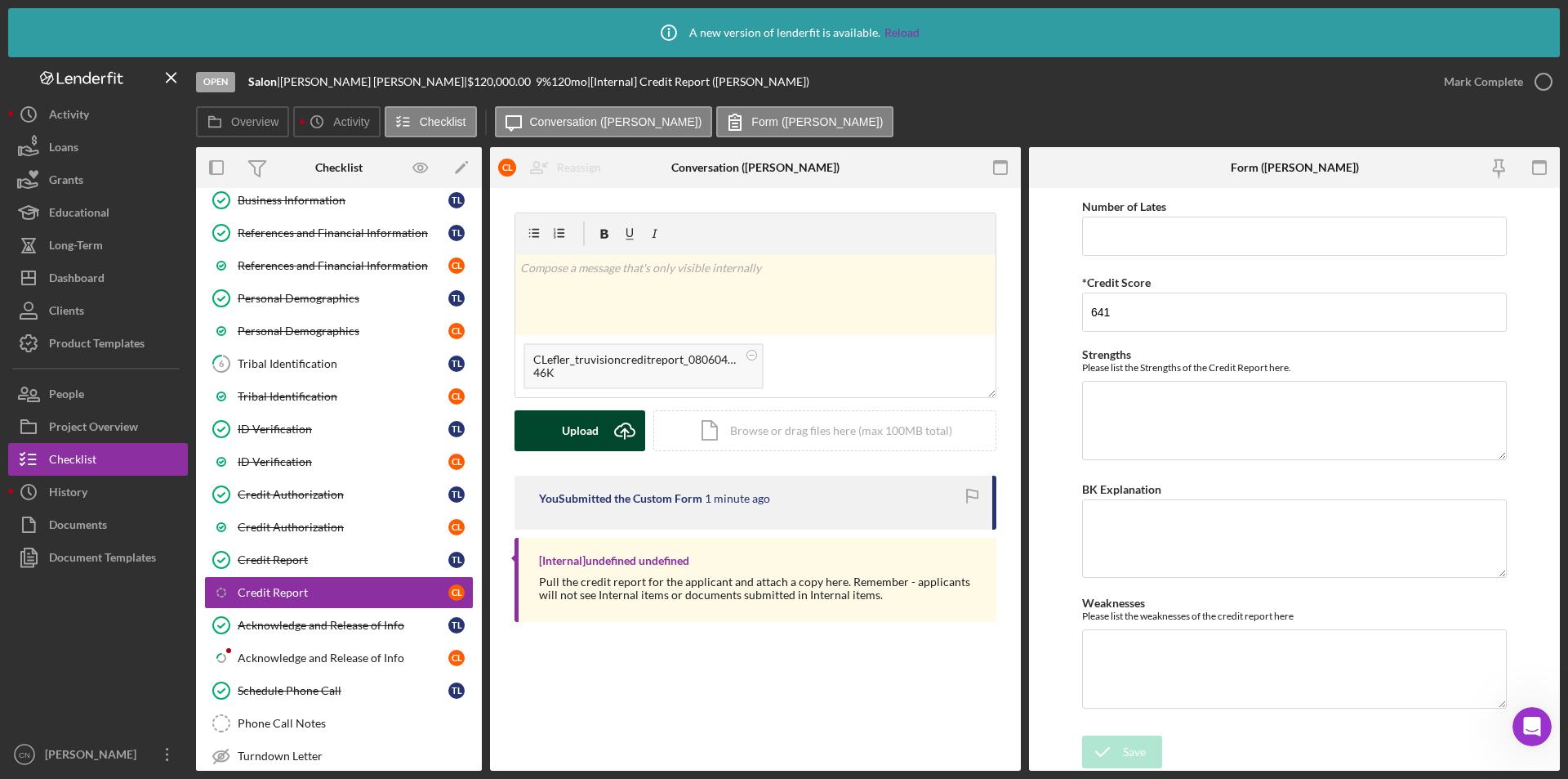
click at [592, 436] on div "Upload" at bounding box center [580, 430] width 37 height 41
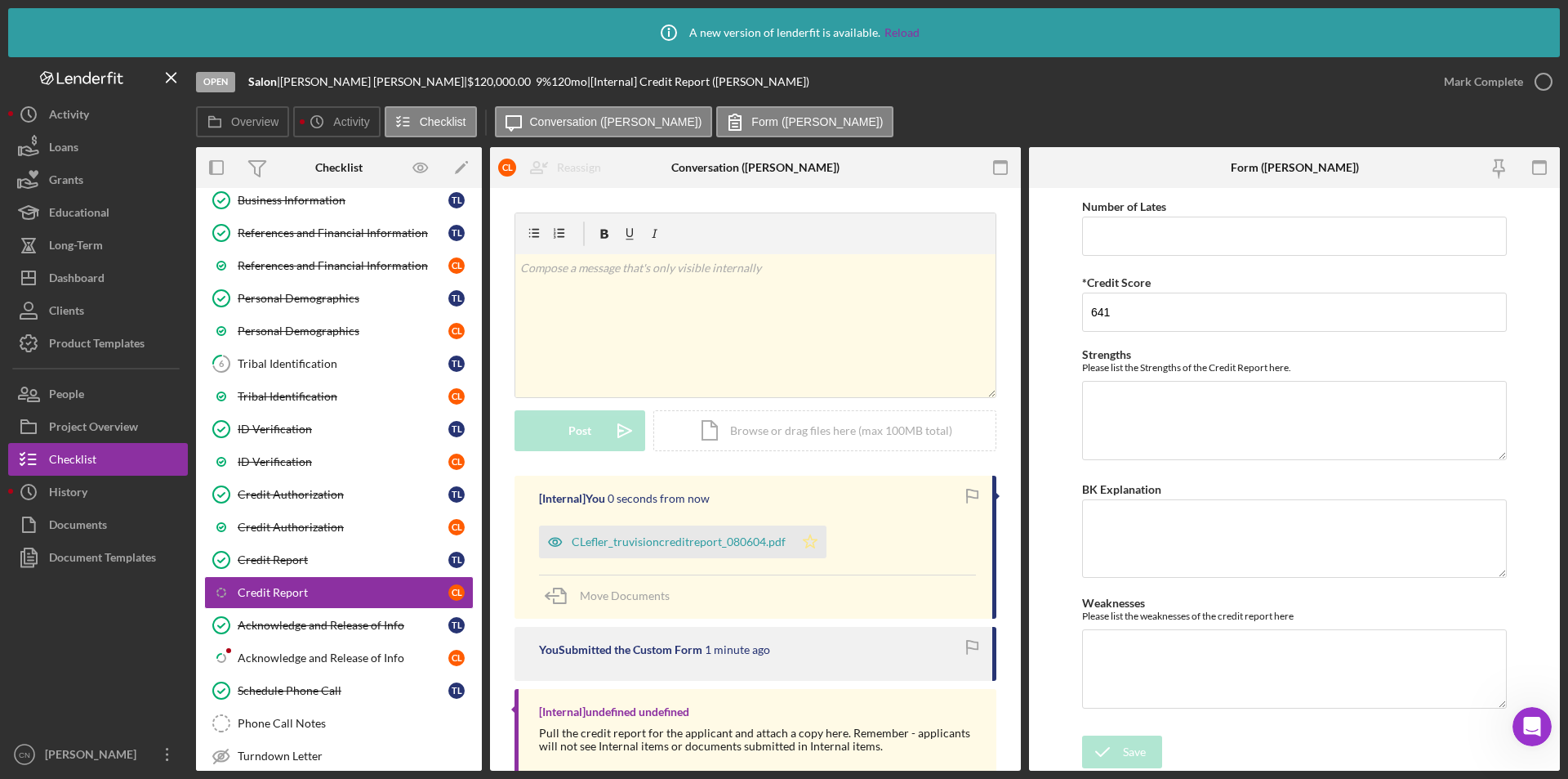
click at [816, 549] on icon "Icon/Star" at bounding box center [810, 541] width 33 height 33
click at [1541, 83] on polyline "button" at bounding box center [1544, 82] width 6 height 5
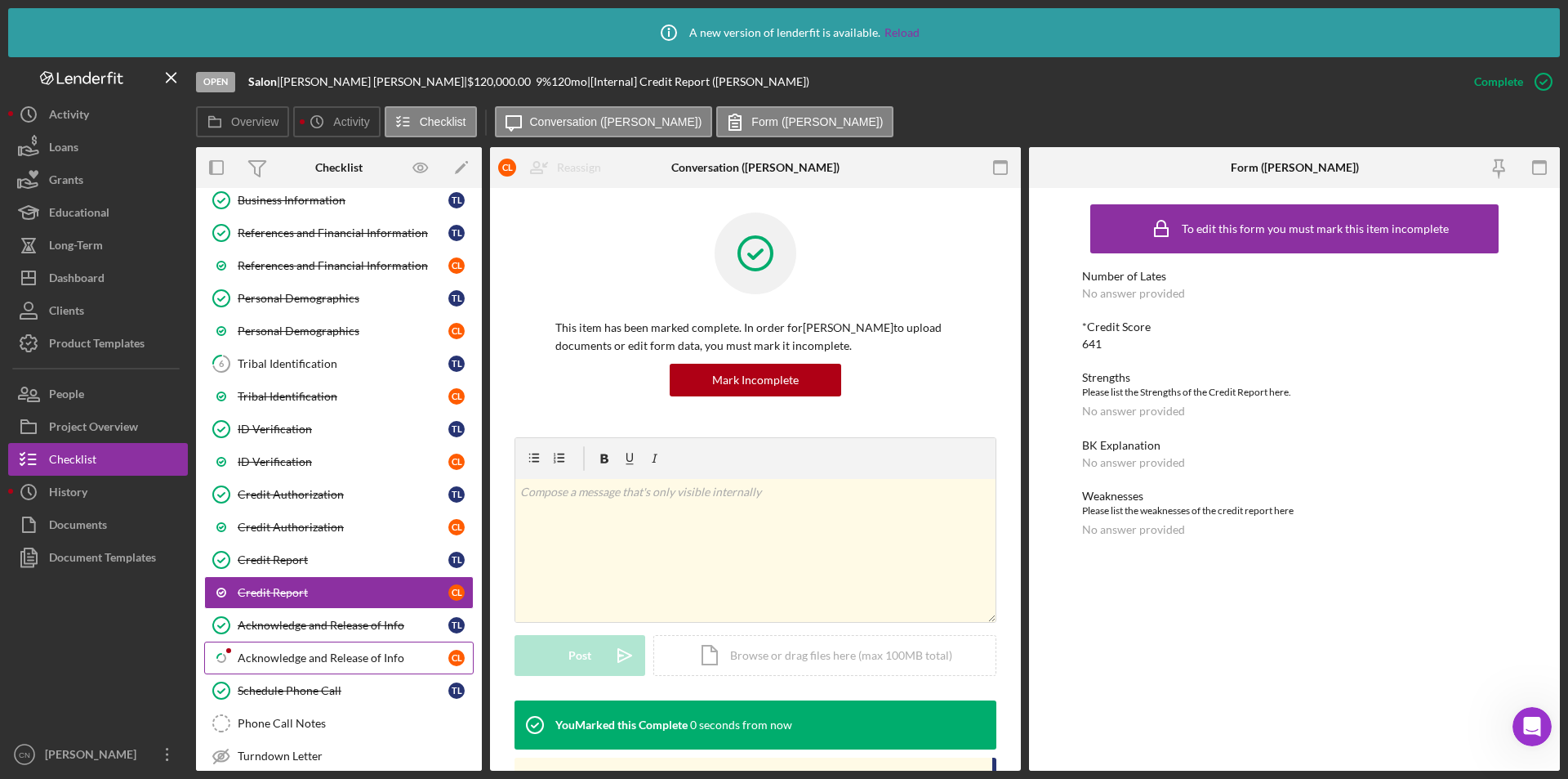
click at [306, 655] on div "Acknowledge and Release of Info" at bounding box center [342, 658] width 210 height 13
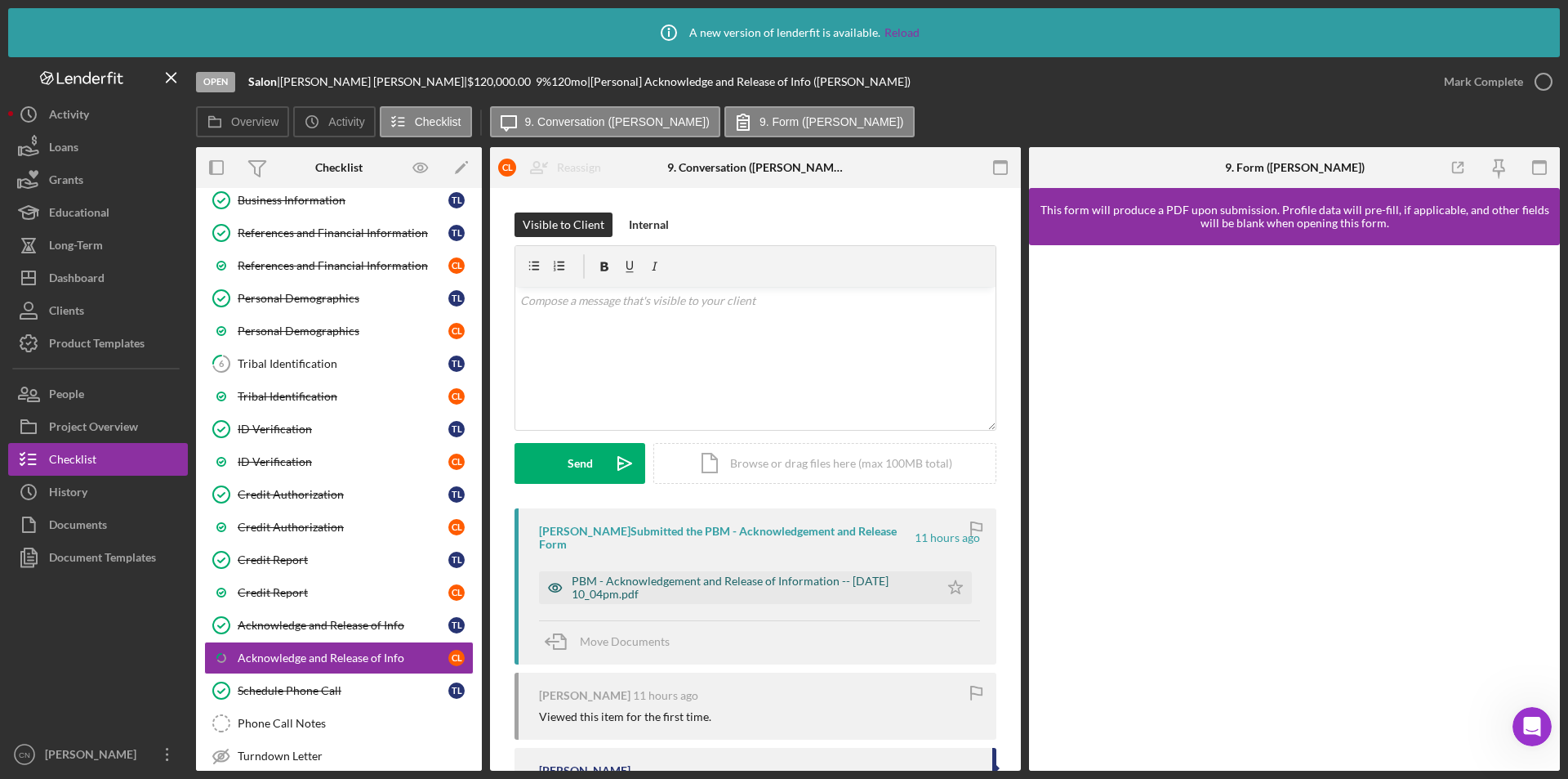
click at [728, 585] on div "PBM - Acknowledgement and Release of Information -- [DATE] 10_04pm.pdf" at bounding box center [751, 587] width 359 height 26
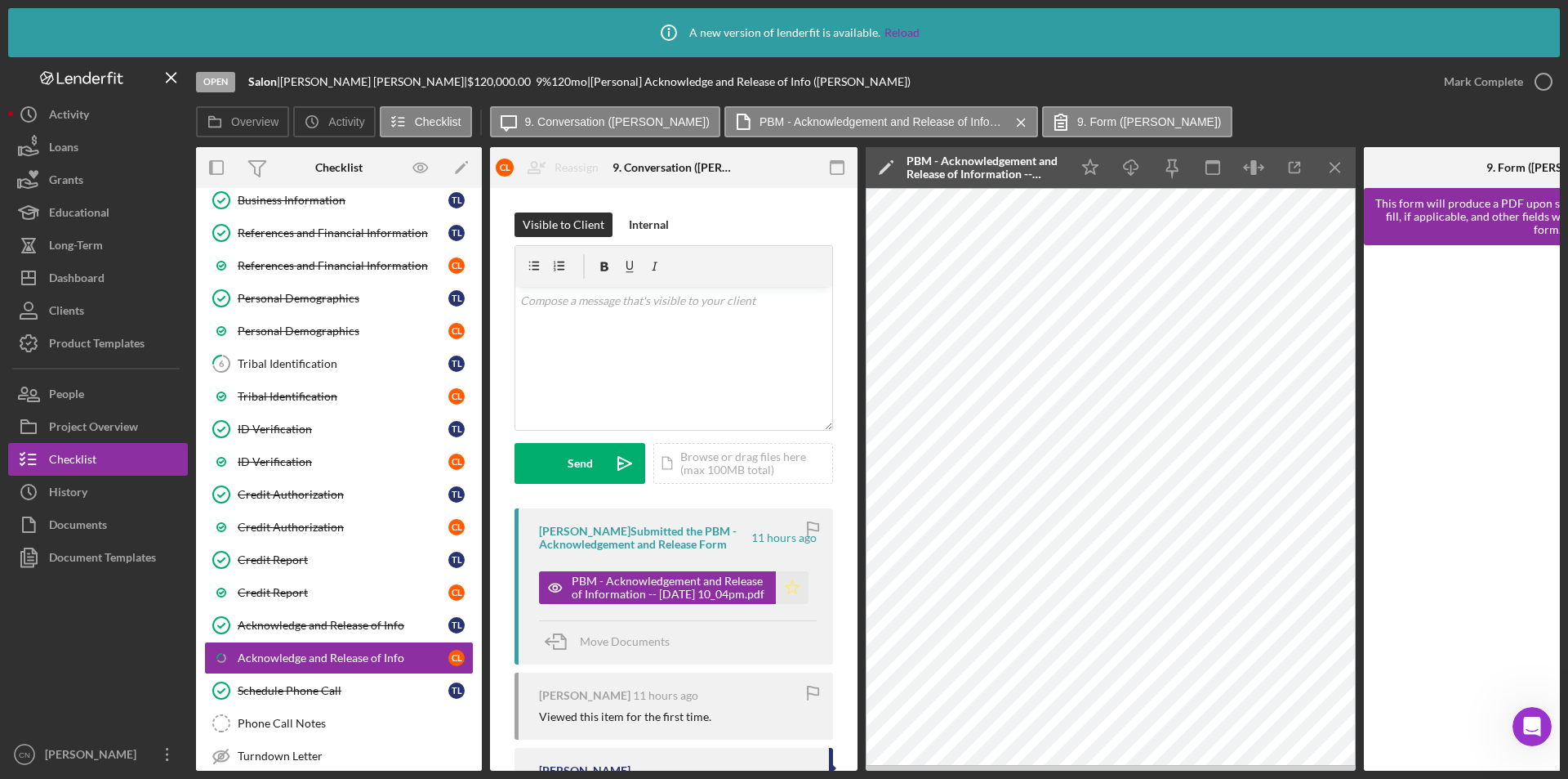
click at [798, 585] on icon "Icon/Star" at bounding box center [792, 587] width 33 height 33
click at [1548, 73] on icon "button" at bounding box center [1544, 81] width 41 height 41
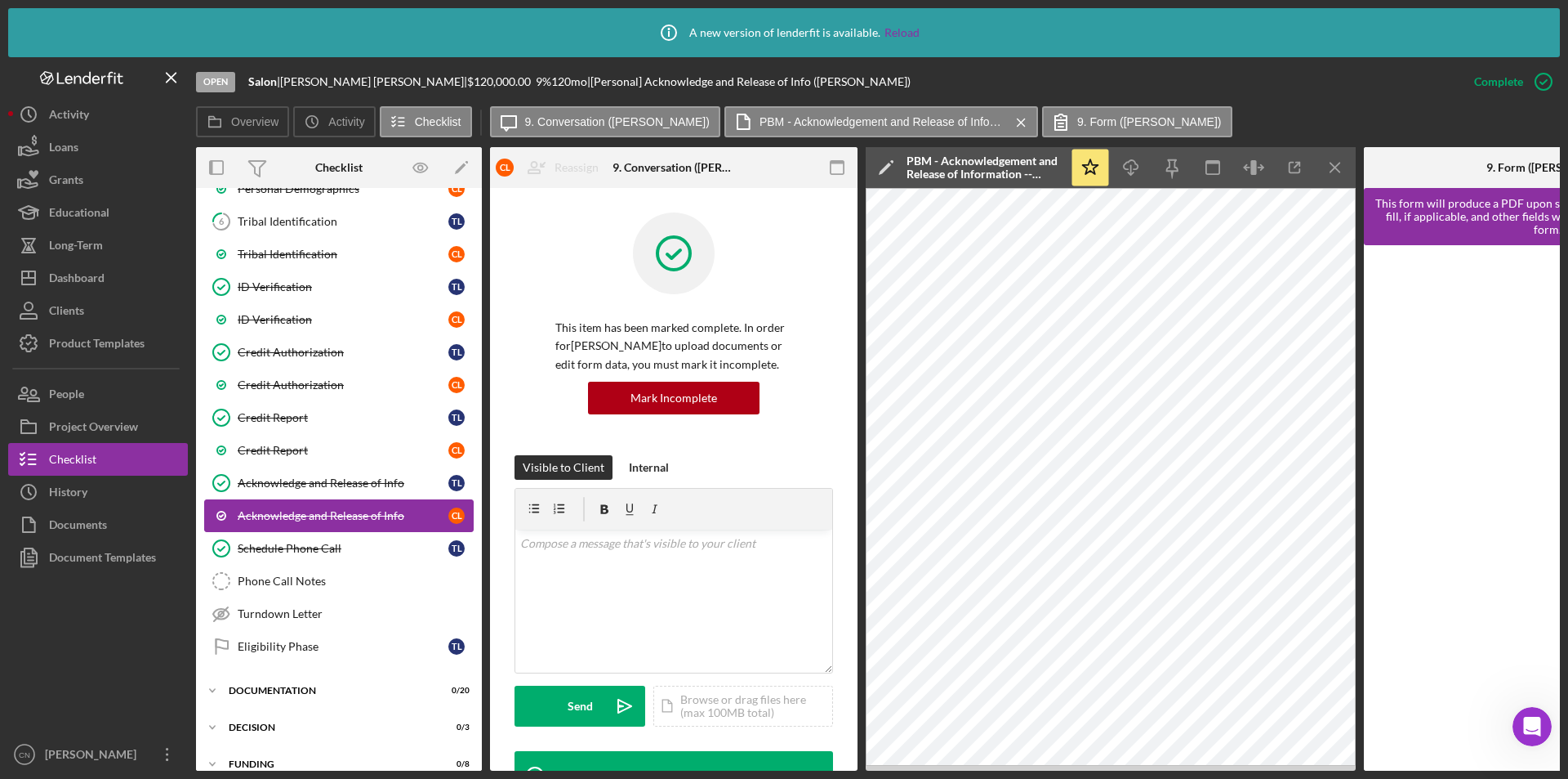
scroll to position [408, 0]
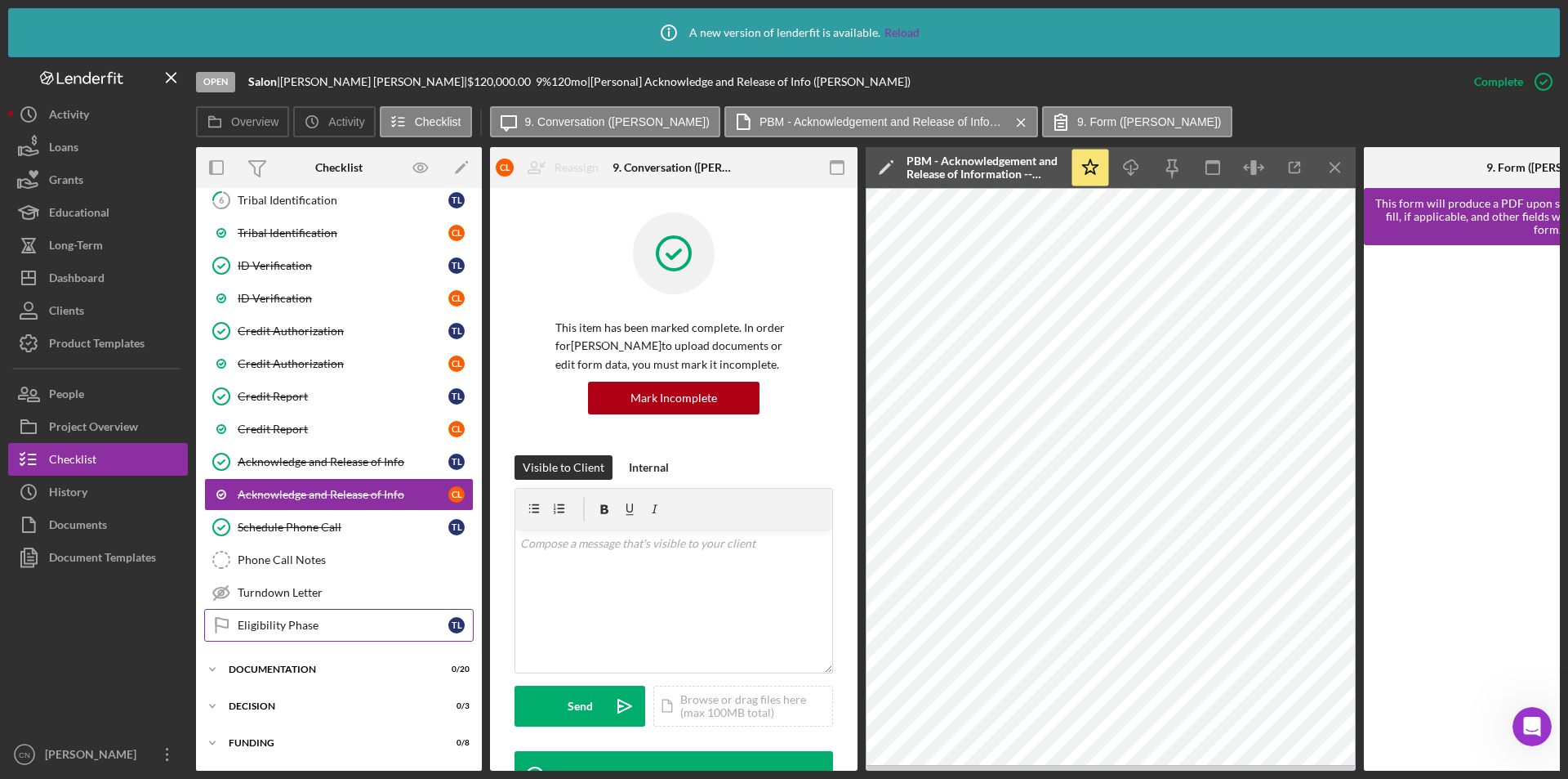
click at [312, 630] on div "Eligibility Phase" at bounding box center [342, 625] width 210 height 13
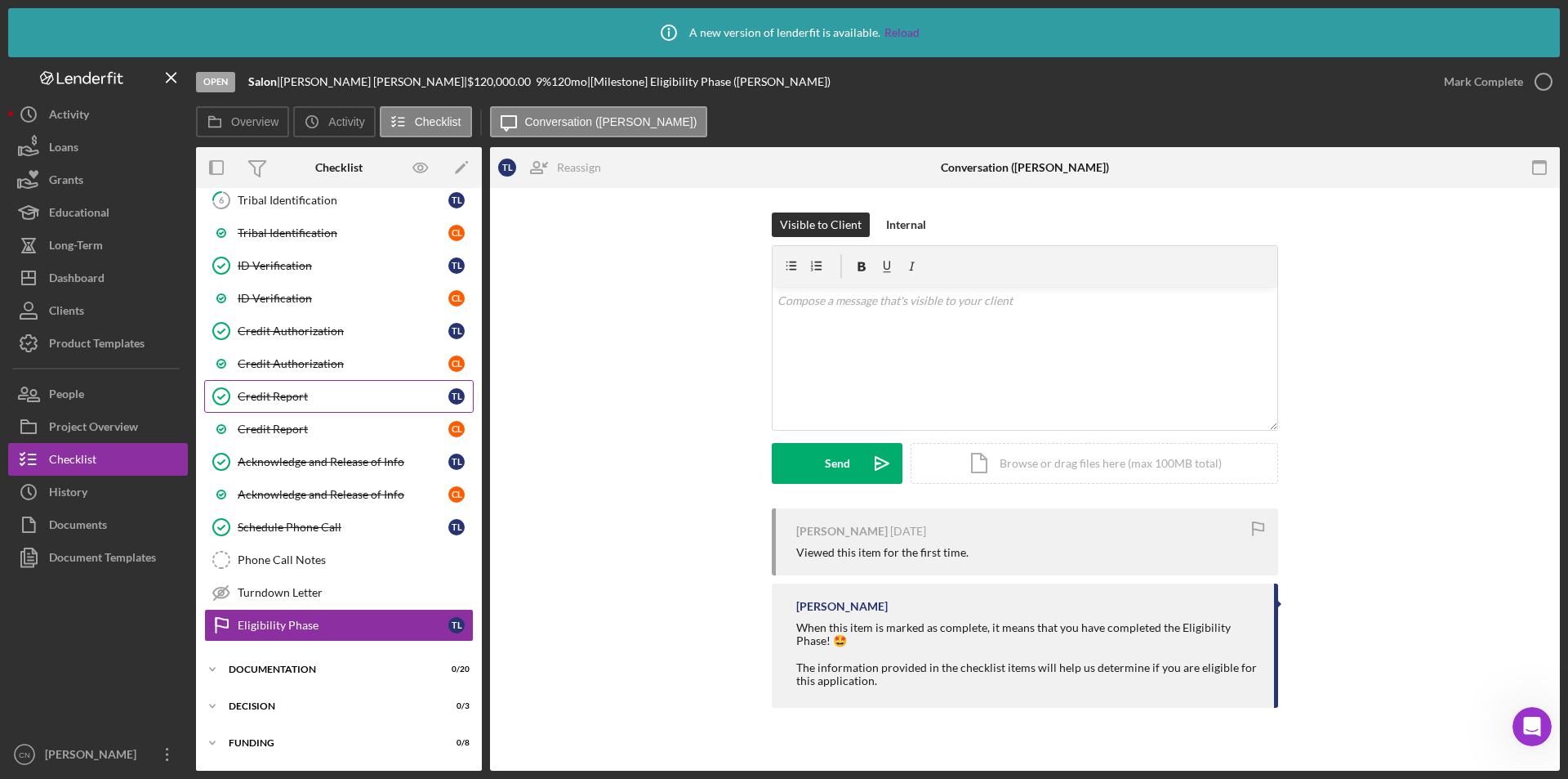
click at [305, 390] on div "Credit Report" at bounding box center [342, 396] width 210 height 13
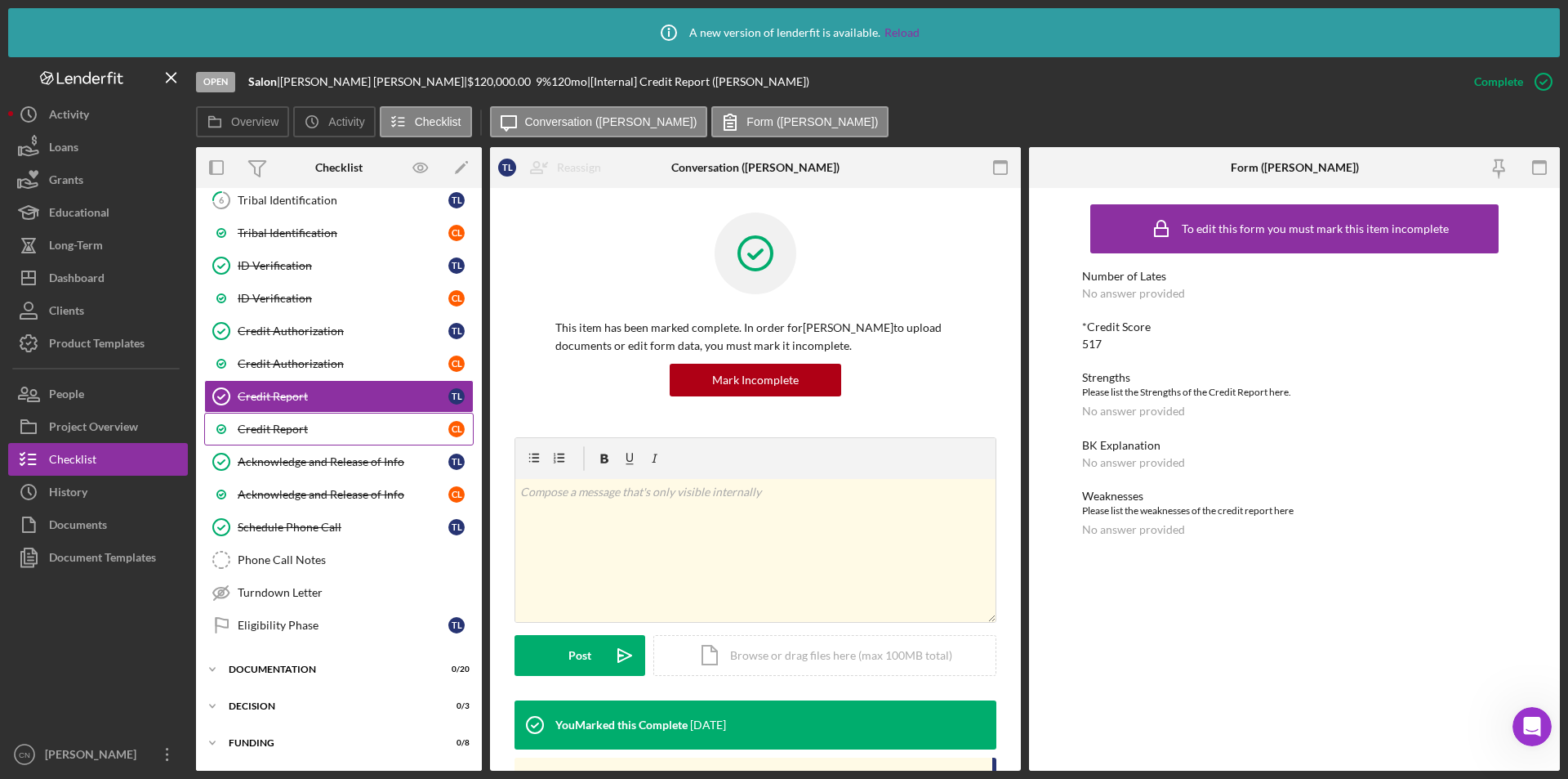
click at [285, 436] on link "Credit Report C L" at bounding box center [339, 429] width 269 height 33
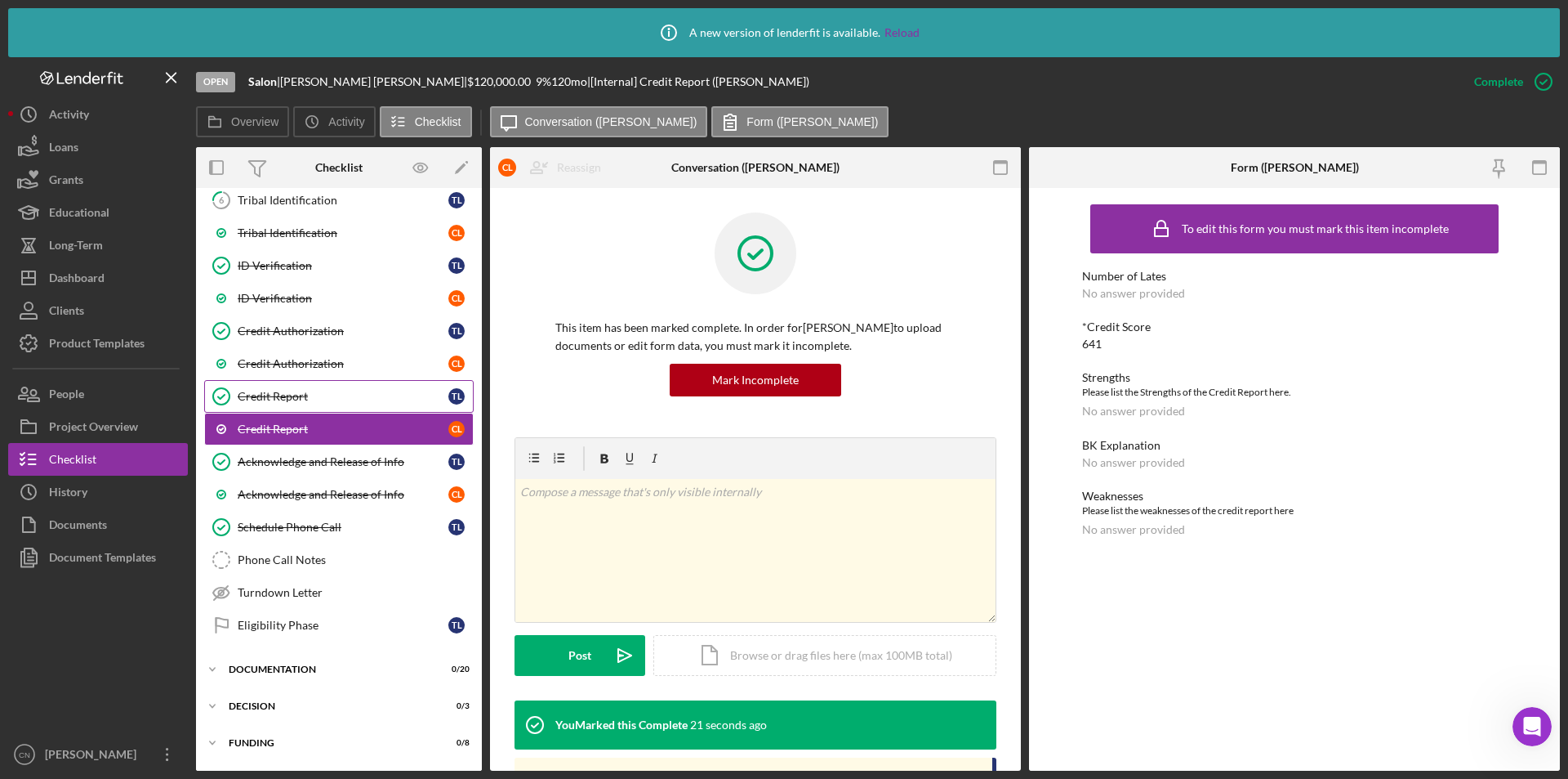
click at [288, 397] on div "Credit Report" at bounding box center [342, 396] width 210 height 13
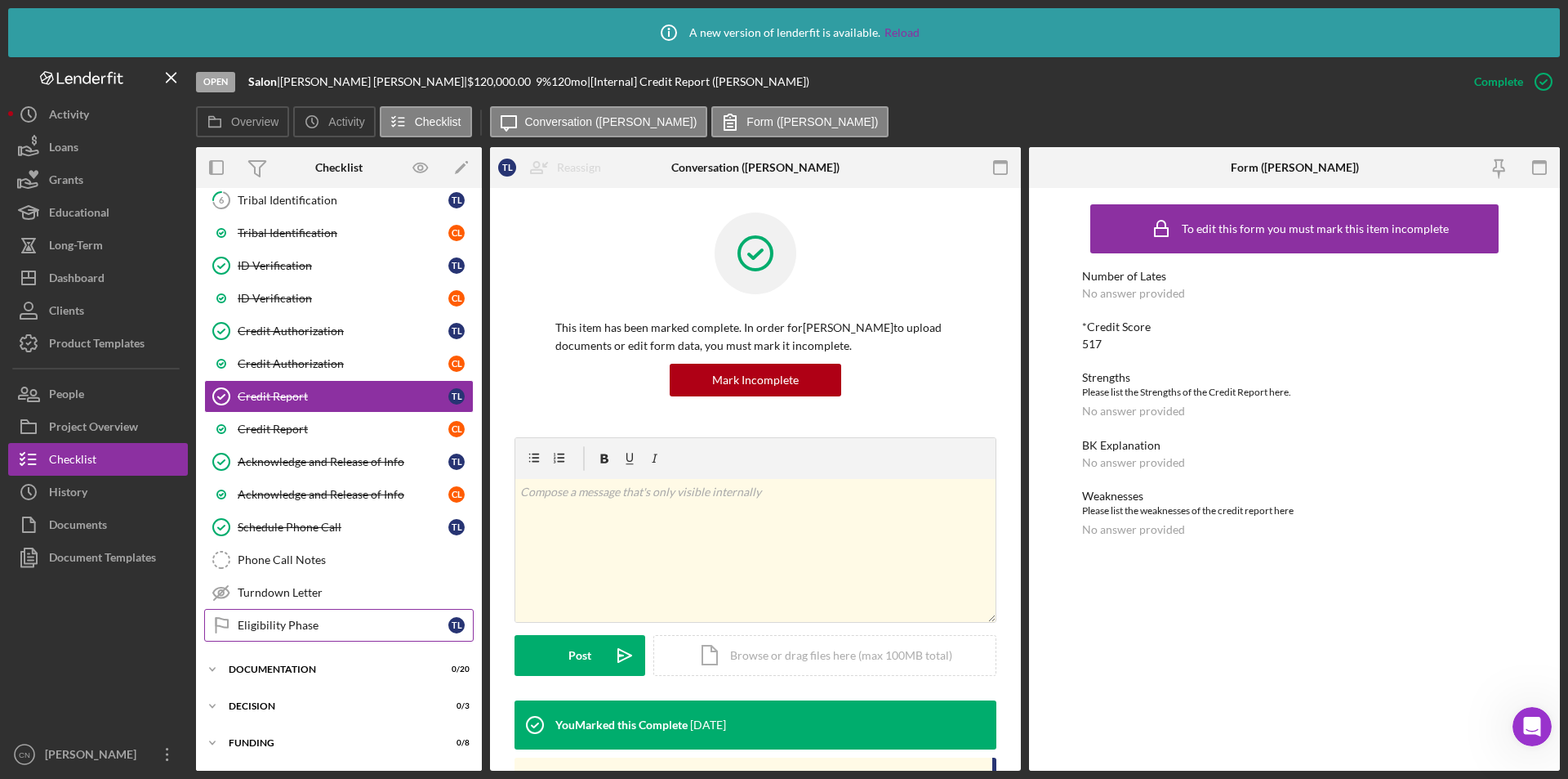
click at [277, 617] on link "Eligibility Phase Eligibility Phase T L" at bounding box center [339, 625] width 269 height 33
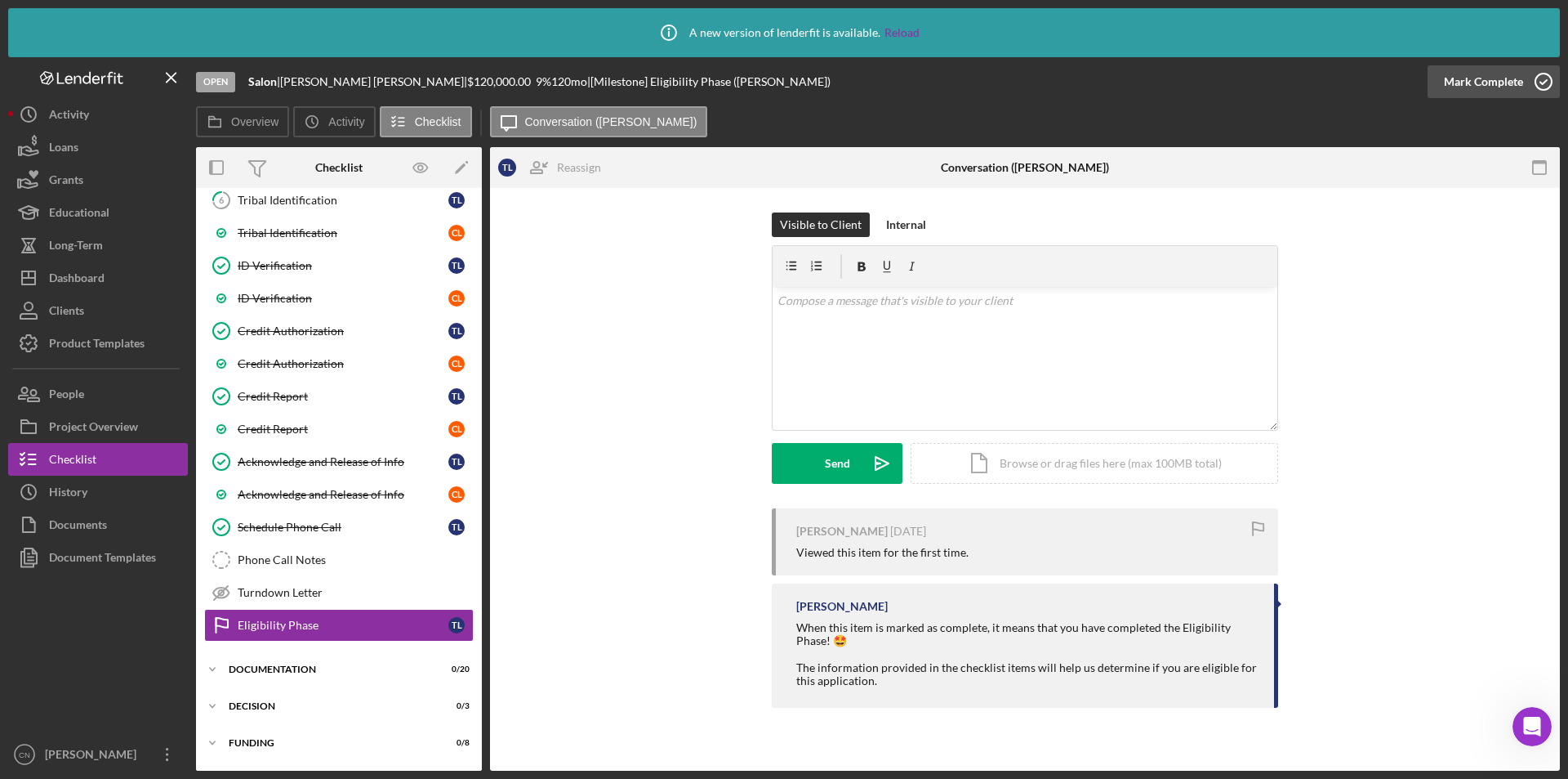
click at [1540, 81] on icon "button" at bounding box center [1544, 81] width 41 height 41
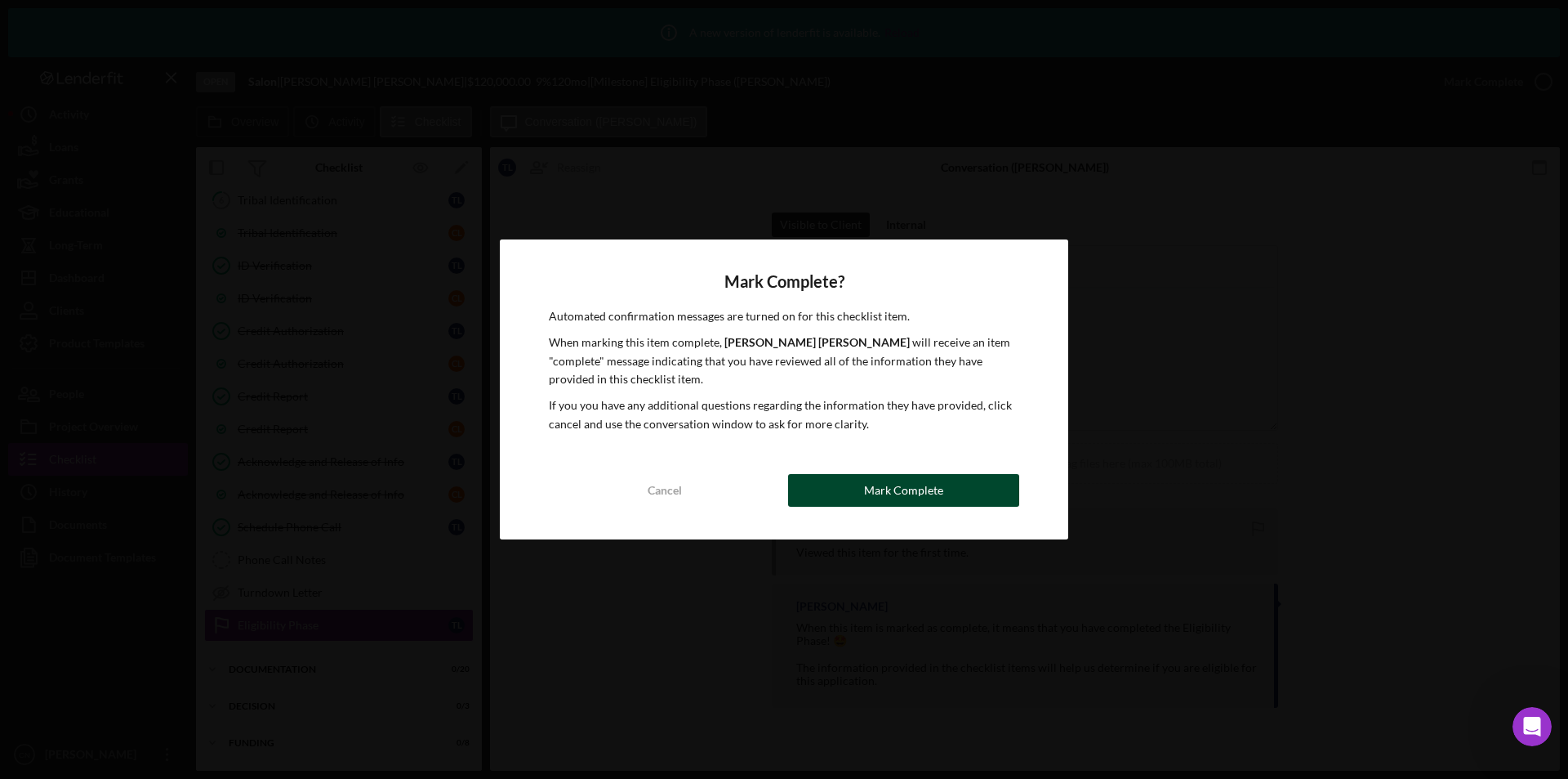
click at [912, 478] on div "Mark Complete" at bounding box center [904, 491] width 79 height 33
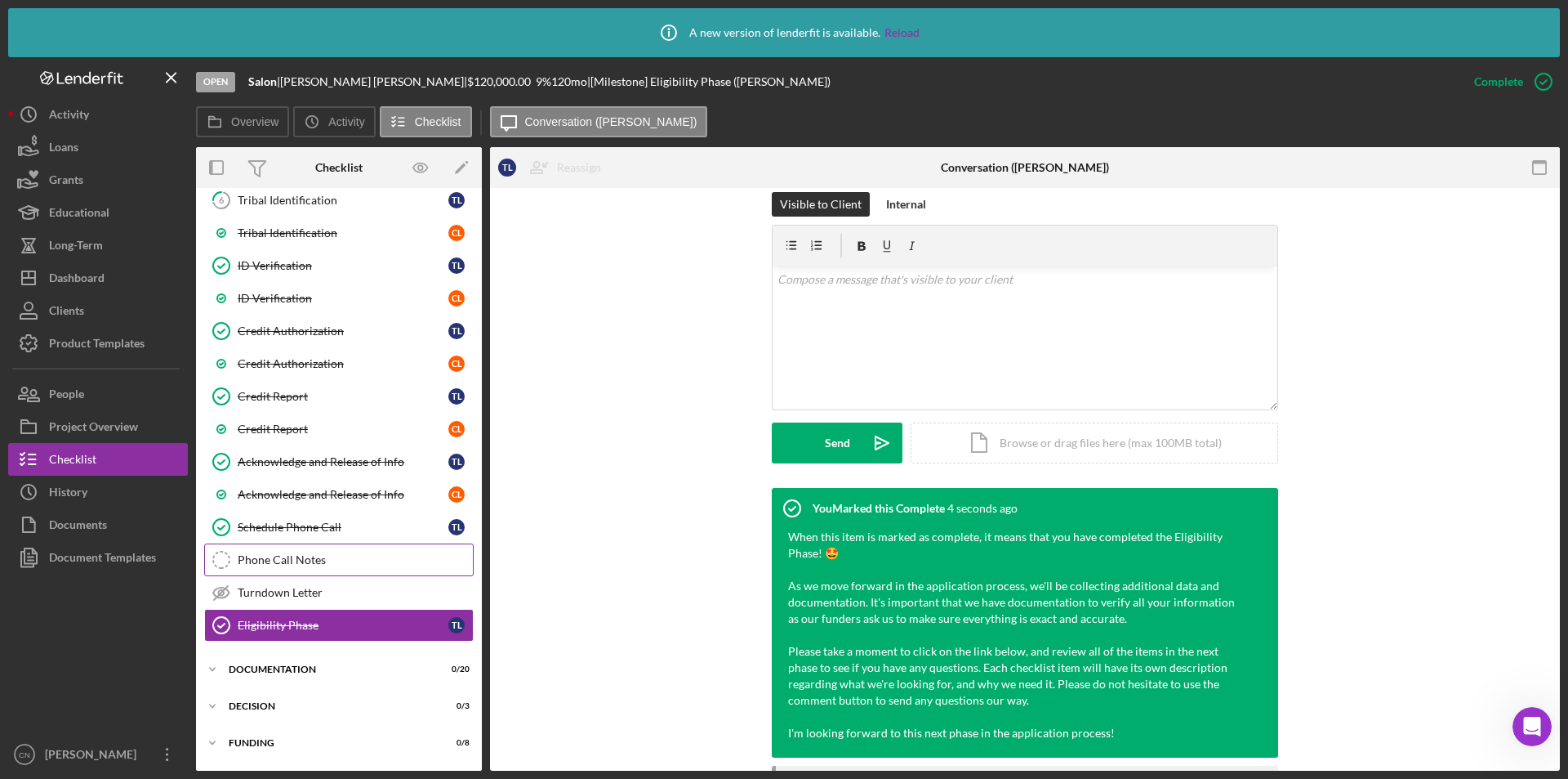
scroll to position [443, 0]
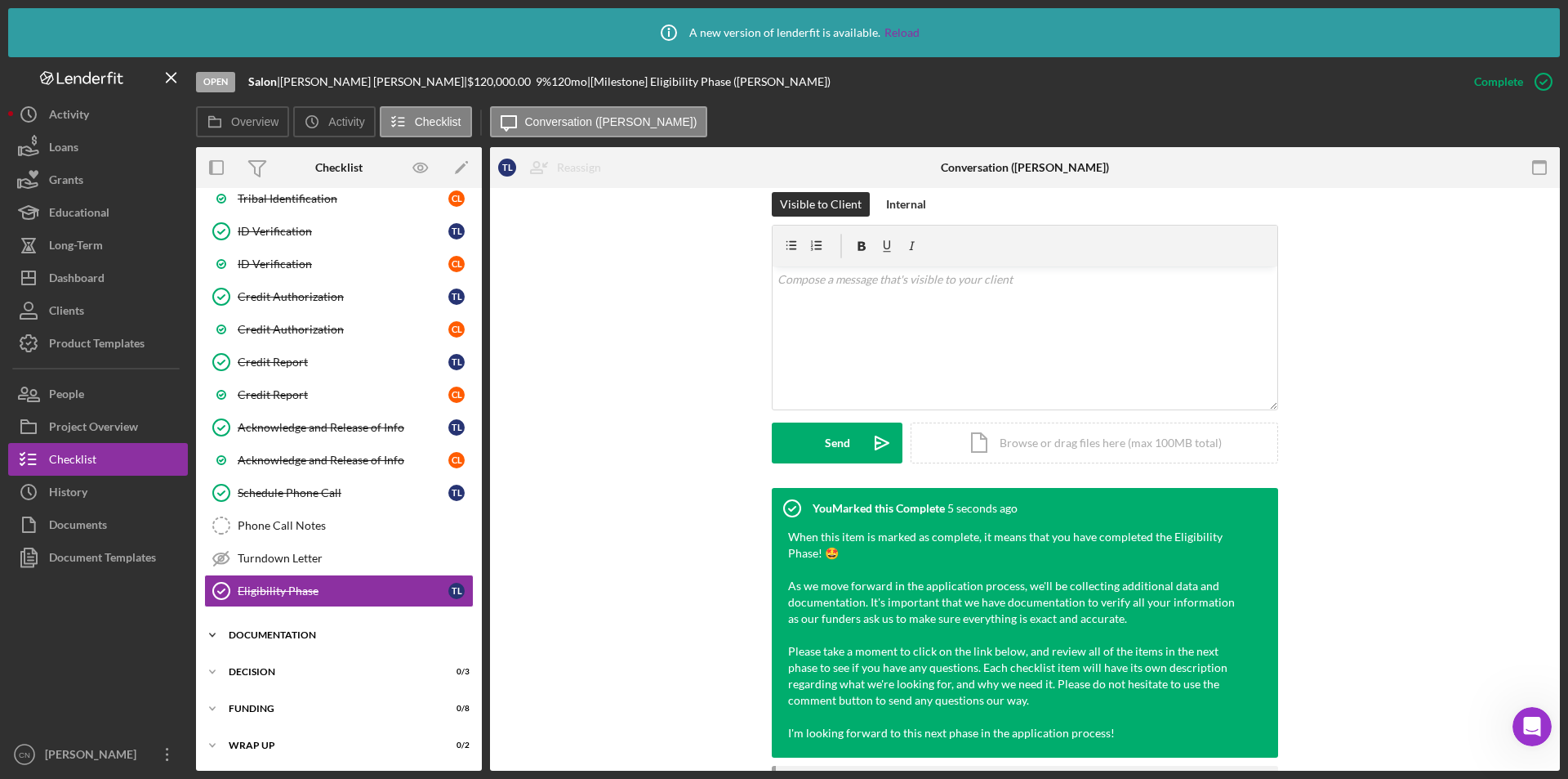
click at [285, 631] on div "Documentation" at bounding box center [345, 634] width 233 height 10
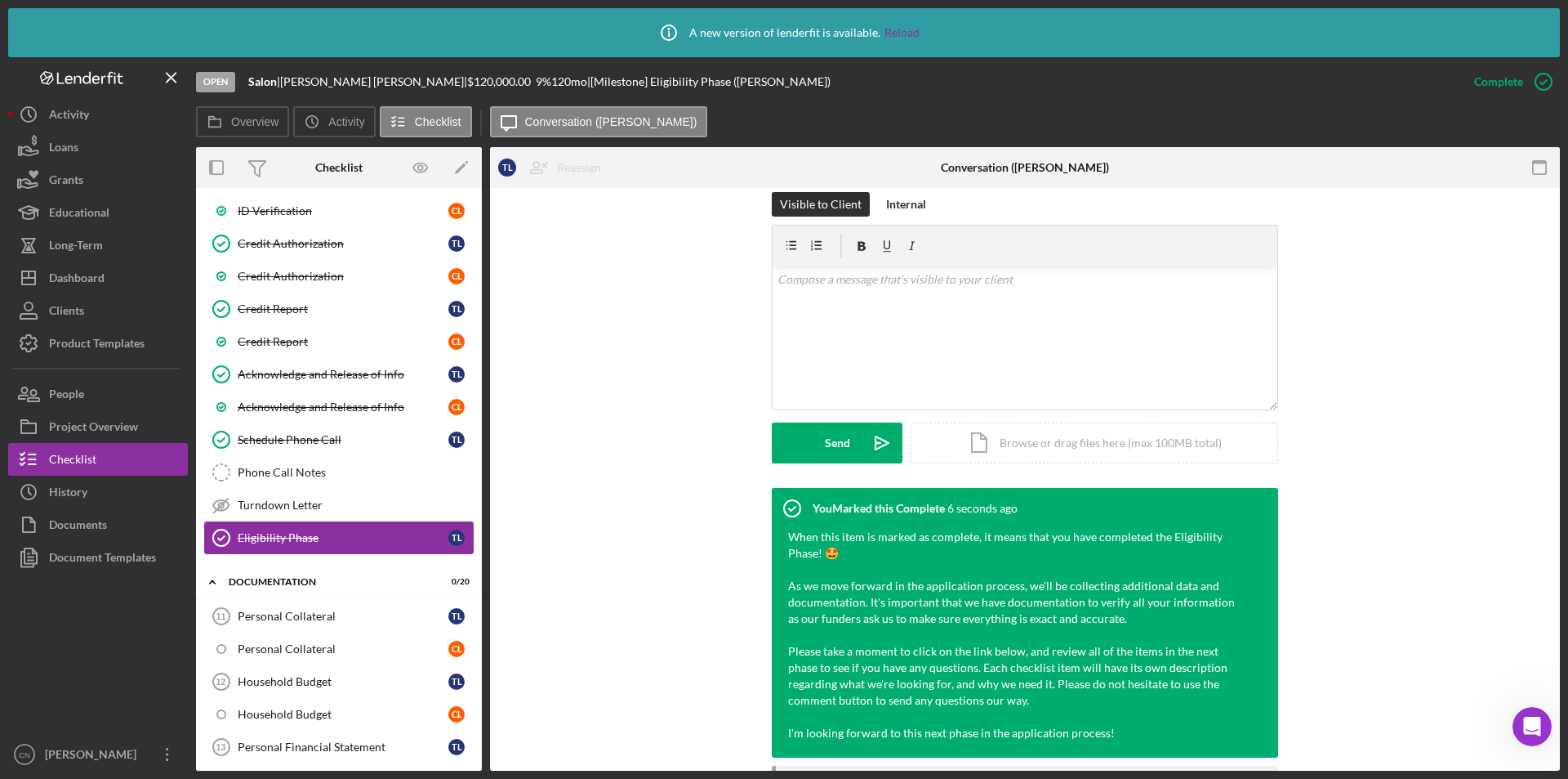
scroll to position [525, 0]
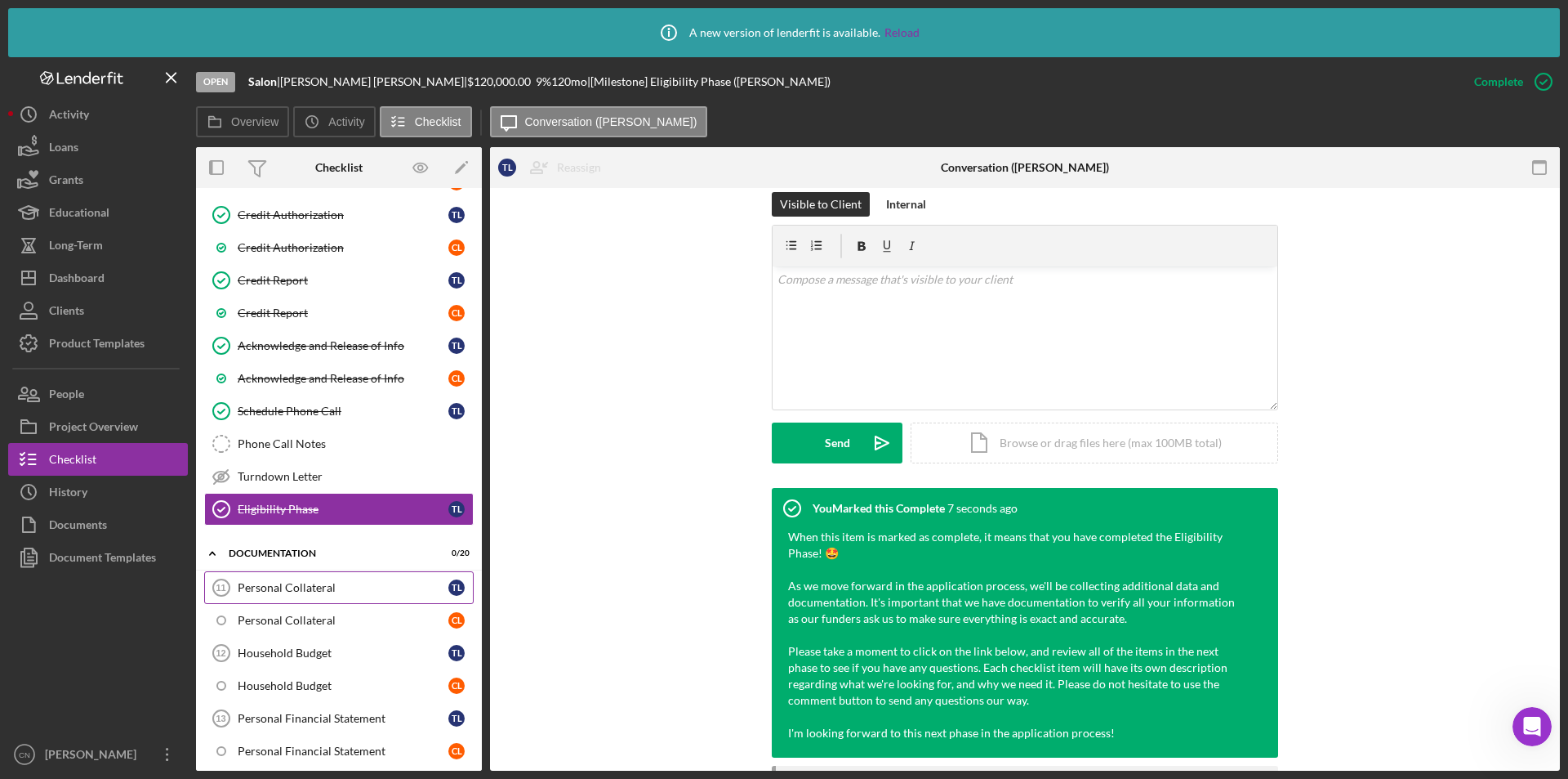
click at [307, 584] on div "Personal Collateral" at bounding box center [342, 587] width 210 height 13
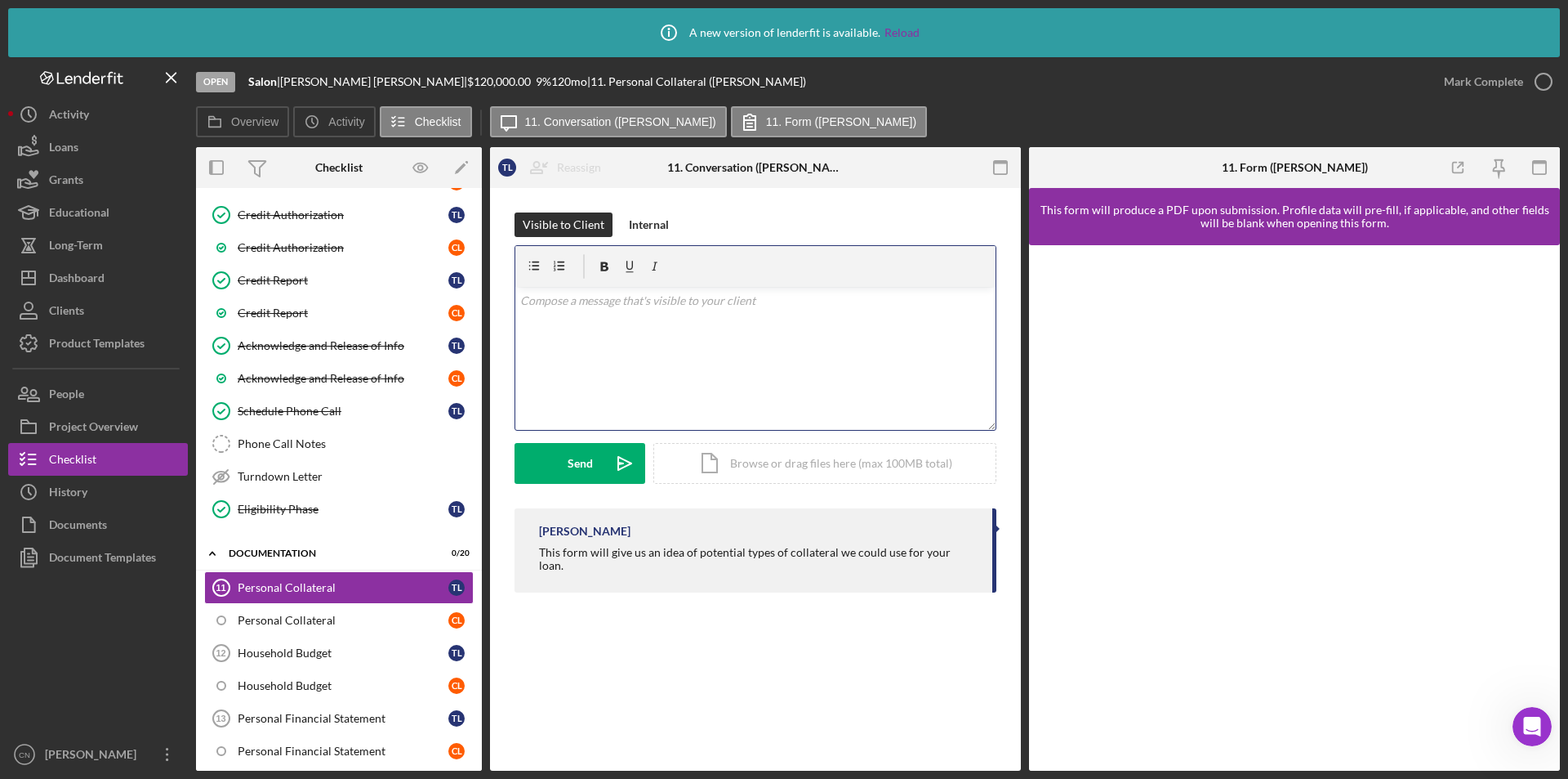
click at [645, 317] on div "v Color teal Color pink Remove color Add row above Add row below Add column bef…" at bounding box center [756, 358] width 481 height 143
click at [568, 461] on div "Send" at bounding box center [581, 463] width 25 height 41
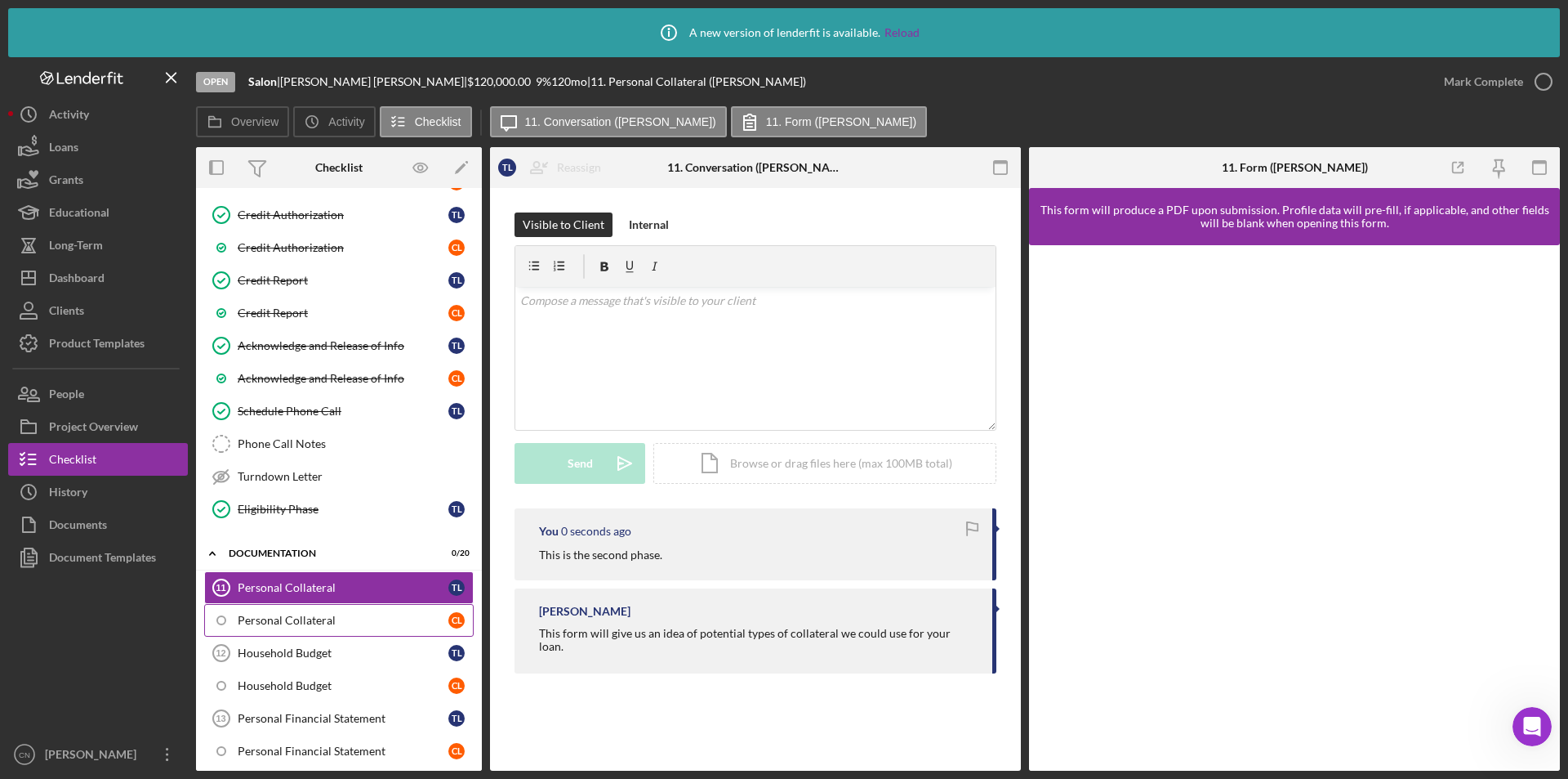
click at [266, 608] on link "Personal Collateral C L" at bounding box center [339, 620] width 269 height 33
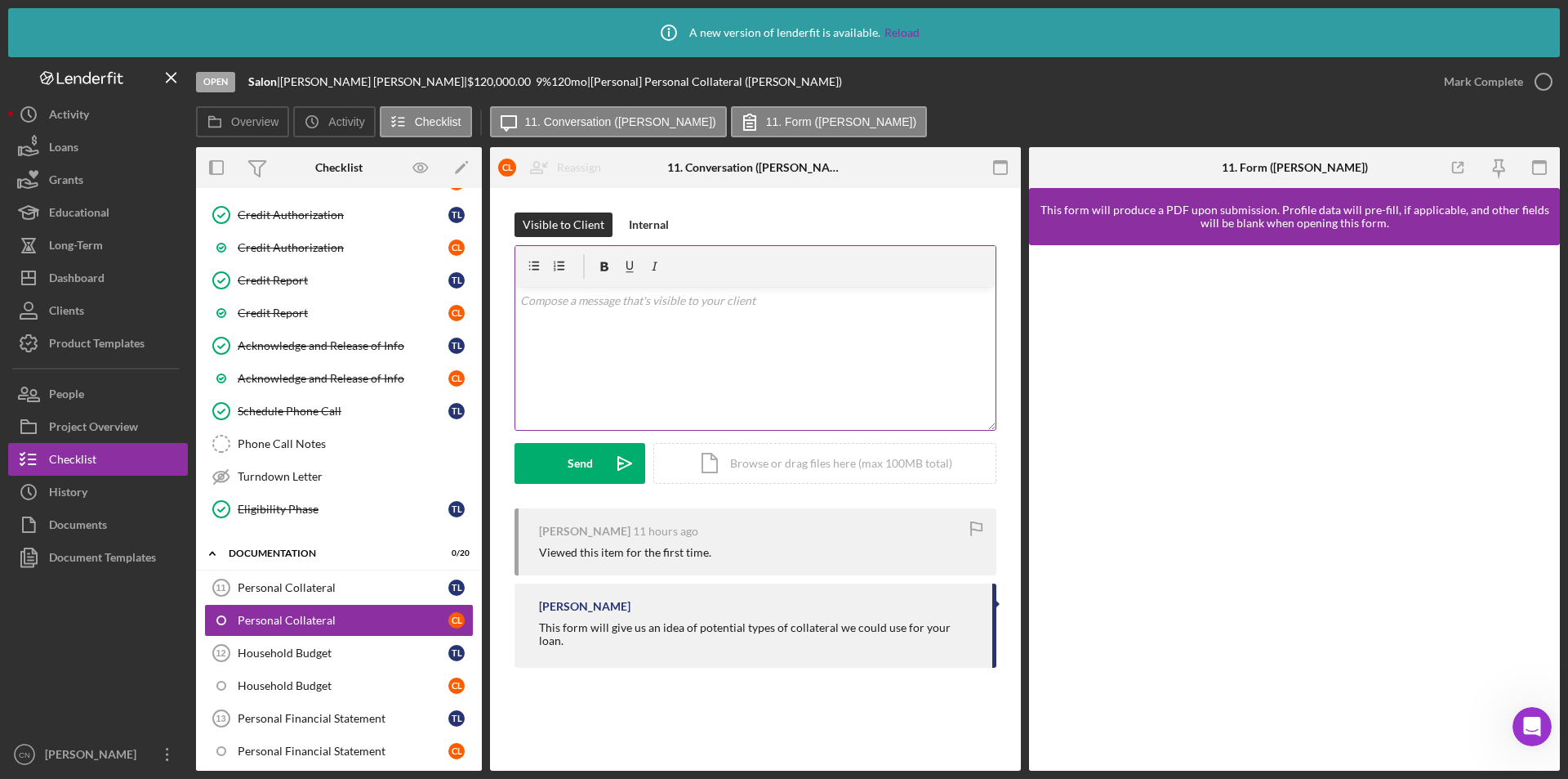
click at [546, 303] on p at bounding box center [756, 301] width 471 height 18
click at [530, 446] on button "Send Icon/icon-invite-send" at bounding box center [580, 463] width 131 height 41
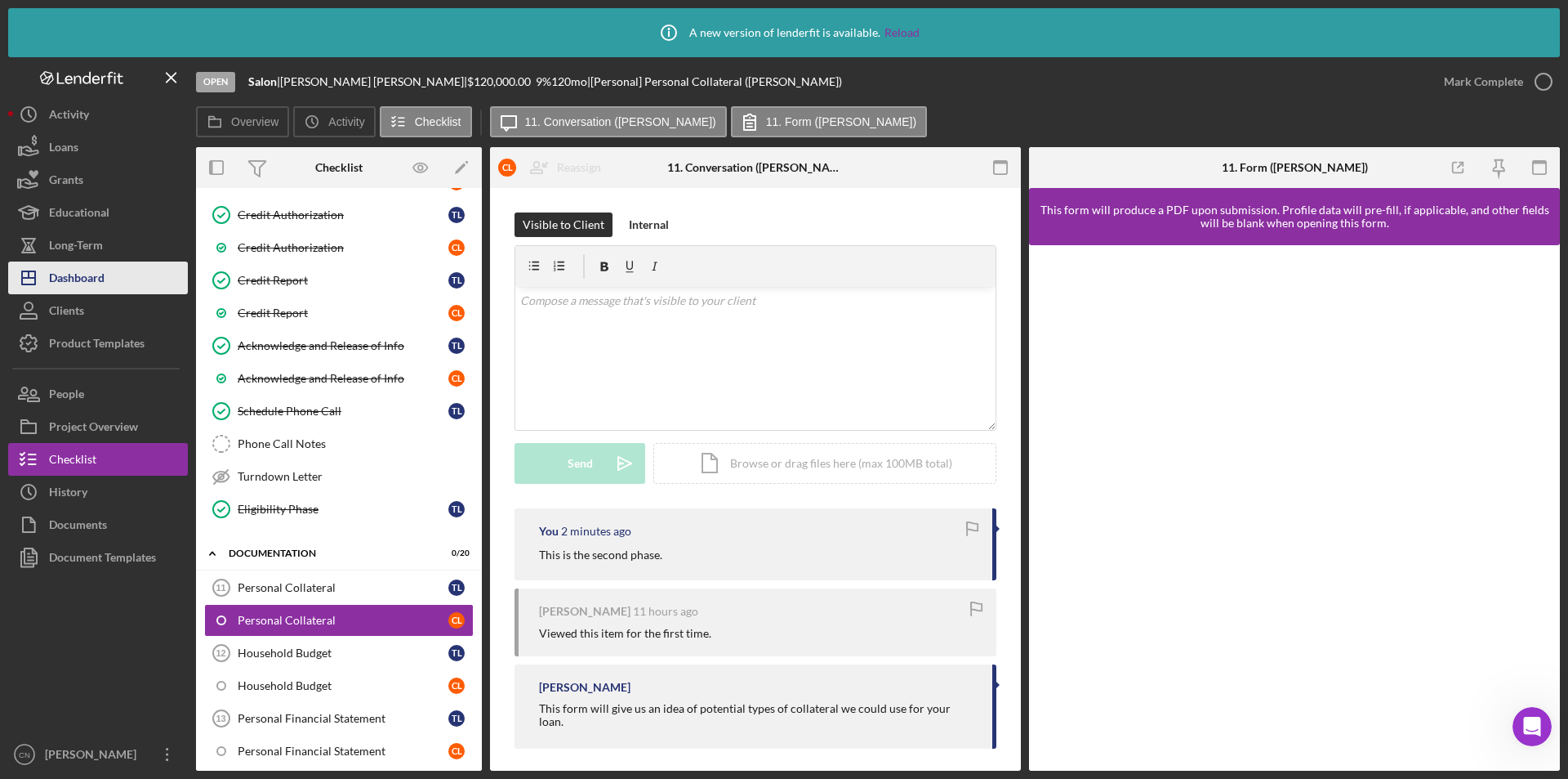
click at [67, 277] on div "Dashboard" at bounding box center [76, 279] width 55 height 37
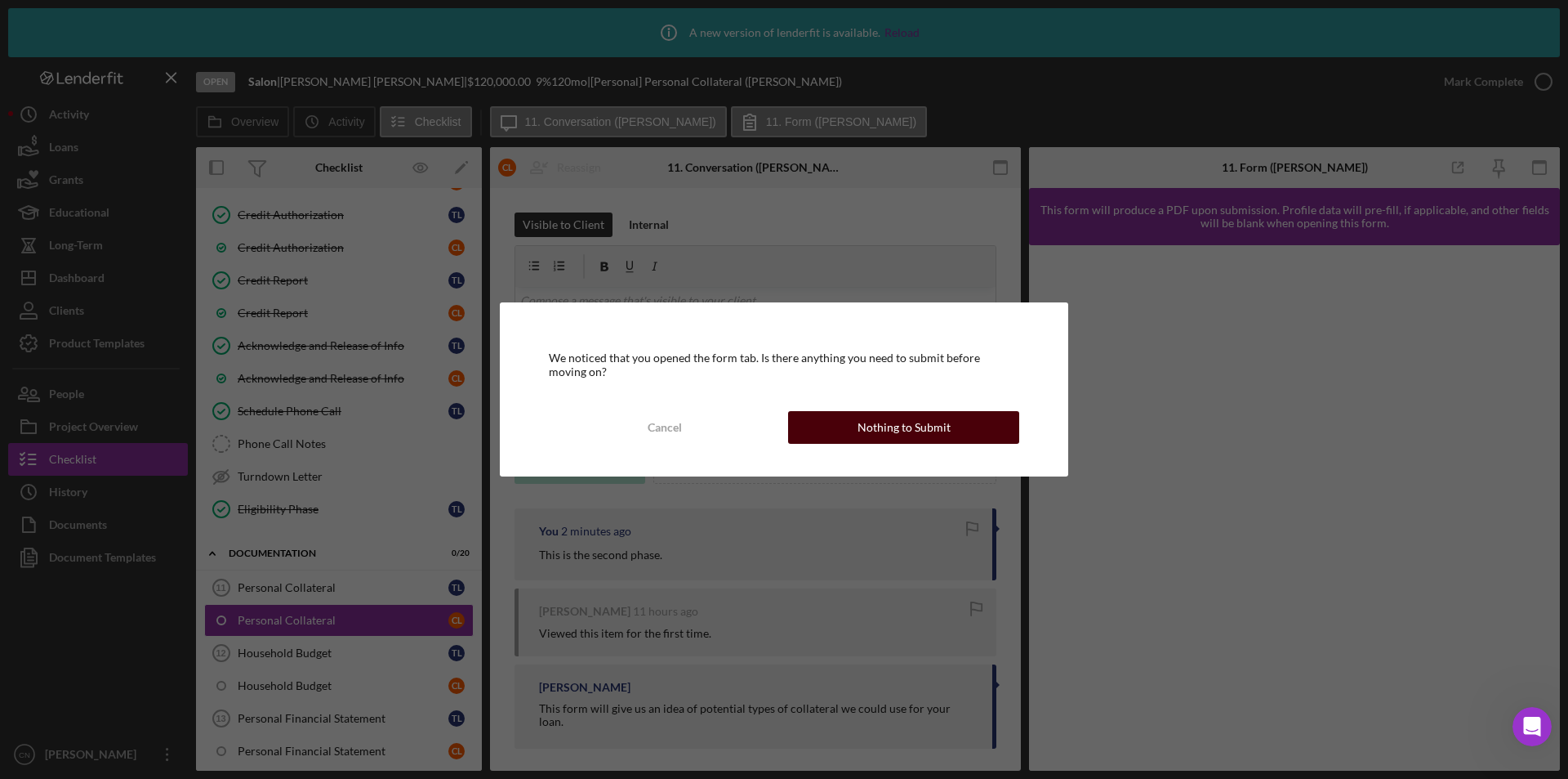
click at [910, 433] on div "Nothing to Submit" at bounding box center [904, 427] width 93 height 33
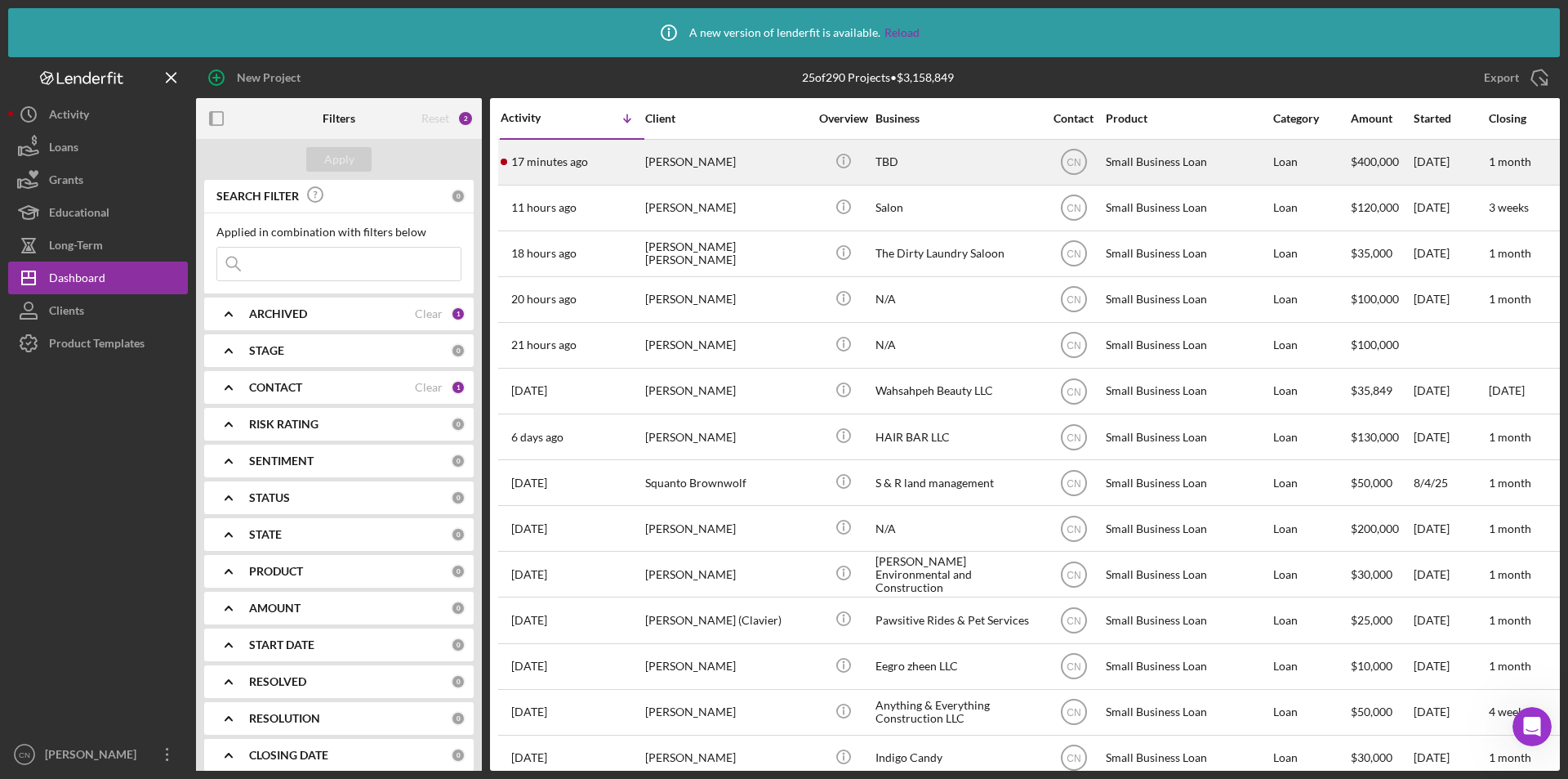
click at [691, 173] on div "[PERSON_NAME]" at bounding box center [726, 163] width 163 height 43
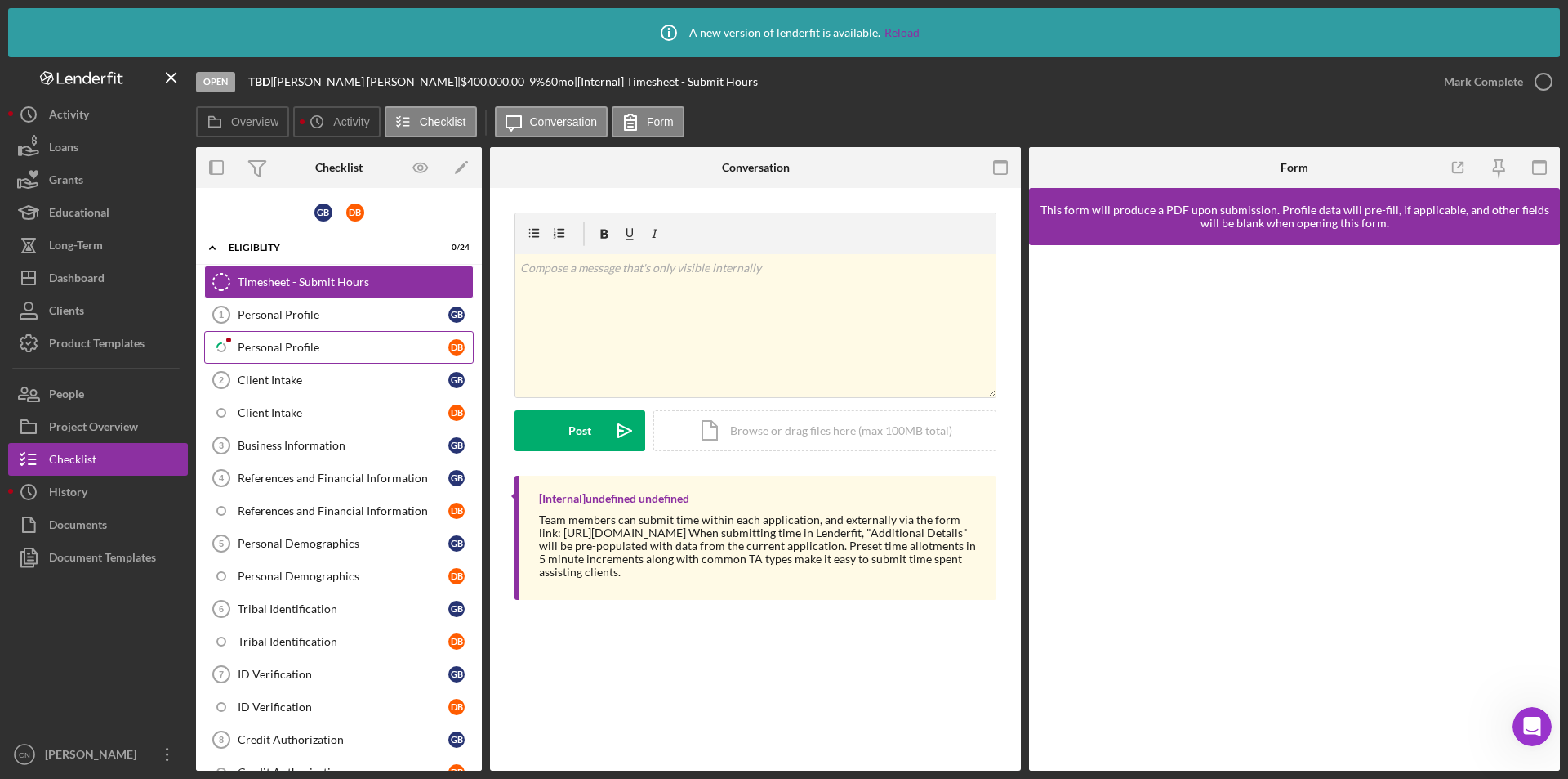
click at [266, 346] on div "Personal Profile" at bounding box center [342, 347] width 210 height 13
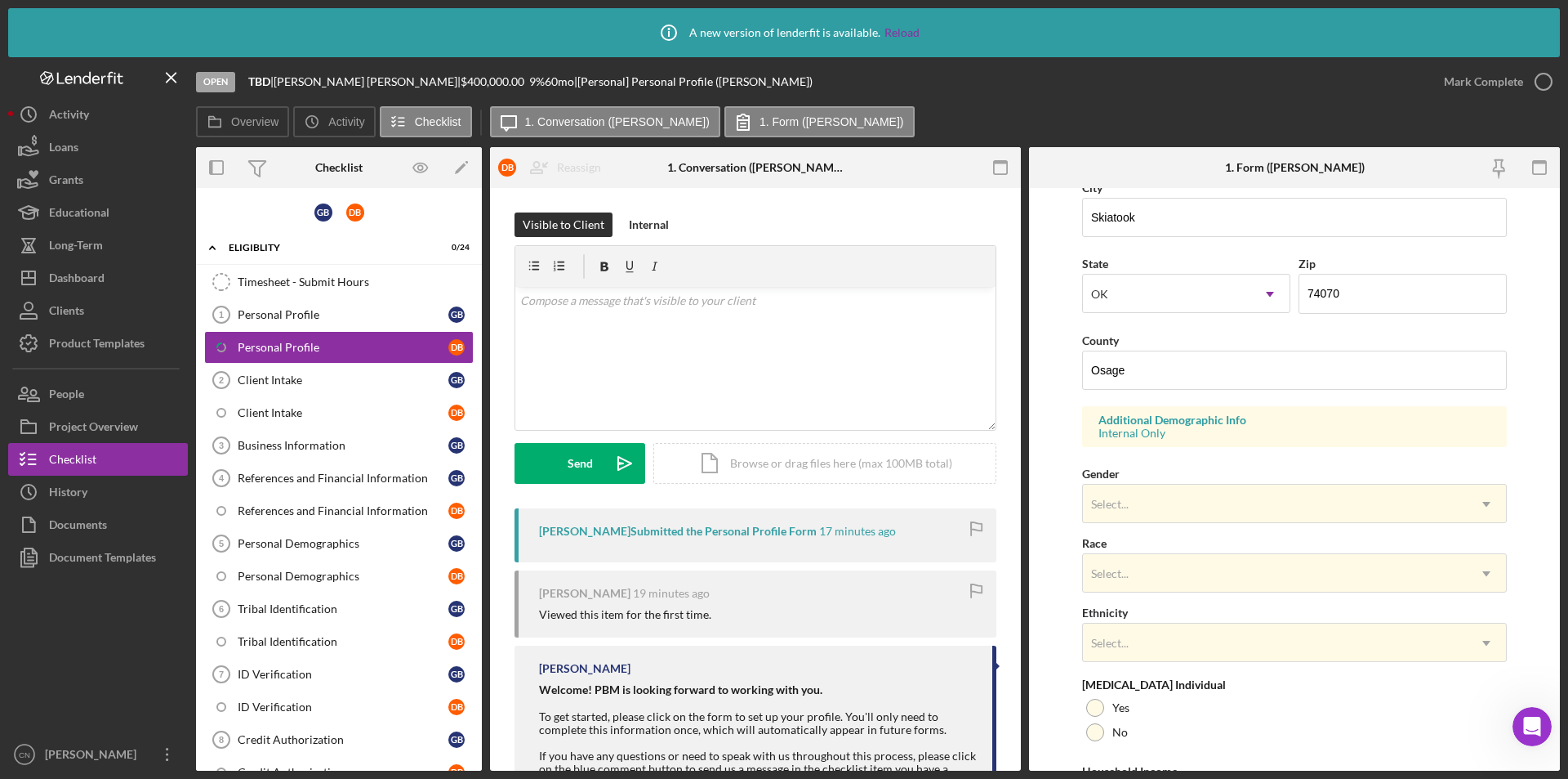
scroll to position [408, 0]
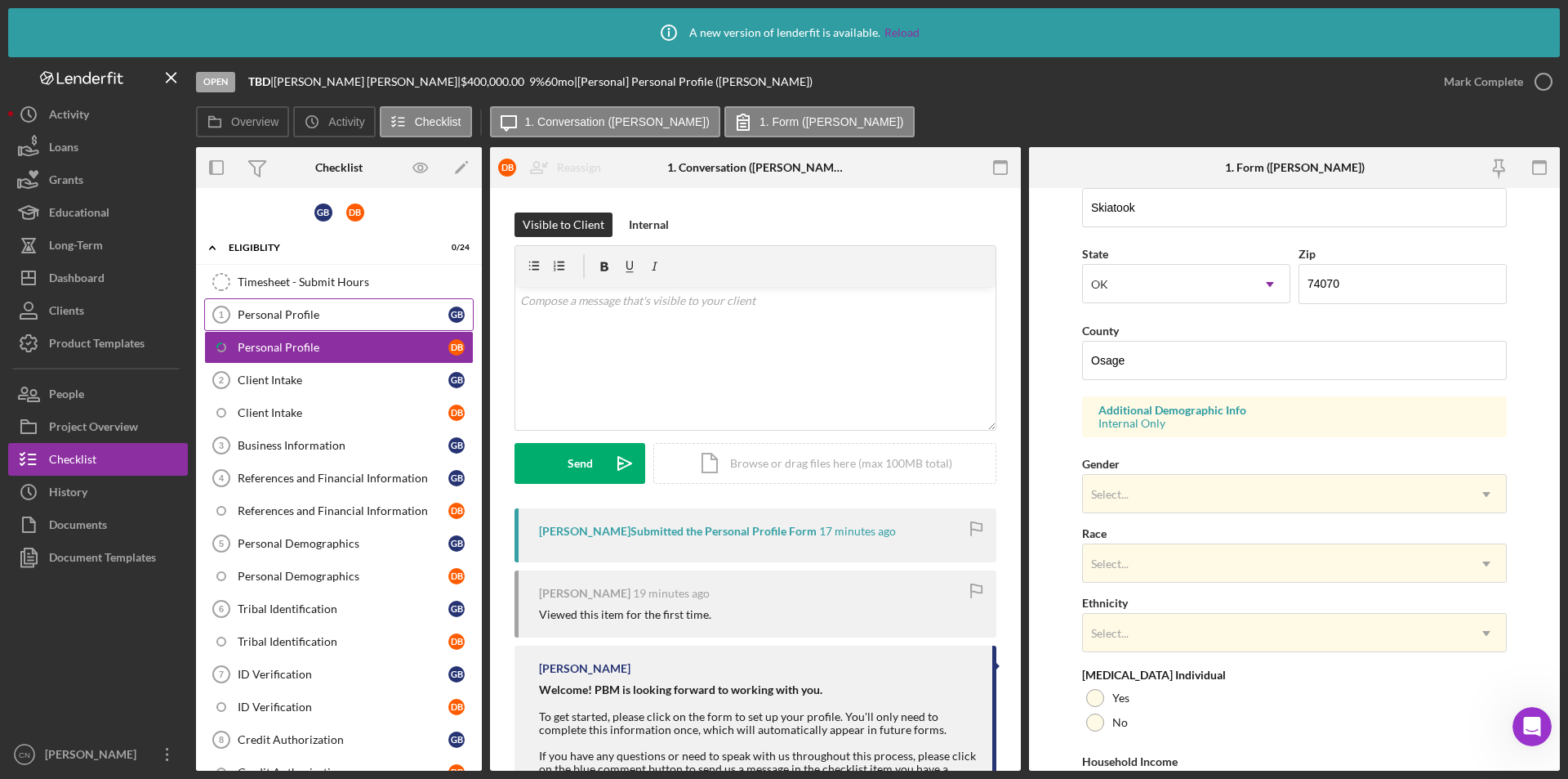
click at [277, 317] on div "Personal Profile" at bounding box center [342, 314] width 210 height 13
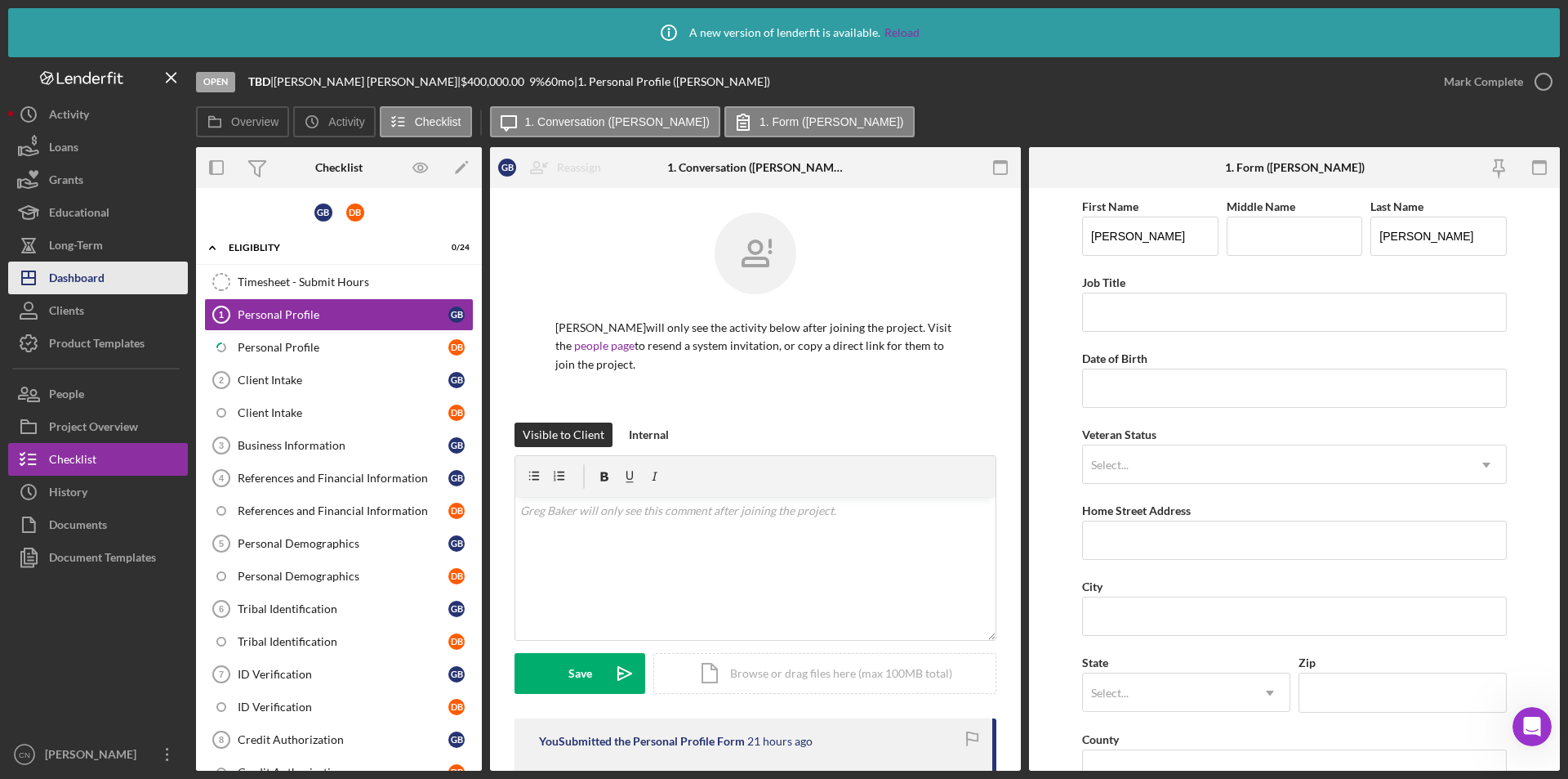
click at [82, 283] on div "Dashboard" at bounding box center [76, 279] width 55 height 37
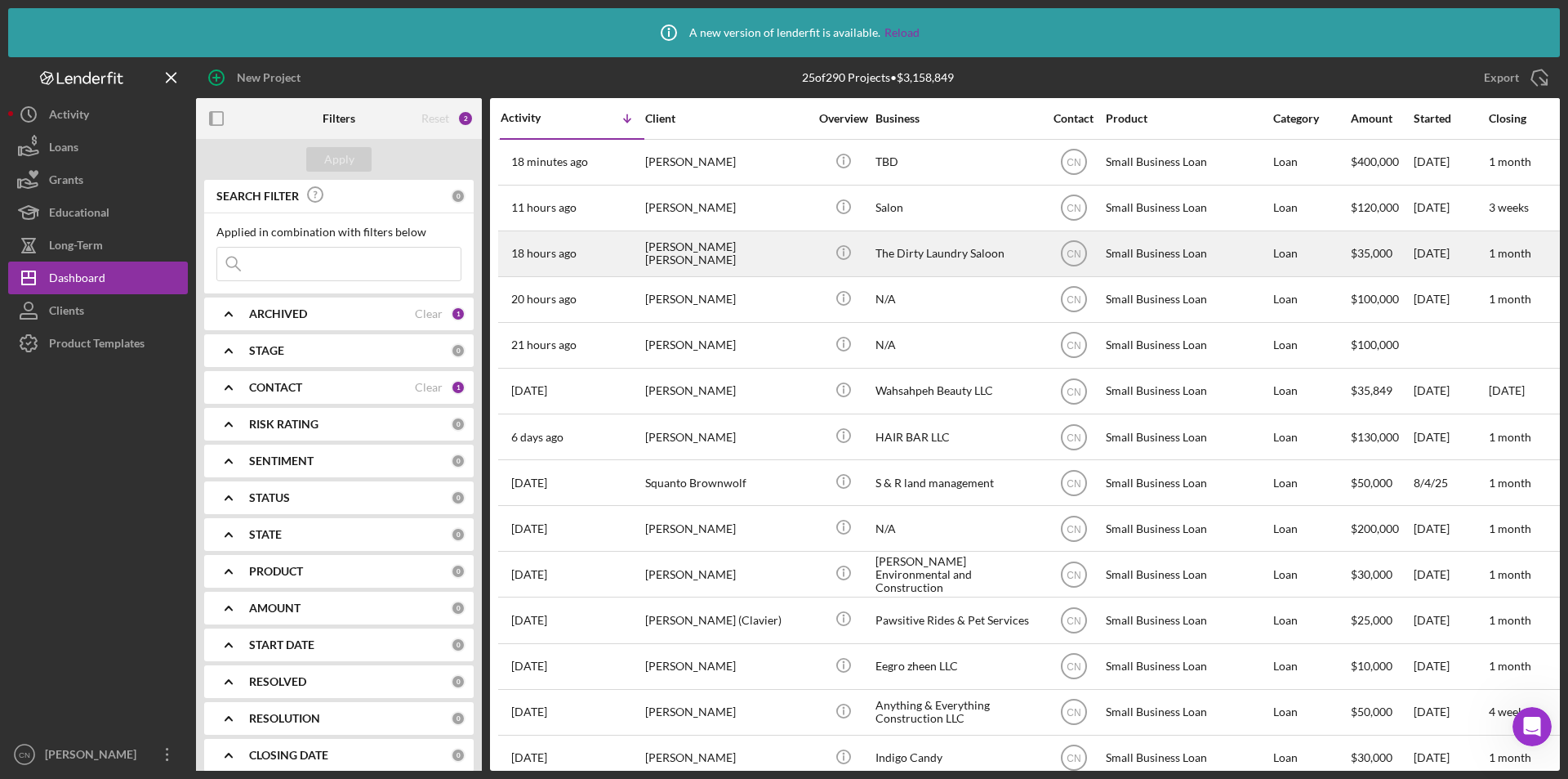
click at [671, 249] on div "[PERSON_NAME] [PERSON_NAME]" at bounding box center [726, 254] width 163 height 43
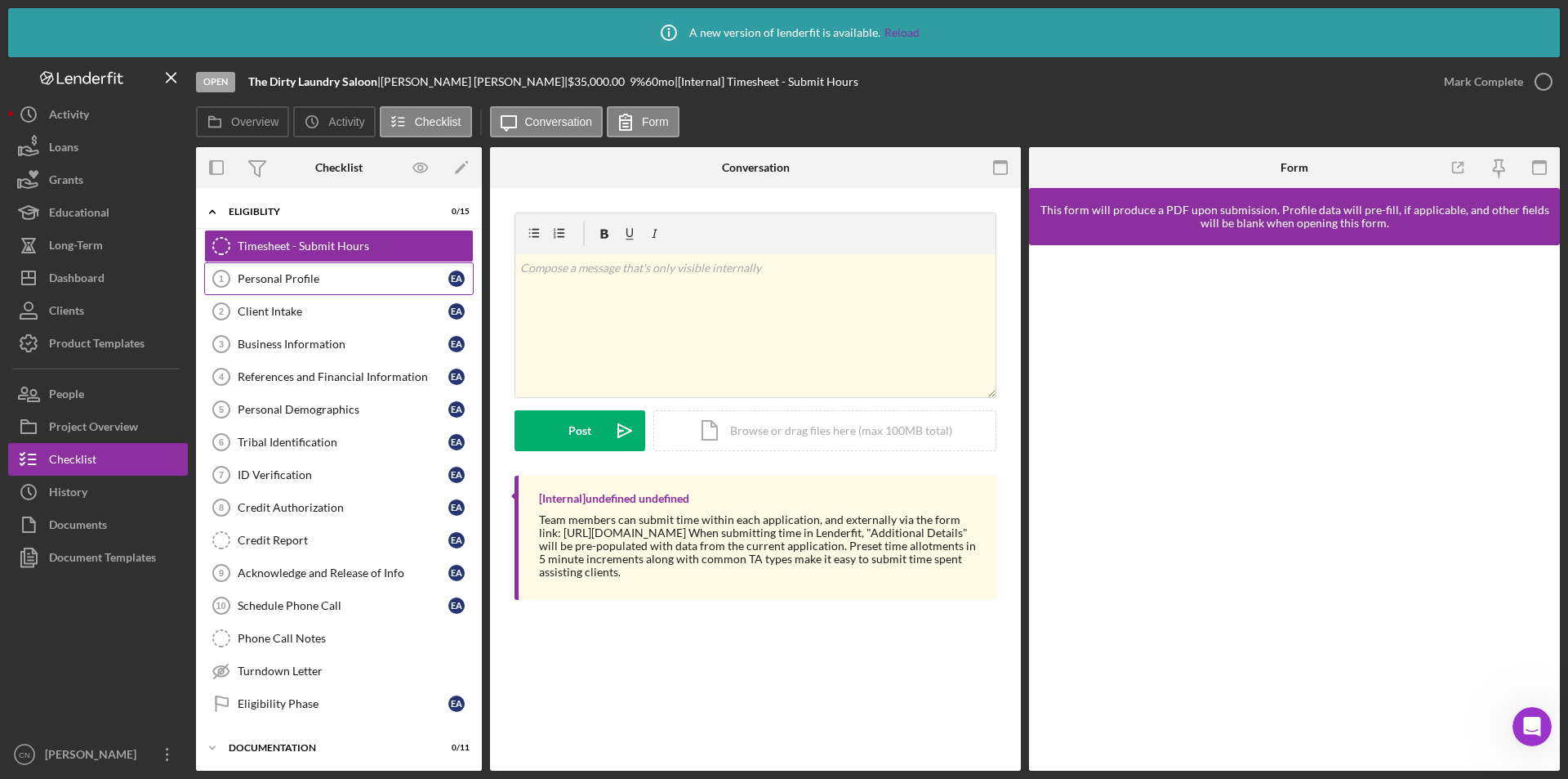
click at [262, 277] on div "Personal Profile" at bounding box center [342, 278] width 210 height 13
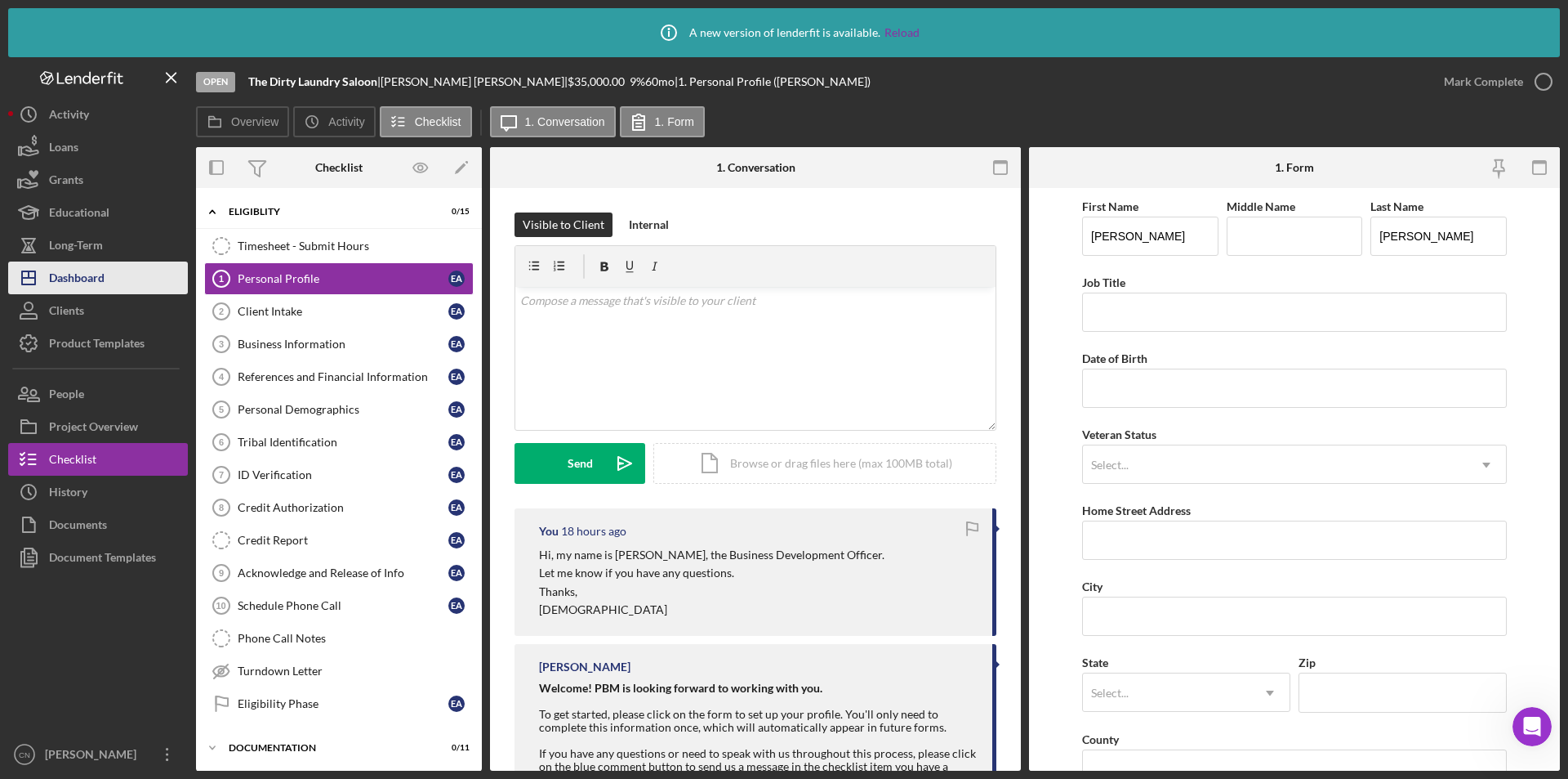
click at [78, 277] on div "Dashboard" at bounding box center [76, 279] width 55 height 37
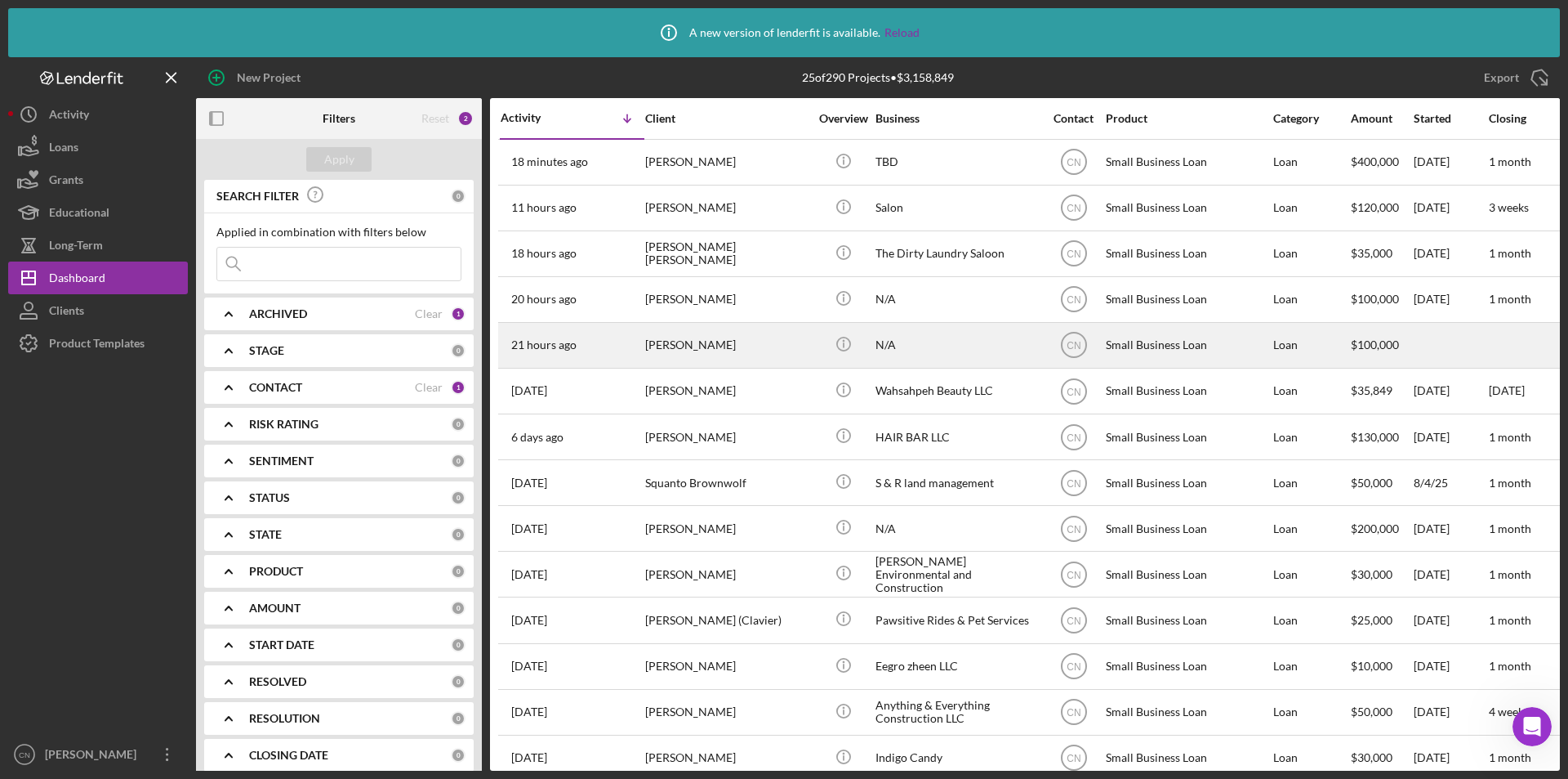
click at [677, 352] on div "[PERSON_NAME]" at bounding box center [726, 345] width 163 height 43
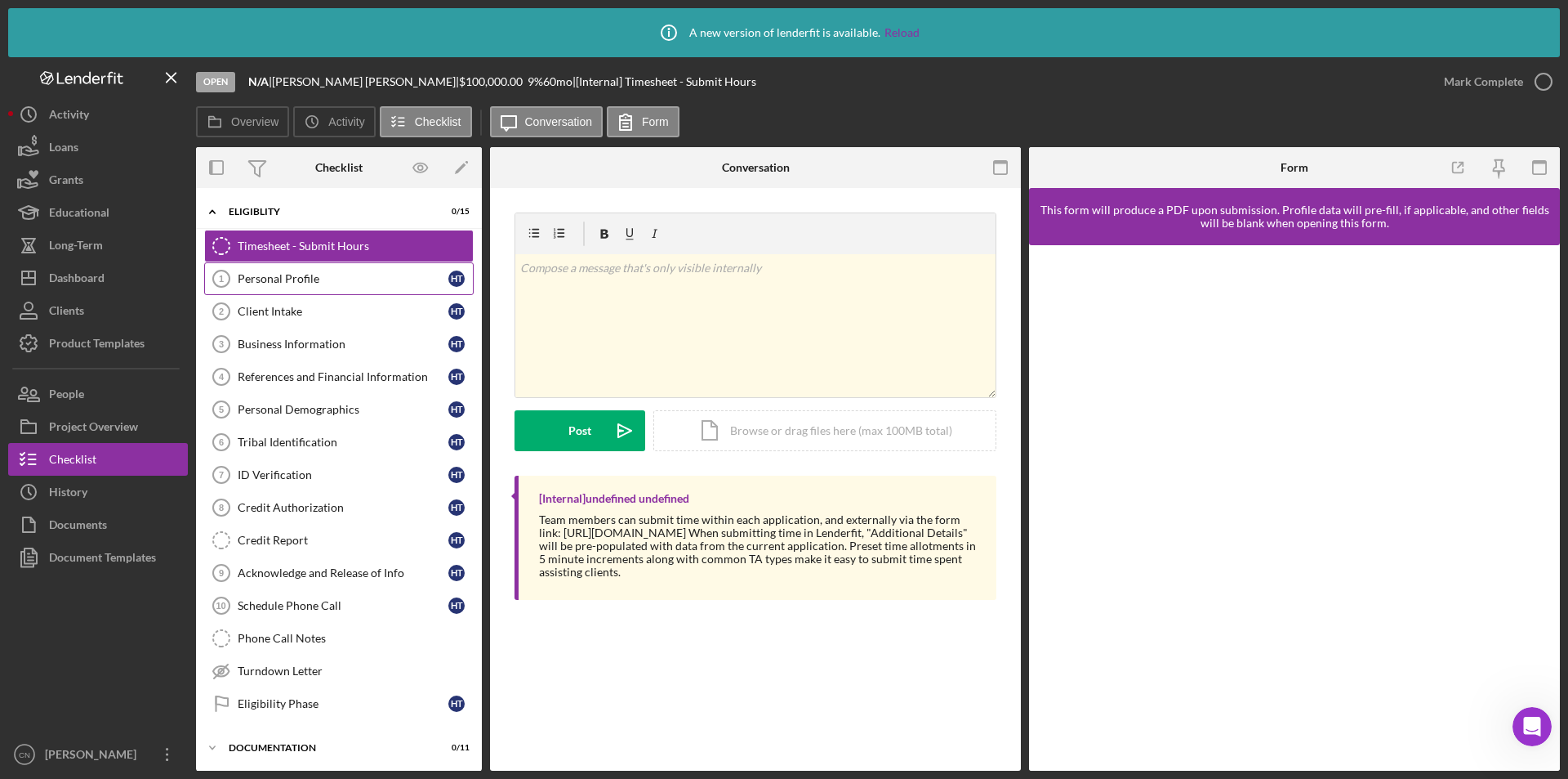
click at [269, 286] on div "Personal Profile" at bounding box center [342, 278] width 210 height 13
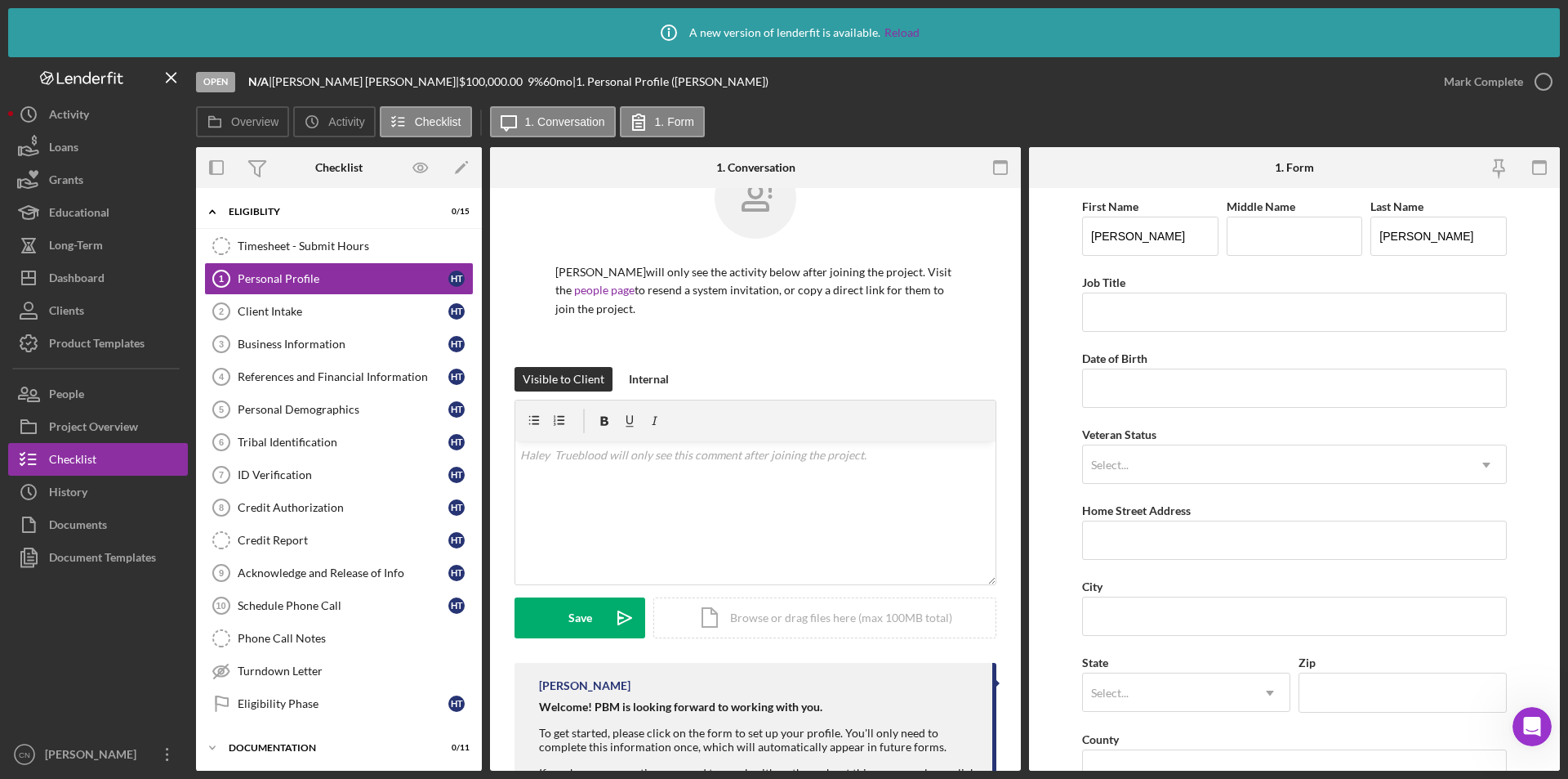
scroll to position [81, 0]
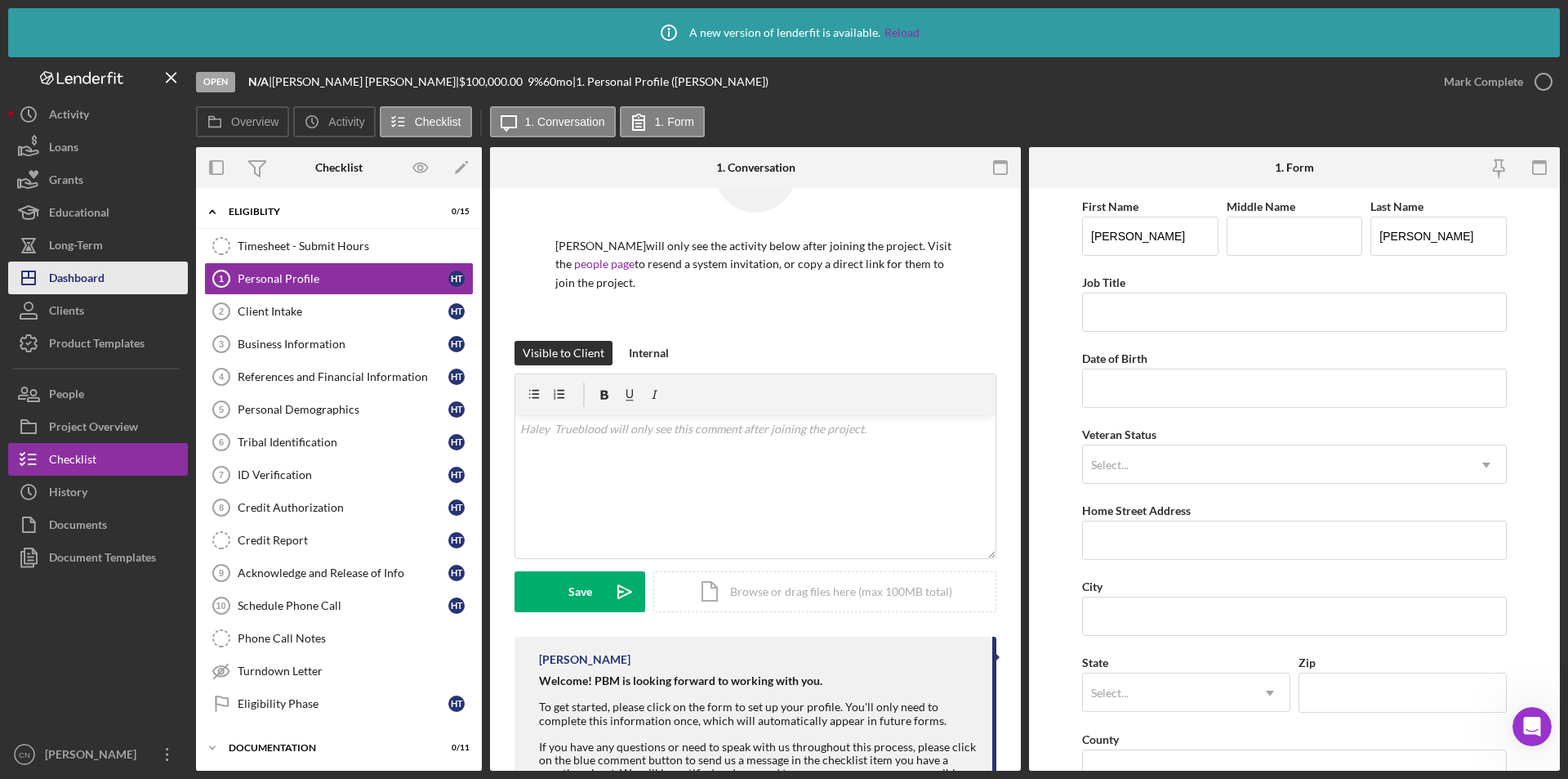
click at [81, 277] on div "Dashboard" at bounding box center [76, 279] width 55 height 37
